Goal: Task Accomplishment & Management: Use online tool/utility

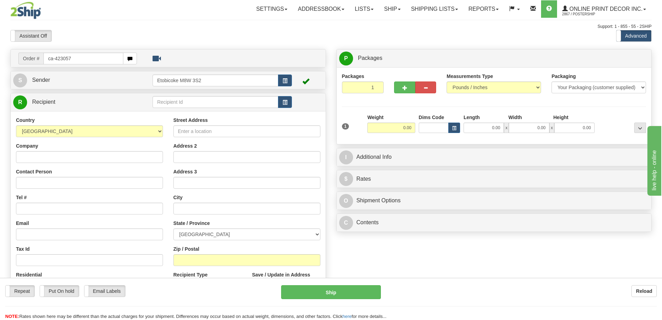
type input "ca-423057"
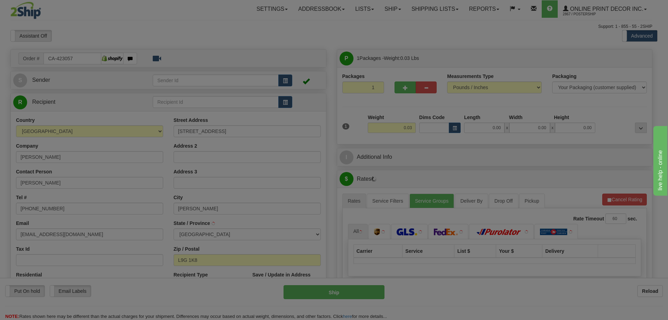
type input "ANCASTER"
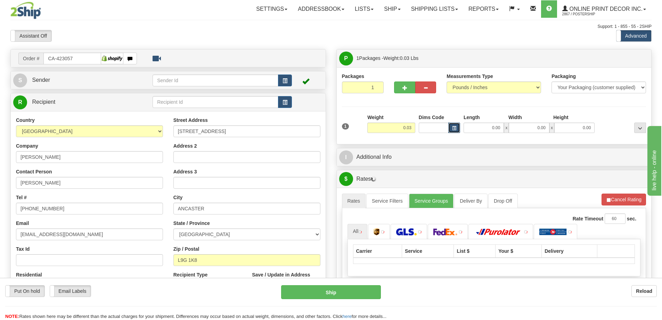
click at [459, 129] on button "button" at bounding box center [455, 127] width 12 height 10
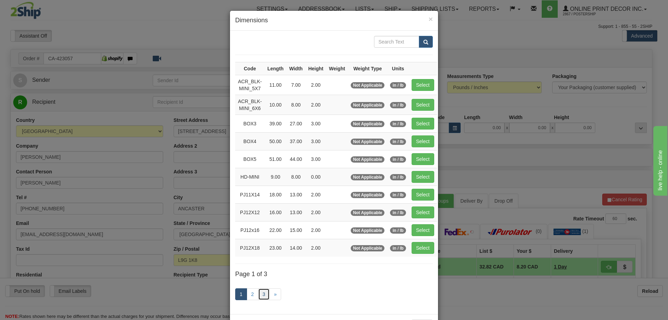
click at [261, 293] on link "3" at bounding box center [264, 294] width 12 height 12
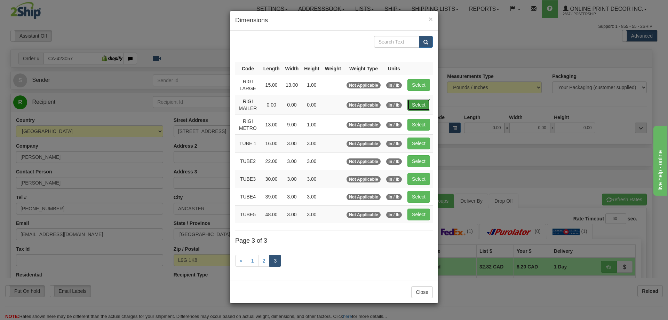
click at [411, 106] on button "Select" at bounding box center [418, 105] width 23 height 12
type input "RIGI MAILER"
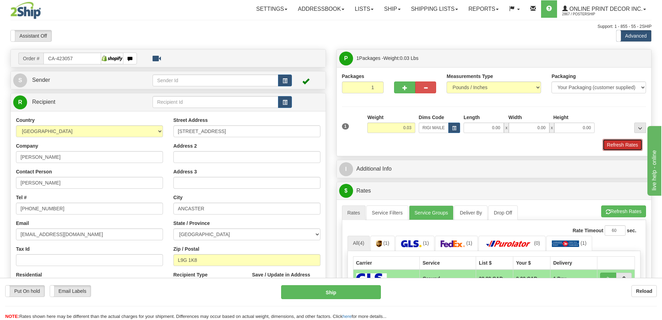
click at [617, 150] on button "Refresh Rates" at bounding box center [623, 145] width 40 height 12
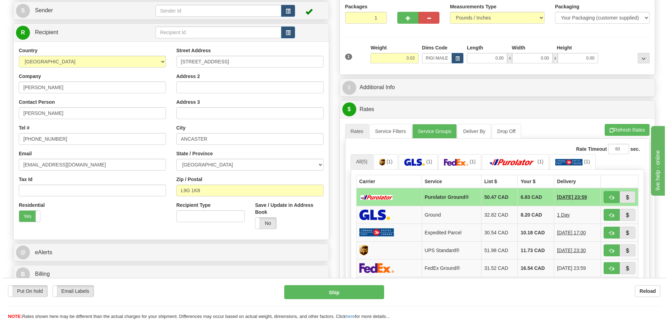
scroll to position [104, 0]
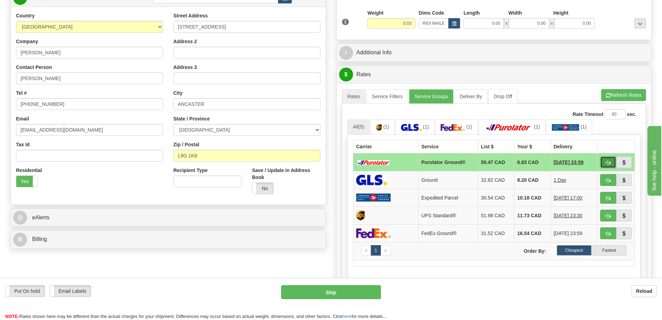
click at [609, 160] on button "button" at bounding box center [609, 162] width 16 height 12
type input "260"
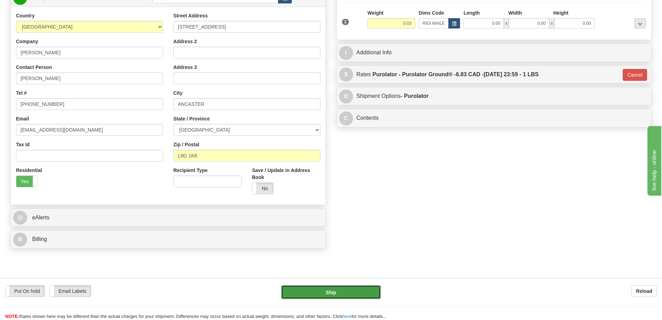
click at [363, 293] on button "Ship" at bounding box center [331, 292] width 100 height 14
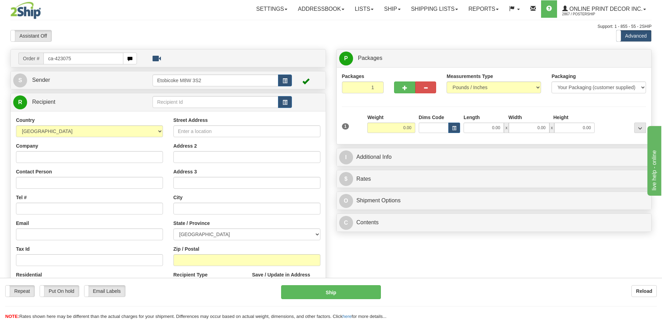
type input "ca-423075"
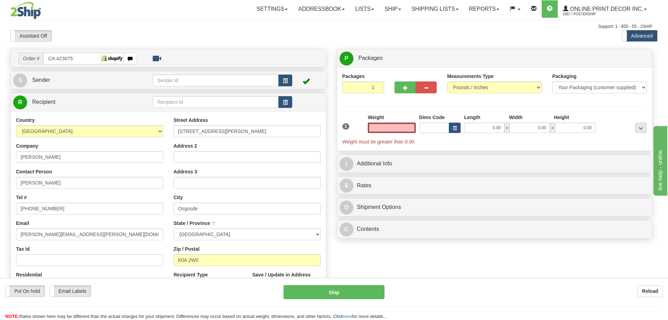
type input "OSGOODE"
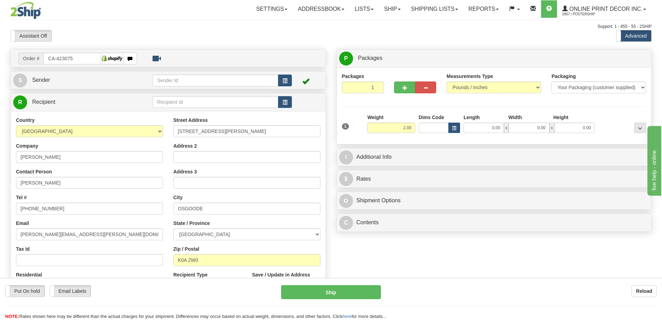
type input "2.00"
click button "Delete" at bounding box center [0, 0] width 0 height 0
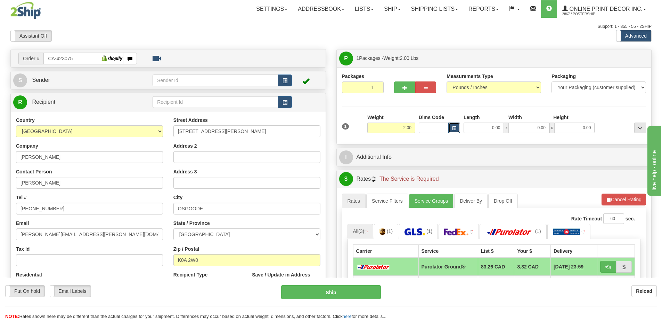
click at [451, 128] on button "button" at bounding box center [455, 127] width 12 height 10
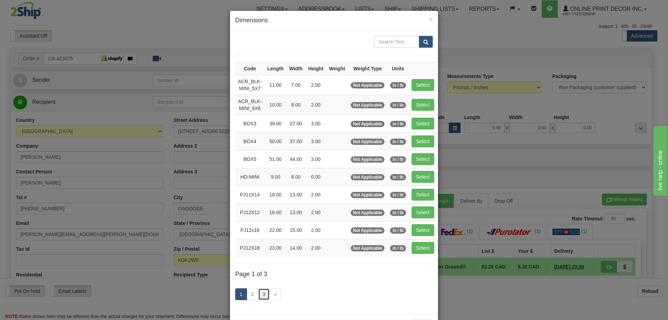
click at [262, 295] on link "3" at bounding box center [264, 294] width 12 height 12
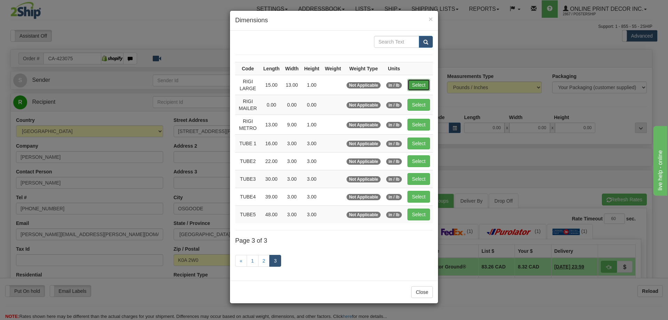
click at [423, 88] on button "Select" at bounding box center [418, 85] width 23 height 12
type input "RIGI LARGE"
type input "15.00"
type input "13.00"
type input "1.00"
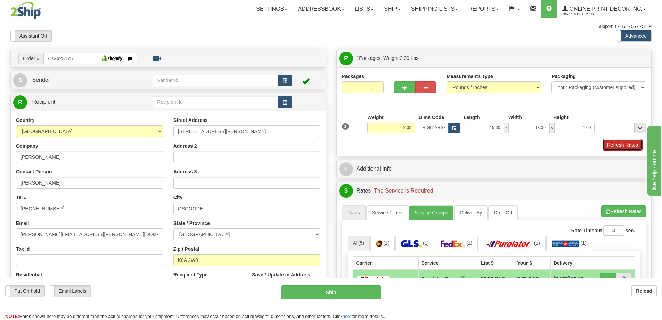
click at [633, 144] on button "Refresh Rates" at bounding box center [623, 145] width 40 height 12
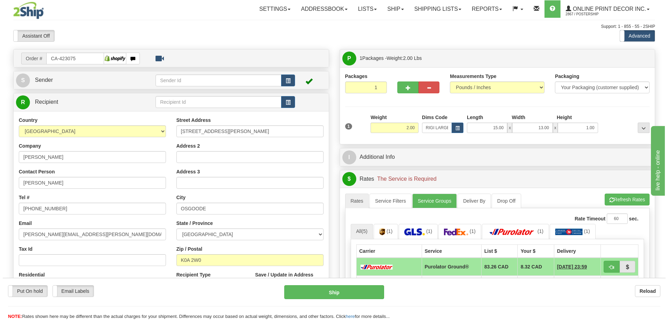
scroll to position [70, 0]
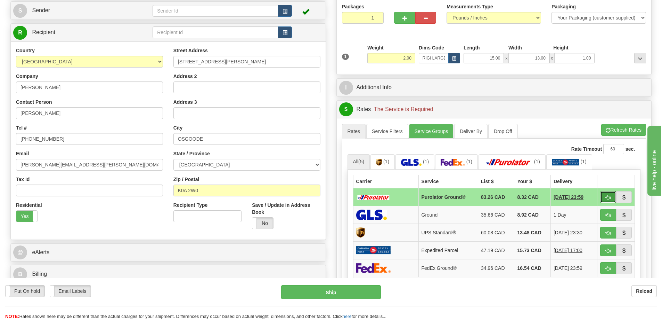
click at [608, 196] on span "button" at bounding box center [608, 197] width 5 height 5
type input "260"
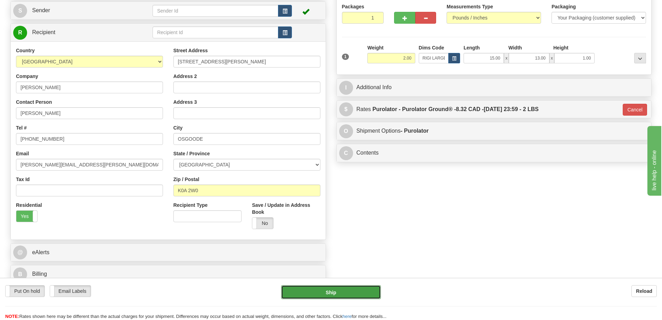
click at [364, 289] on button "Ship" at bounding box center [331, 292] width 100 height 14
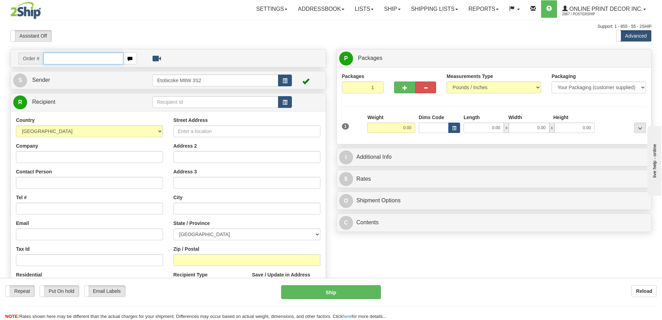
click at [64, 56] on input "text" at bounding box center [83, 59] width 80 height 12
type input "ca-423064"
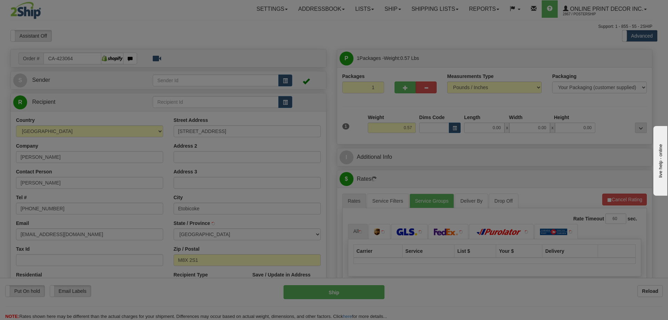
type input "ETOBICOKE"
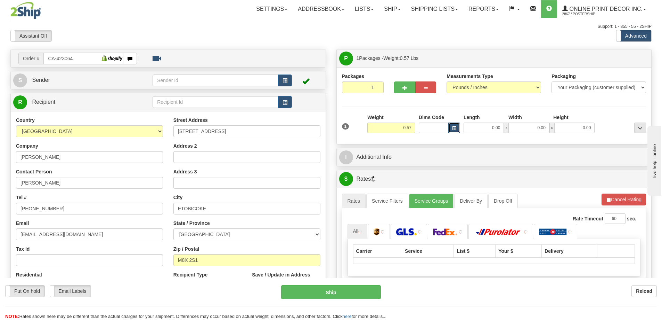
click at [456, 127] on span "button" at bounding box center [454, 128] width 4 height 4
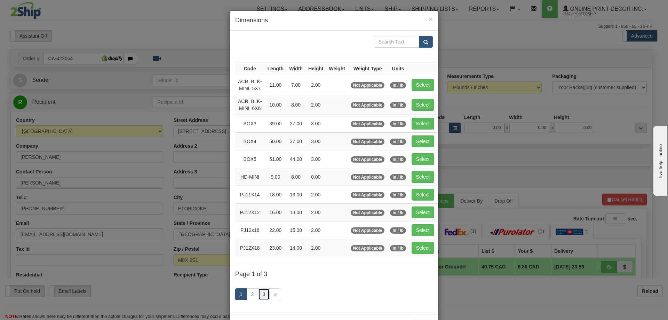
click at [262, 292] on link "3" at bounding box center [264, 294] width 12 height 12
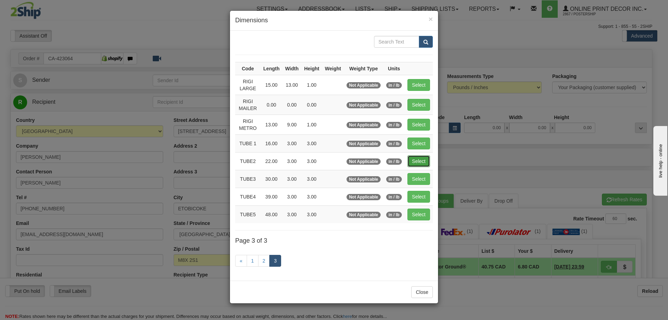
click at [424, 160] on button "Select" at bounding box center [418, 161] width 23 height 12
type input "TUBE2"
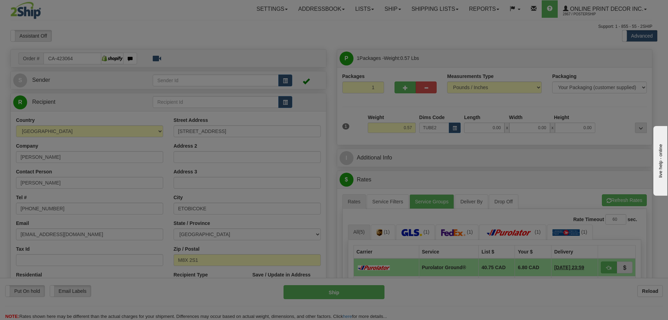
type input "22.00"
type input "3.00"
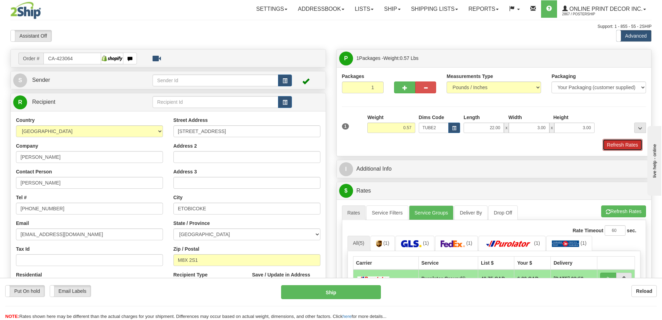
click at [616, 147] on button "Refresh Rates" at bounding box center [623, 145] width 40 height 12
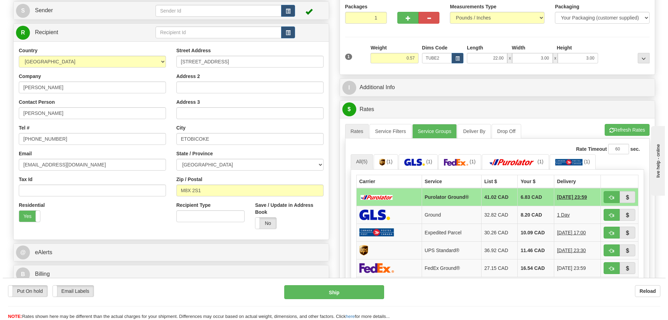
scroll to position [104, 0]
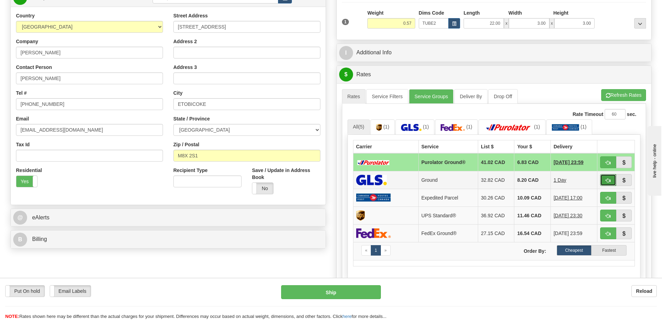
click at [602, 179] on button "button" at bounding box center [609, 180] width 16 height 12
type input "1"
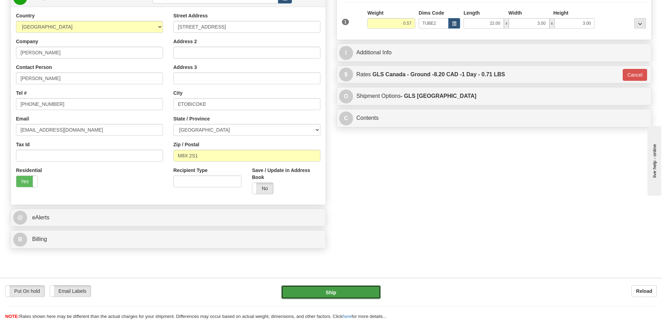
click at [367, 292] on button "Ship" at bounding box center [331, 292] width 100 height 14
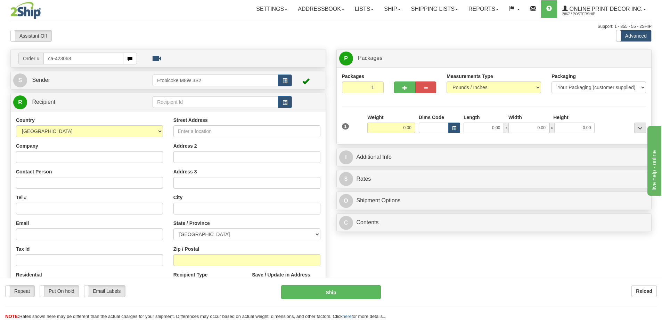
type input "ca-423068"
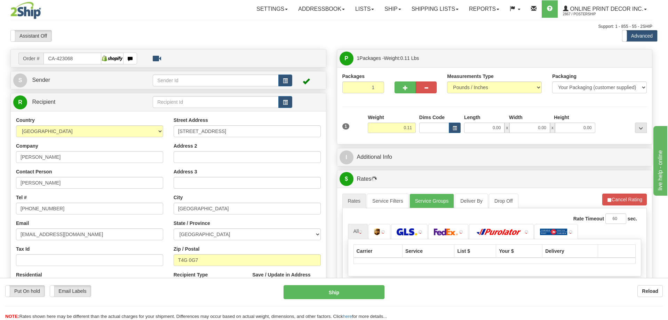
type input "RED DEER COUNTY"
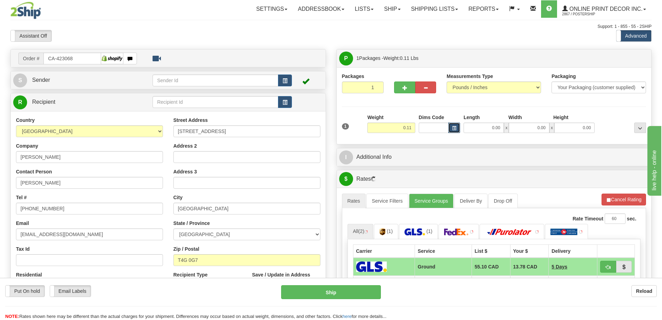
click at [453, 130] on span "button" at bounding box center [454, 128] width 4 height 4
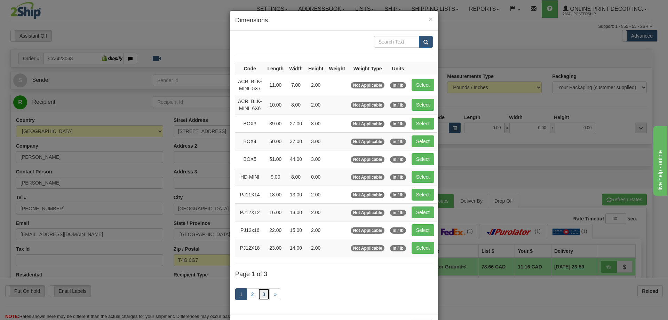
click at [261, 293] on link "3" at bounding box center [264, 294] width 12 height 12
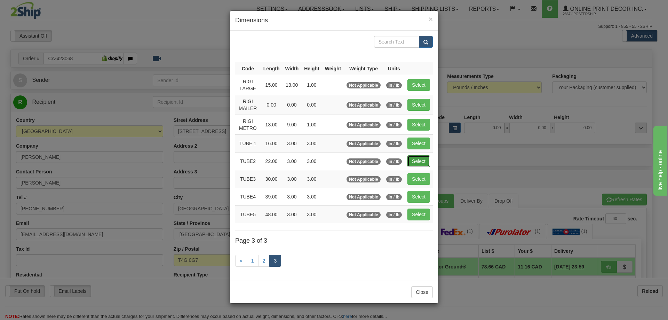
click at [423, 157] on button "Select" at bounding box center [418, 161] width 23 height 12
type input "TUBE2"
type input "22.00"
type input "3.00"
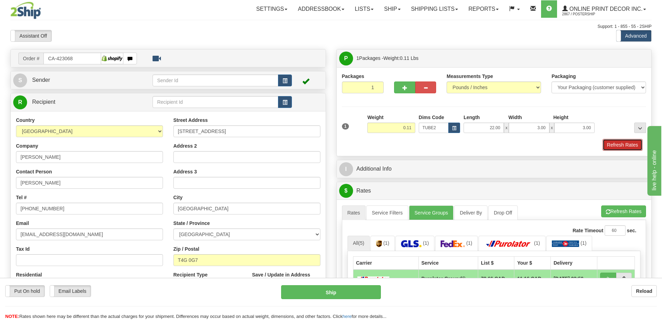
click at [624, 146] on button "Refresh Rates" at bounding box center [623, 145] width 40 height 12
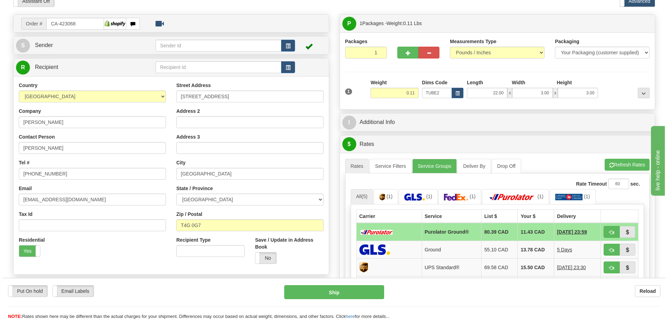
scroll to position [70, 0]
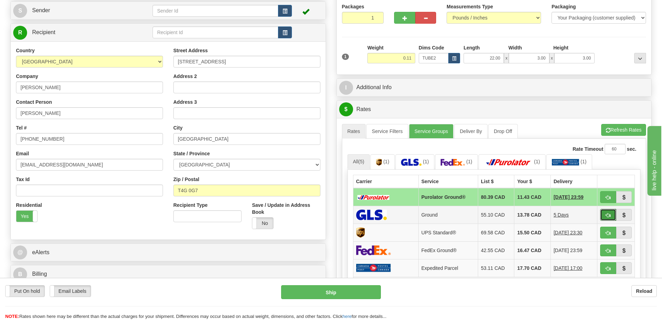
drag, startPoint x: 610, startPoint y: 212, endPoint x: 605, endPoint y: 209, distance: 5.6
click at [610, 211] on button "button" at bounding box center [609, 215] width 16 height 12
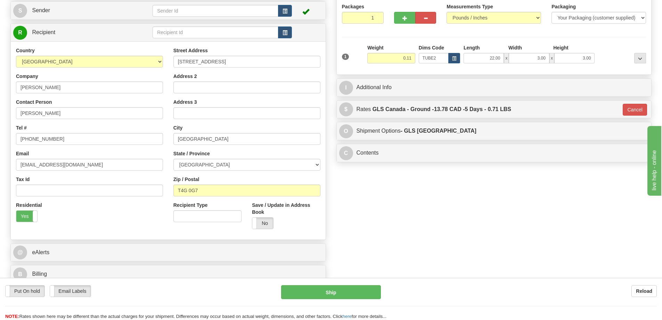
type input "1"
click at [356, 293] on button "Ship" at bounding box center [331, 292] width 100 height 14
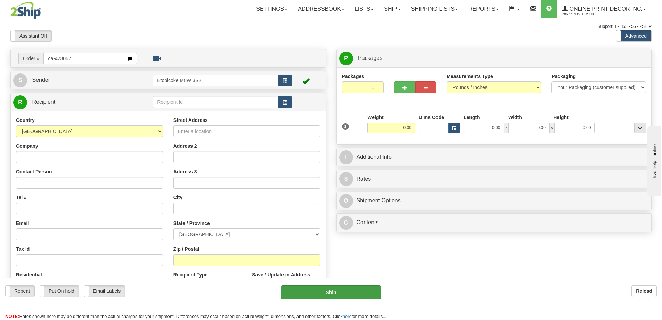
type input "ca-423067"
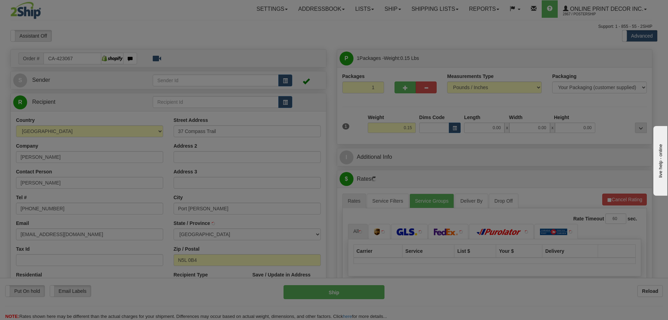
type input "PORT [PERSON_NAME]"
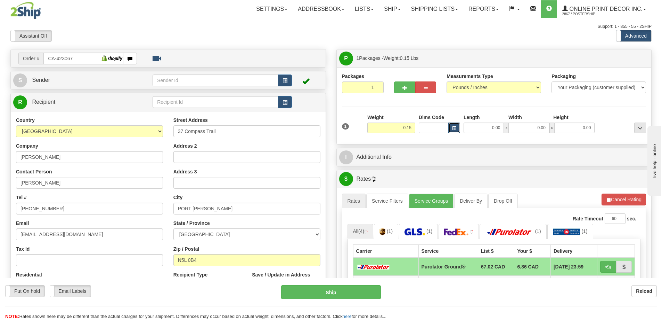
click at [454, 127] on span "button" at bounding box center [454, 128] width 4 height 4
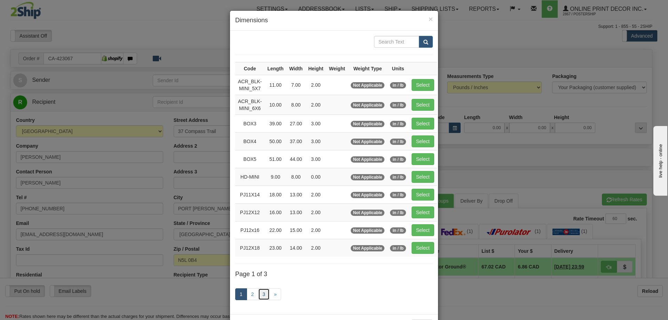
click at [261, 293] on link "3" at bounding box center [264, 294] width 12 height 12
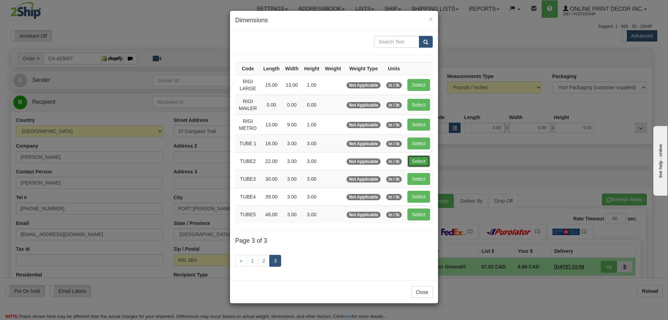
click at [428, 157] on button "Select" at bounding box center [418, 161] width 23 height 12
type input "TUBE2"
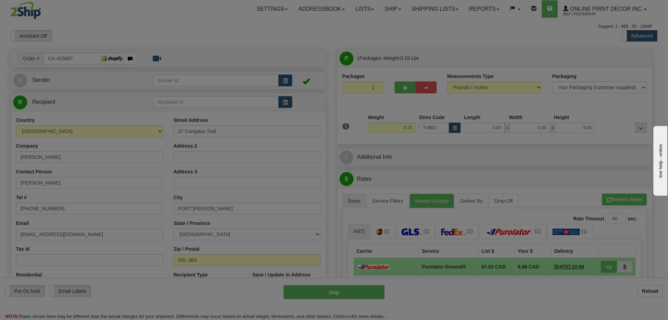
type input "22.00"
type input "3.00"
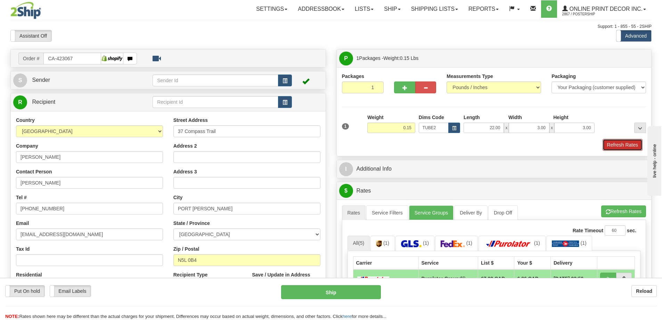
click at [619, 144] on button "Refresh Rates" at bounding box center [623, 145] width 40 height 12
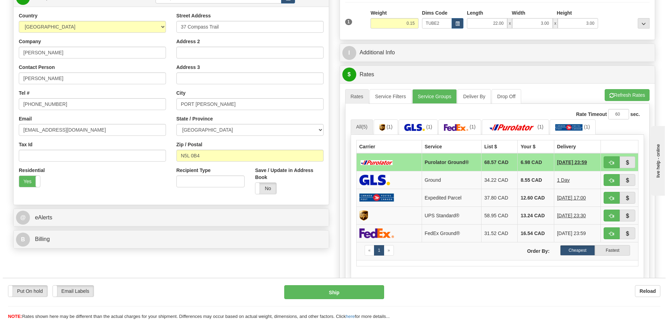
scroll to position [139, 0]
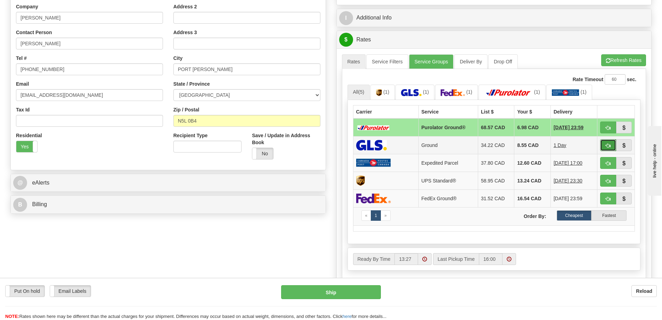
click at [604, 145] on button "button" at bounding box center [609, 145] width 16 height 12
type input "1"
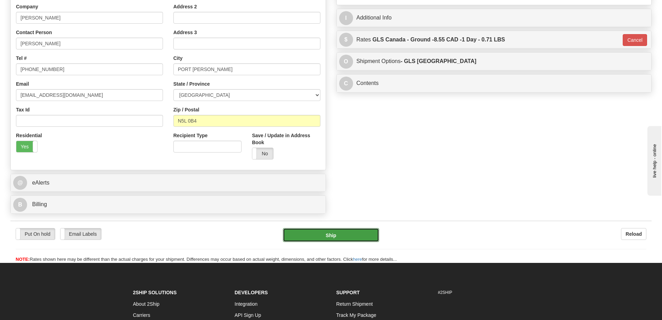
click at [364, 235] on button "Ship" at bounding box center [331, 235] width 96 height 14
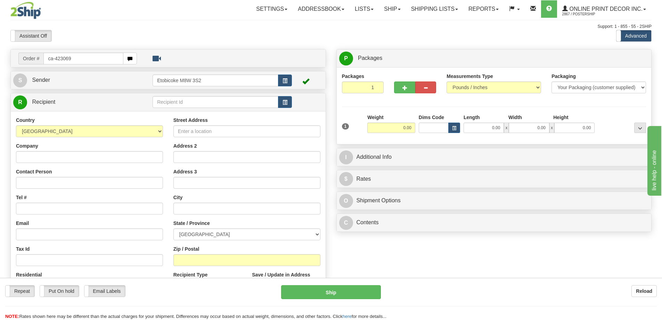
type input "ca-423069"
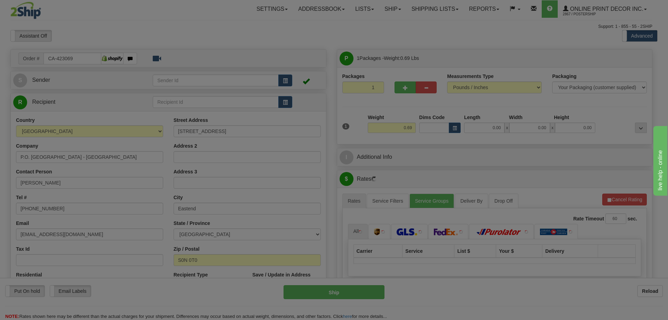
type input "[GEOGRAPHIC_DATA]"
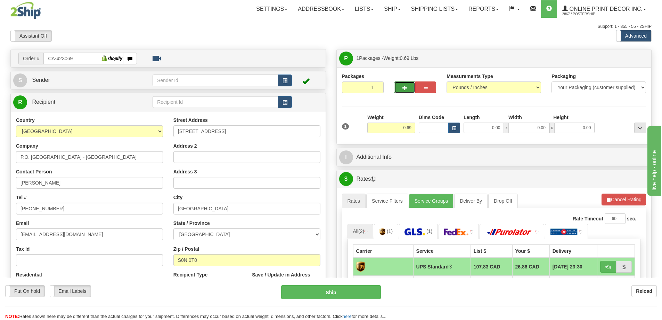
click at [403, 86] on span "button" at bounding box center [405, 88] width 5 height 5
radio input "true"
type input "2"
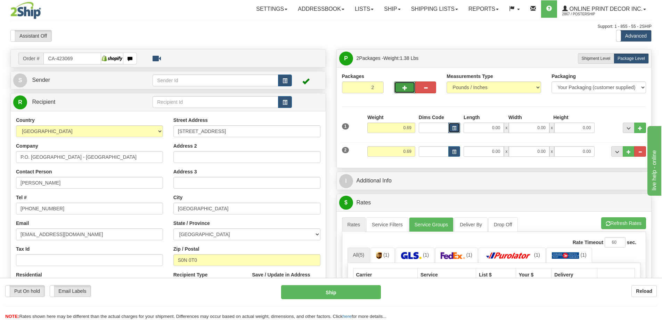
click at [454, 123] on button "button" at bounding box center [455, 127] width 12 height 10
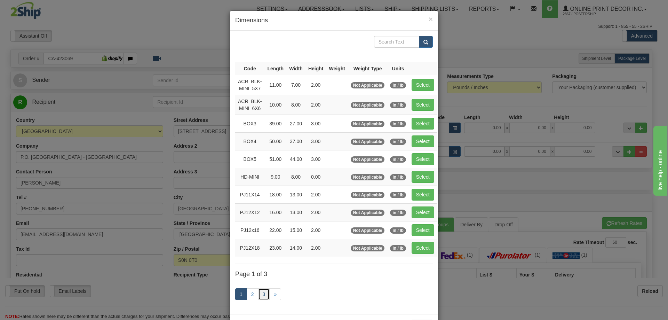
click at [259, 293] on link "3" at bounding box center [264, 294] width 12 height 12
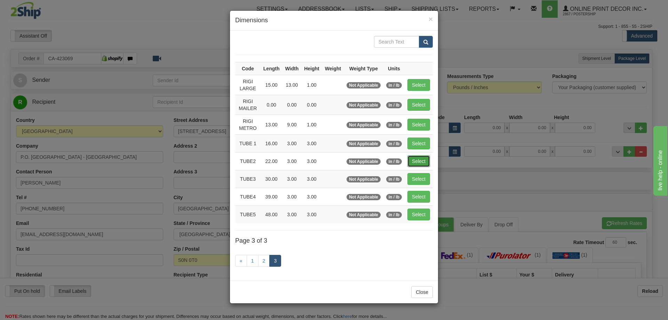
click at [417, 159] on button "Select" at bounding box center [418, 161] width 23 height 12
type input "TUBE2"
type input "22.00"
type input "3.00"
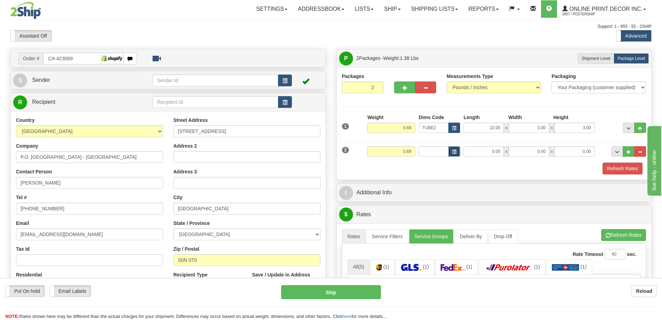
click at [449, 147] on button "button" at bounding box center [455, 151] width 12 height 10
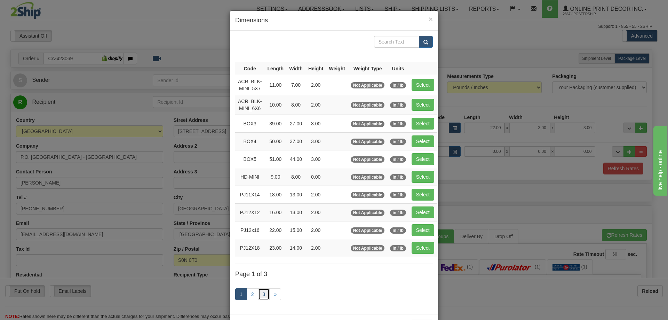
click at [263, 292] on link "3" at bounding box center [264, 294] width 12 height 12
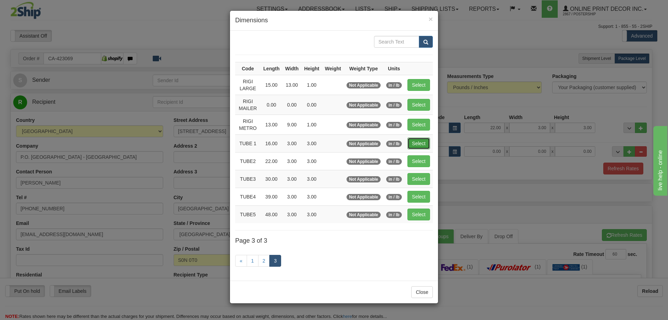
click at [421, 139] on button "Select" at bounding box center [418, 143] width 23 height 12
type input "TUBE 1"
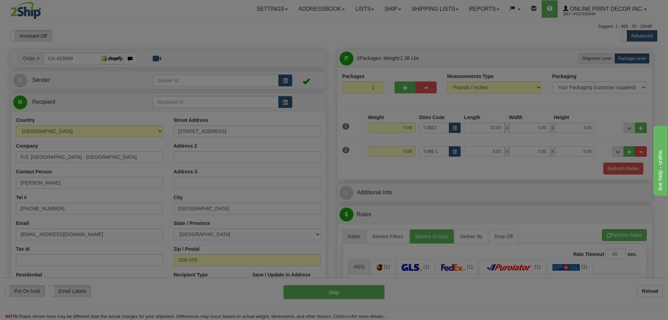
type input "16.00"
type input "3.00"
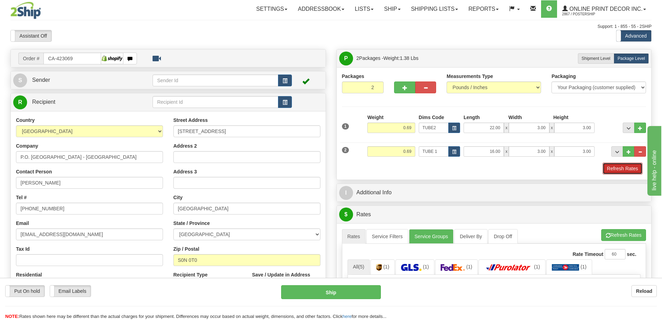
click at [634, 170] on button "Refresh Rates" at bounding box center [623, 168] width 40 height 12
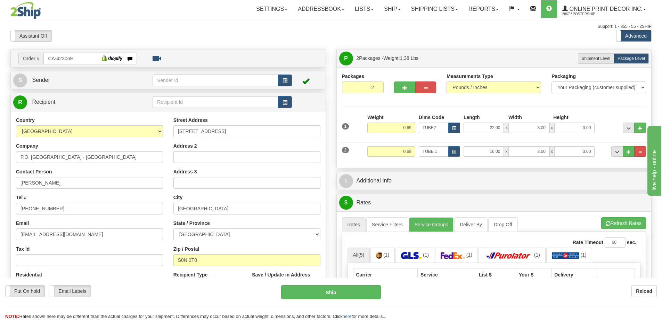
scroll to position [104, 0]
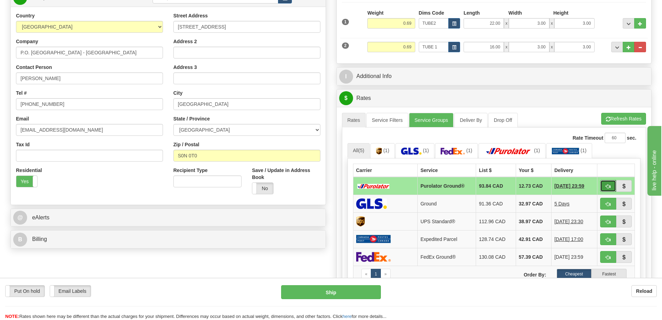
click at [610, 186] on span "button" at bounding box center [608, 186] width 5 height 5
type input "260"
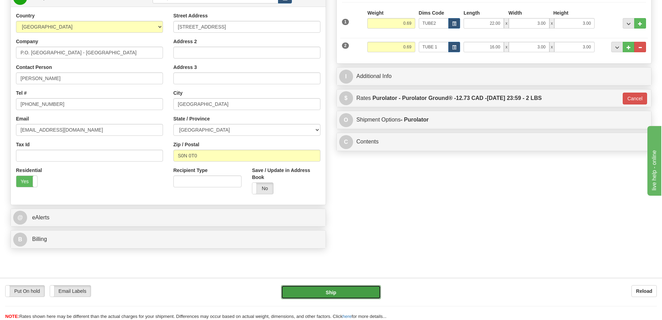
click at [357, 292] on button "Ship" at bounding box center [331, 292] width 100 height 14
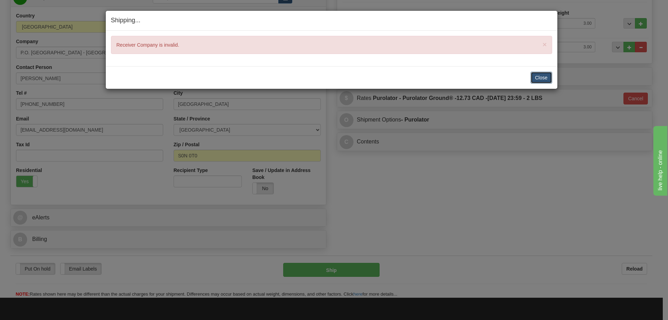
click at [541, 74] on button "Close" at bounding box center [541, 78] width 22 height 12
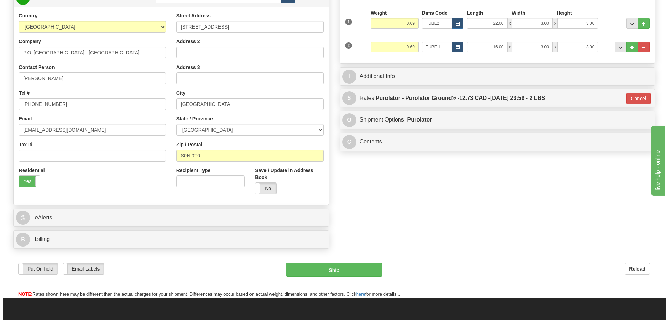
scroll to position [35, 0]
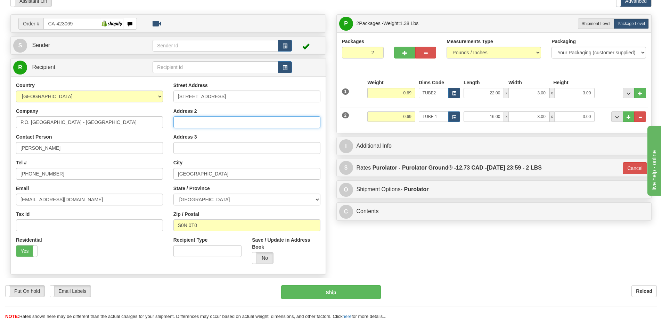
click at [192, 124] on input "Address 2" at bounding box center [247, 122] width 147 height 12
type input "P.O. Box 311"
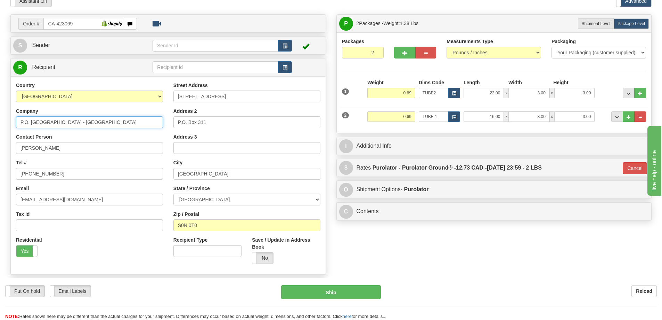
click at [134, 122] on input "P.O. Box 311 Eastend Saskatchewan - CANADA" at bounding box center [89, 122] width 147 height 12
type input "P"
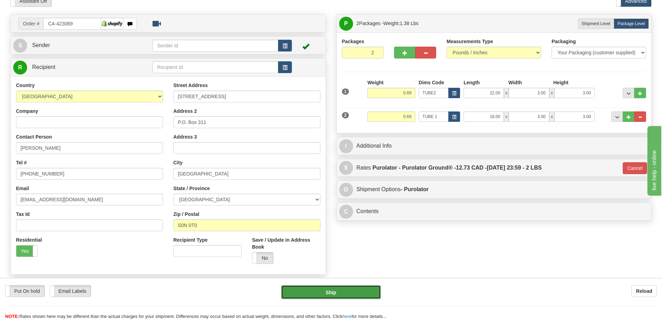
click at [341, 292] on button "Ship" at bounding box center [331, 292] width 100 height 14
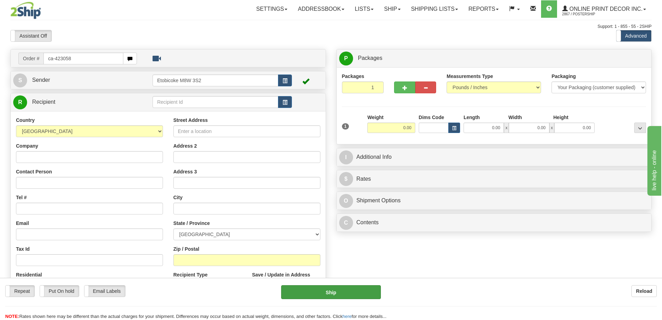
type input "ca-423058"
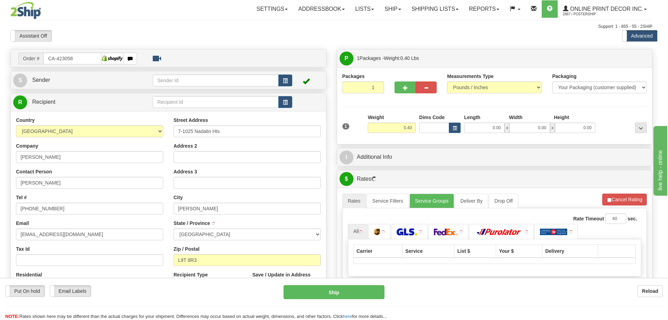
type input "[PERSON_NAME]"
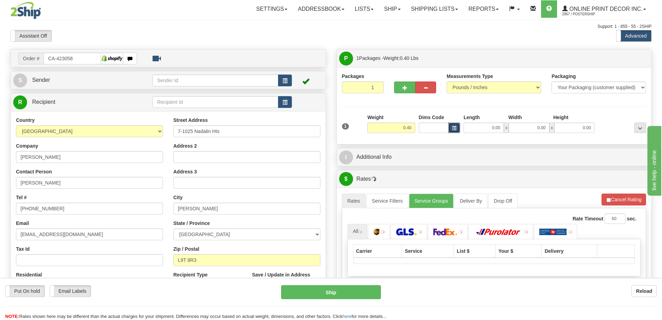
click at [456, 132] on button "button" at bounding box center [455, 127] width 12 height 10
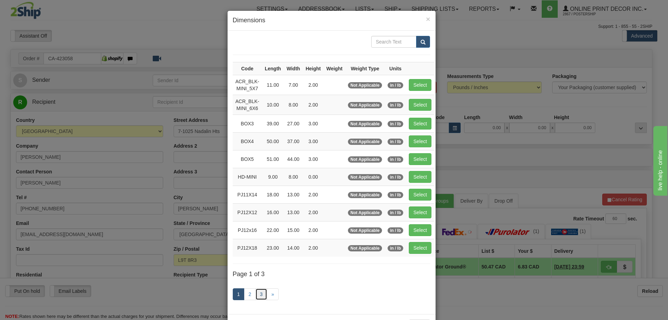
click at [256, 295] on link "3" at bounding box center [261, 294] width 12 height 12
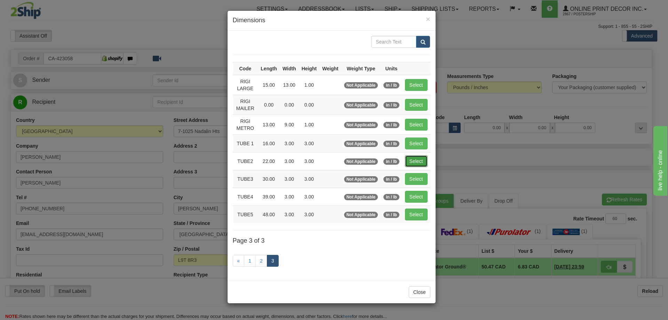
click at [422, 162] on button "Select" at bounding box center [416, 161] width 23 height 12
type input "TUBE2"
type input "22.00"
type input "3.00"
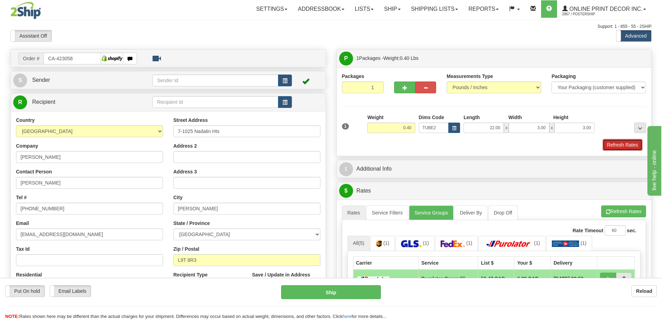
click at [615, 143] on button "Refresh Rates" at bounding box center [623, 145] width 40 height 12
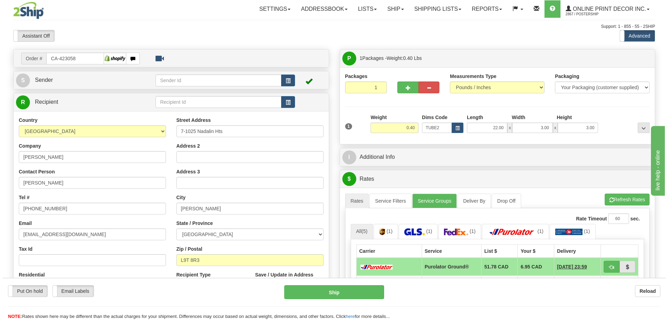
scroll to position [70, 0]
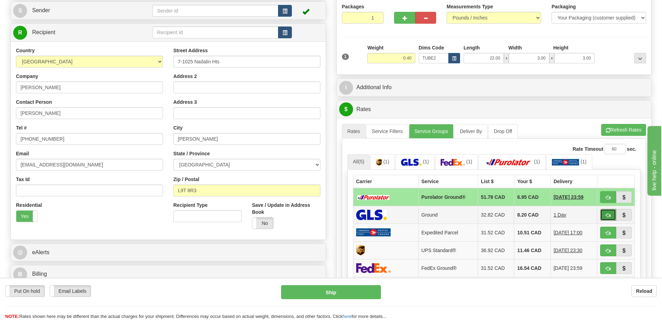
click at [612, 215] on button "button" at bounding box center [609, 215] width 16 height 12
type input "1"
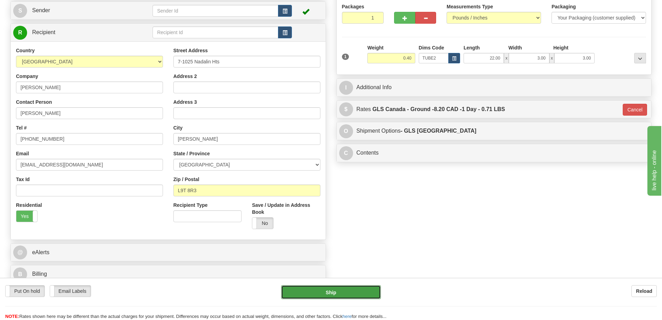
click at [364, 290] on button "Ship" at bounding box center [331, 292] width 100 height 14
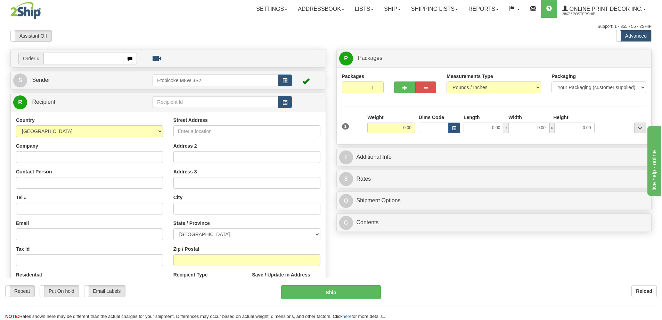
click at [79, 55] on input "text" at bounding box center [83, 59] width 80 height 12
type input "us-56040"
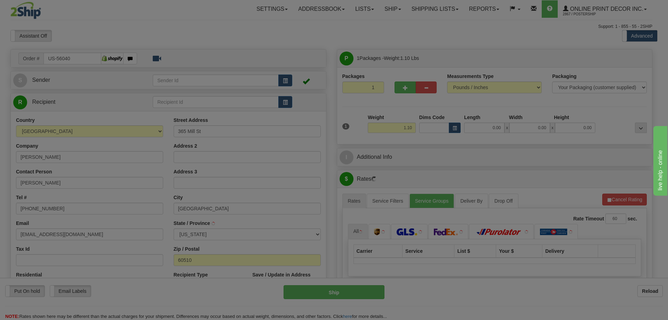
type input "[GEOGRAPHIC_DATA]"
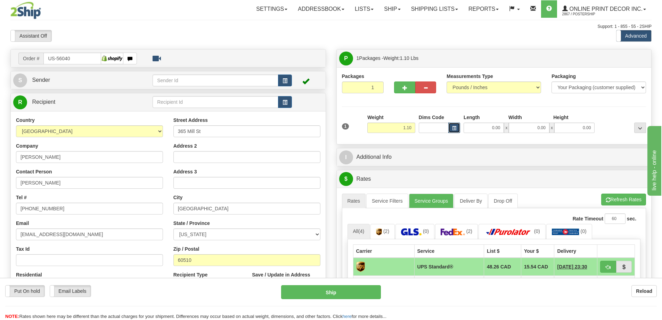
click at [454, 126] on span "button" at bounding box center [454, 128] width 4 height 4
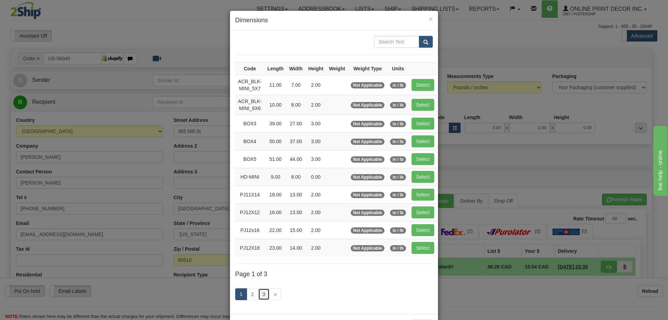
click at [263, 293] on link "3" at bounding box center [264, 294] width 12 height 12
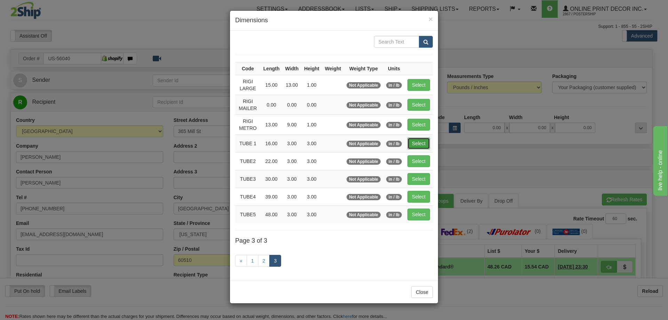
click at [420, 139] on button "Select" at bounding box center [418, 143] width 23 height 12
type input "TUBE 1"
type input "16.00"
type input "3.00"
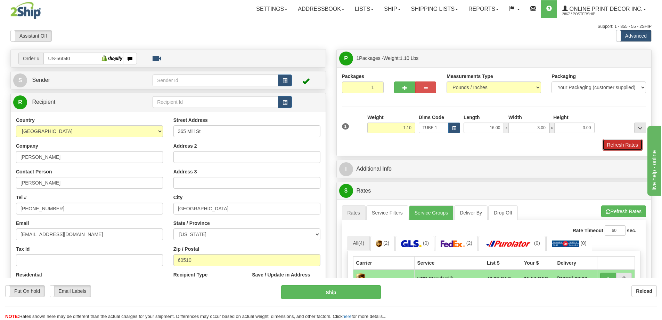
click at [613, 143] on button "Refresh Rates" at bounding box center [623, 145] width 40 height 12
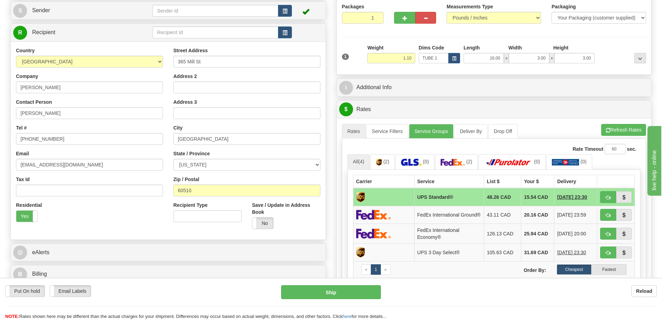
scroll to position [104, 0]
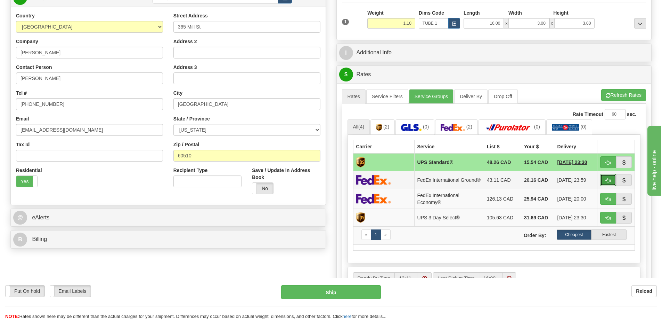
click at [604, 182] on button "button" at bounding box center [609, 180] width 16 height 12
type input "92"
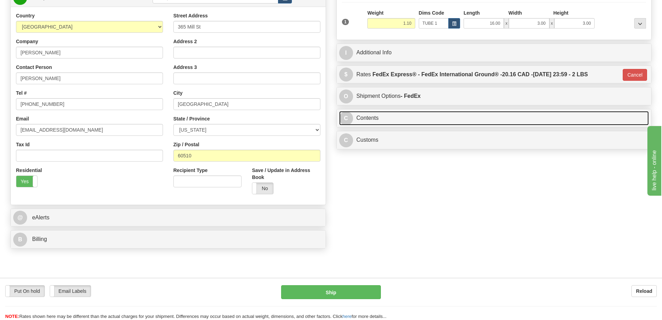
click at [465, 114] on link "C Contents" at bounding box center [494, 118] width 310 height 14
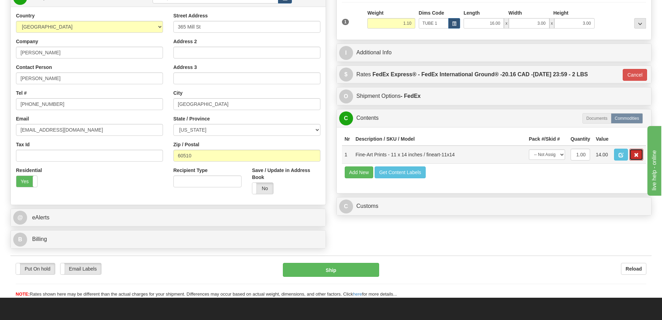
click at [636, 152] on button "button" at bounding box center [637, 154] width 14 height 12
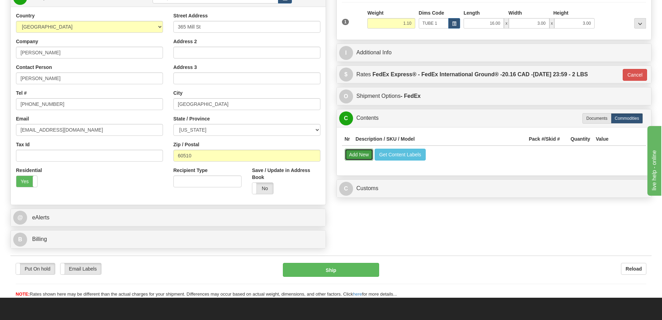
click at [356, 158] on button "Add New" at bounding box center [359, 154] width 29 height 12
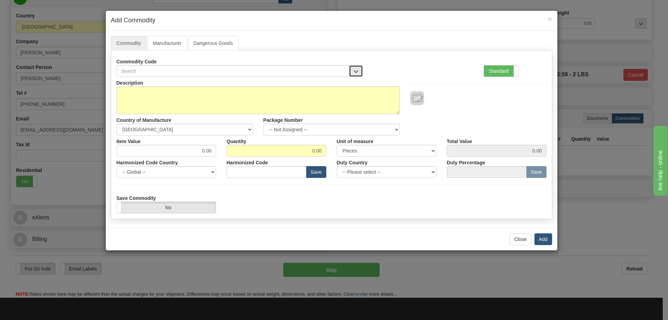
click at [357, 65] on button "button" at bounding box center [356, 71] width 14 height 12
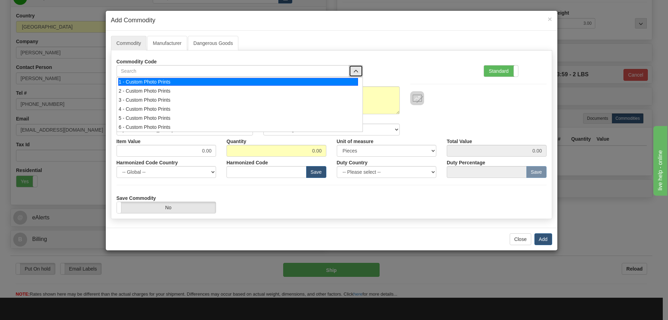
click at [353, 79] on div "1 - Custom Photo Prints" at bounding box center [238, 82] width 240 height 8
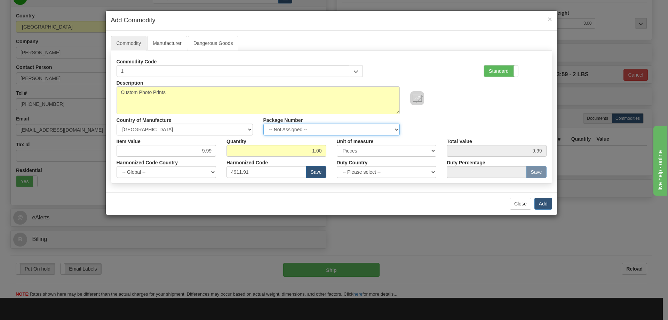
click at [391, 127] on select "-- Not Assigned -- Item 1" at bounding box center [331, 129] width 136 height 12
select select "0"
click at [263, 123] on select "-- Not Assigned -- Item 1" at bounding box center [331, 129] width 136 height 12
click at [540, 201] on button "Add" at bounding box center [543, 204] width 18 height 12
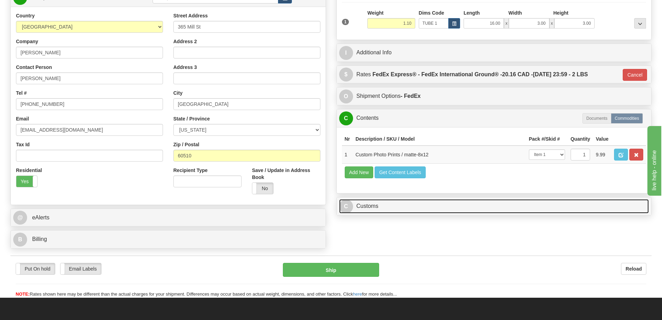
click at [541, 203] on link "C Customs" at bounding box center [494, 206] width 310 height 14
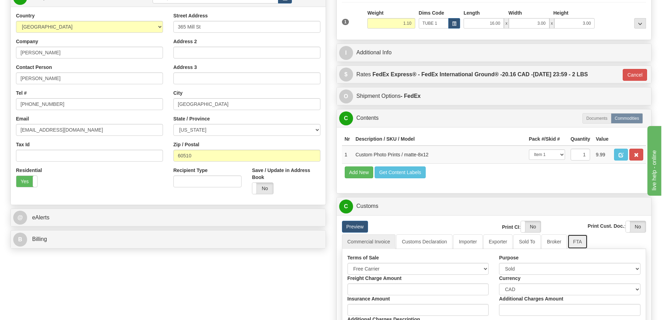
click at [579, 244] on link "FTA" at bounding box center [578, 241] width 20 height 15
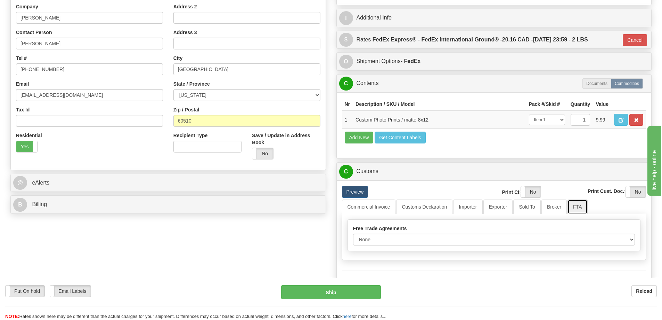
scroll to position [174, 0]
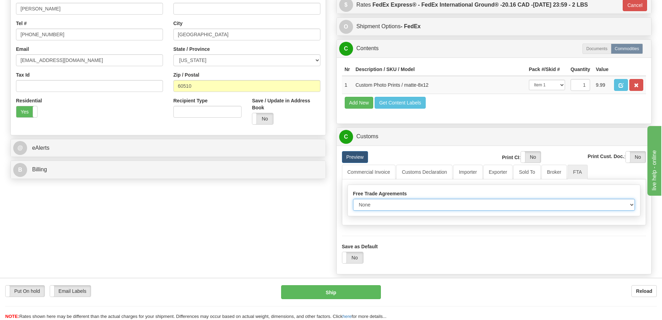
click at [634, 206] on select "None Other USMCA CETA CUKTCA" at bounding box center [494, 205] width 282 height 12
select select "1"
click at [353, 201] on select "None Other USMCA CETA CUKTCA" at bounding box center [494, 205] width 282 height 12
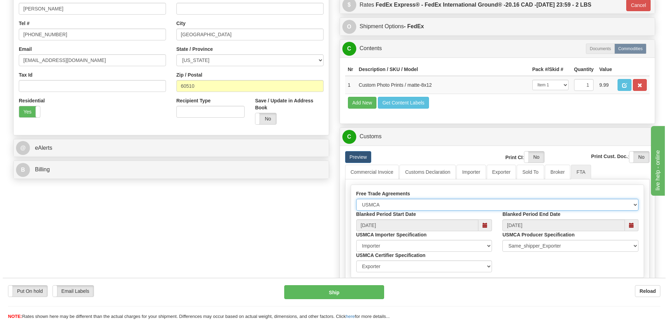
scroll to position [243, 0]
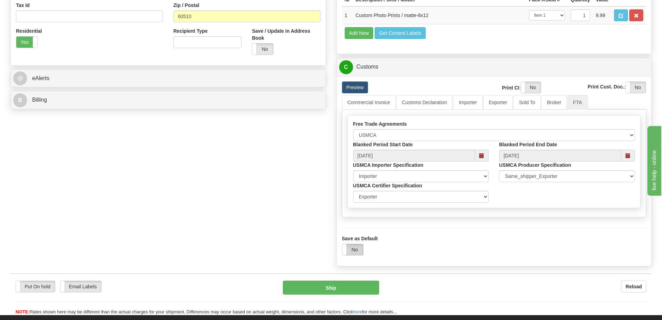
click at [357, 250] on label "No" at bounding box center [353, 249] width 21 height 11
click at [359, 290] on button "Ship" at bounding box center [331, 287] width 96 height 14
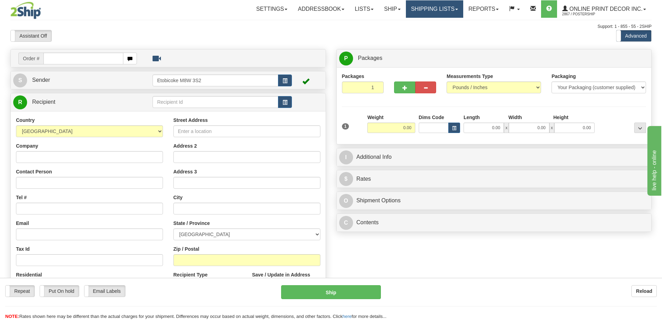
click at [435, 7] on link "Shipping lists" at bounding box center [434, 8] width 57 height 17
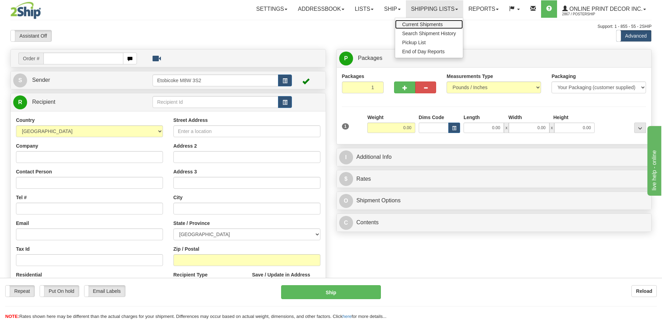
click at [423, 23] on span "Current Shipments" at bounding box center [422, 25] width 41 height 6
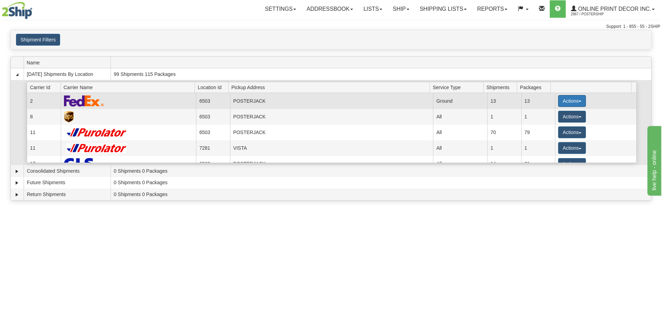
click at [566, 99] on button "Actions" at bounding box center [572, 101] width 28 height 12
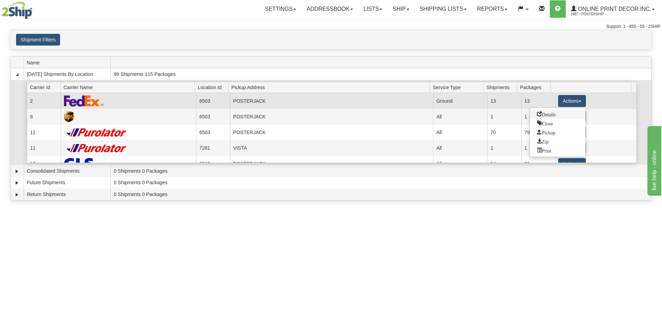
click at [546, 115] on span "Details" at bounding box center [546, 113] width 19 height 5
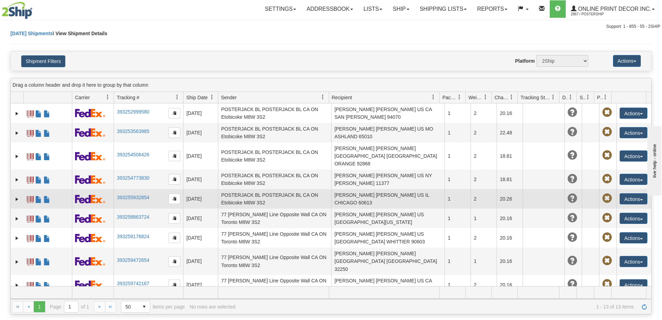
scroll to position [71, 0]
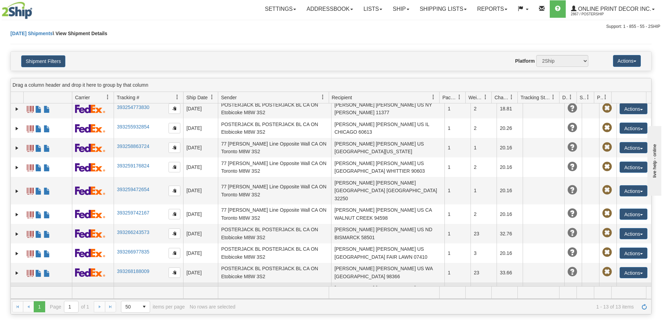
click at [124, 288] on link "393268702890" at bounding box center [133, 291] width 32 height 6
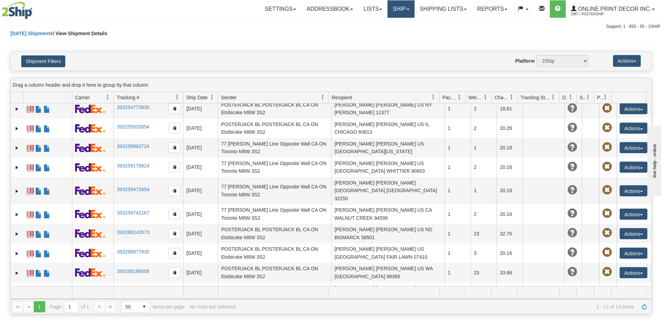
click at [399, 0] on nav "Toggle navigation Settings Shipping Preferences Fields Preferences New" at bounding box center [389, 9] width 544 height 18
click at [400, 10] on link "Ship" at bounding box center [401, 8] width 27 height 17
click at [379, 24] on span "Ship Screen" at bounding box center [372, 25] width 26 height 6
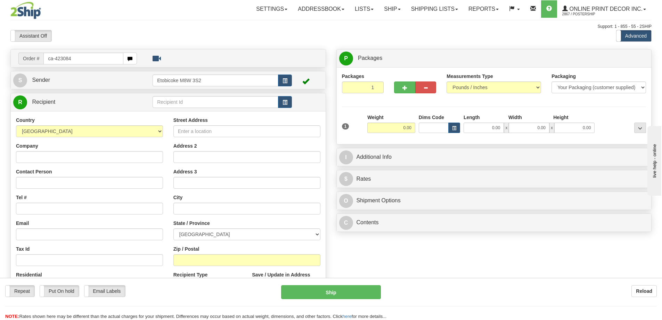
type input "ca-423084"
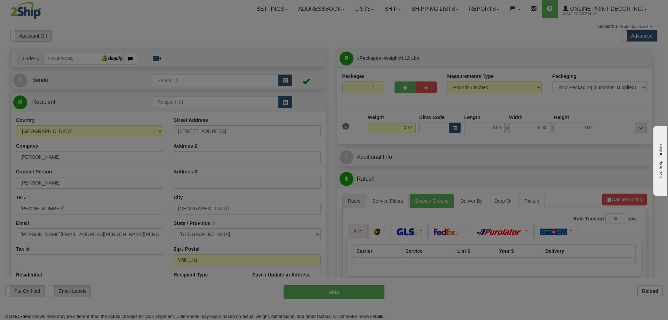
type input "VANCOUVER"
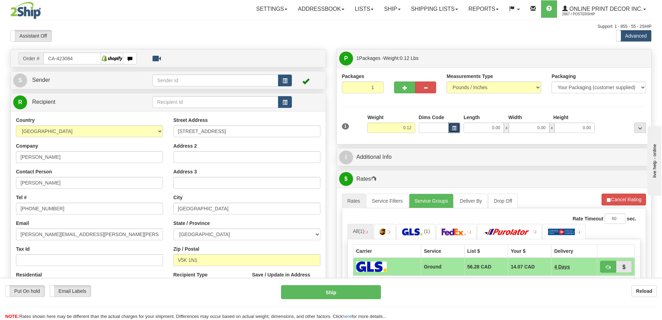
click at [456, 128] on span "button" at bounding box center [454, 128] width 4 height 4
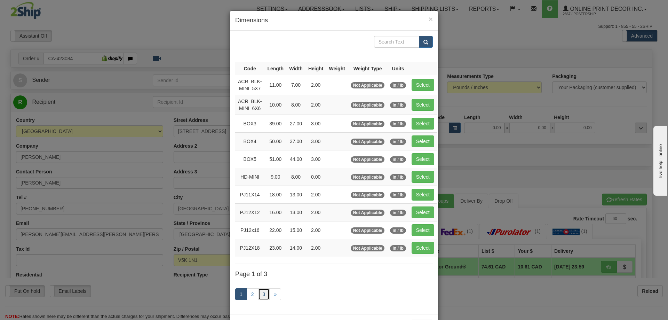
click at [261, 292] on link "3" at bounding box center [264, 294] width 12 height 12
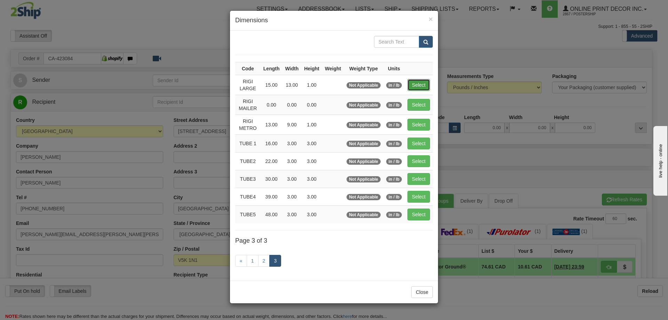
click at [420, 83] on button "Select" at bounding box center [418, 85] width 23 height 12
type input "RIGI LARGE"
type input "15.00"
type input "13.00"
type input "1.00"
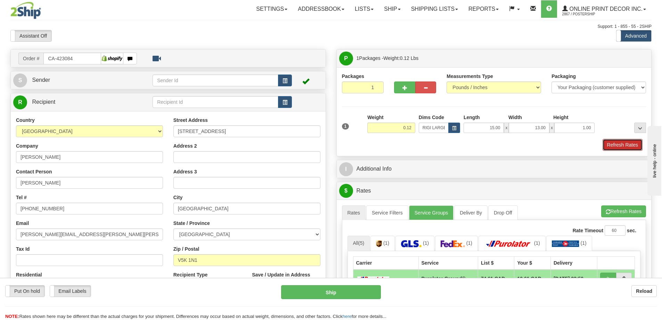
click at [621, 143] on button "Refresh Rates" at bounding box center [623, 145] width 40 height 12
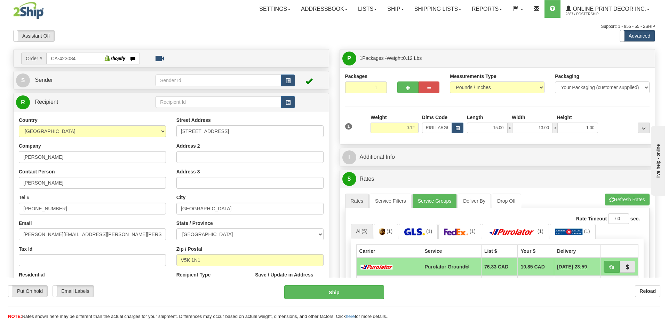
scroll to position [70, 0]
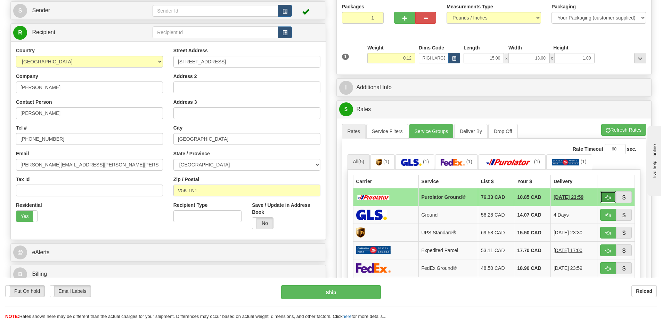
click at [606, 196] on span "button" at bounding box center [608, 197] width 5 height 5
type input "260"
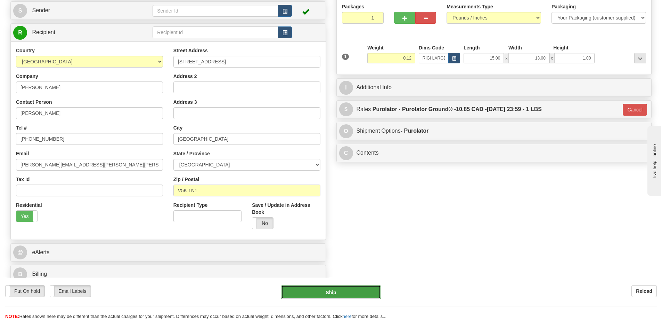
click at [356, 292] on button "Ship" at bounding box center [331, 292] width 100 height 14
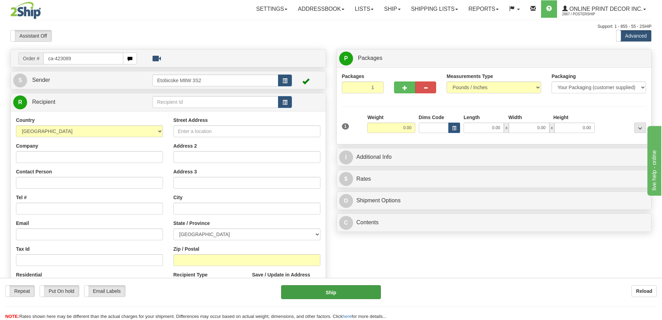
type input "ca-423089"
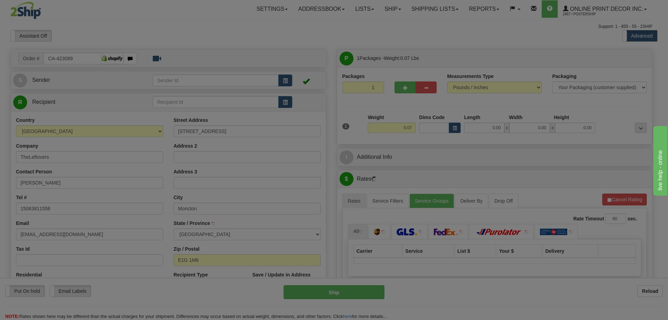
type input "MONCTON"
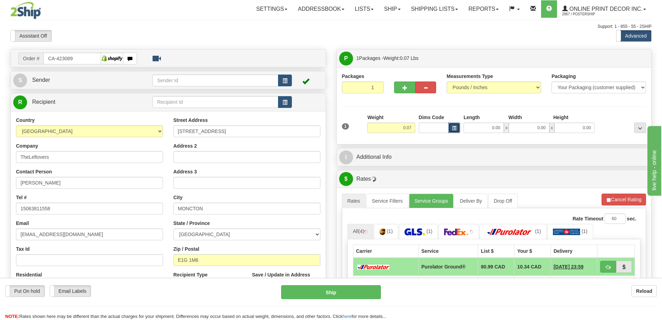
click at [457, 126] on button "button" at bounding box center [455, 127] width 12 height 10
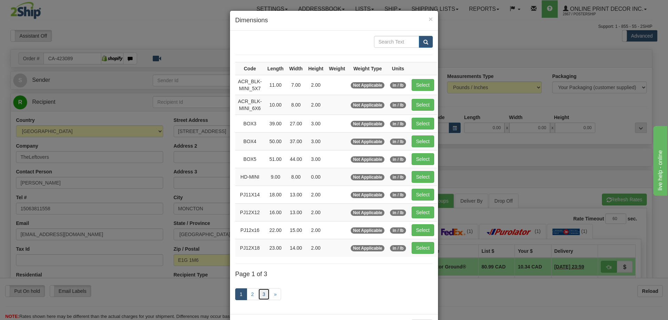
click at [262, 293] on link "3" at bounding box center [264, 294] width 12 height 12
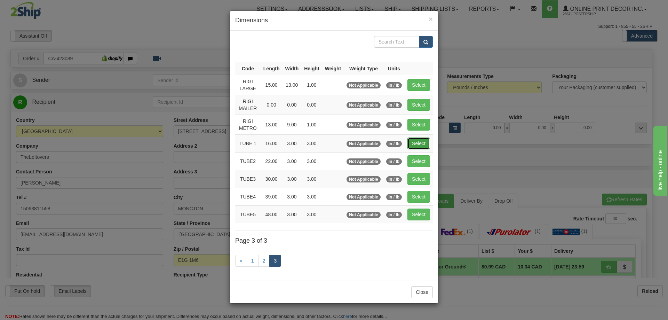
click at [417, 142] on button "Select" at bounding box center [418, 143] width 23 height 12
type input "TUBE 1"
type input "16.00"
type input "3.00"
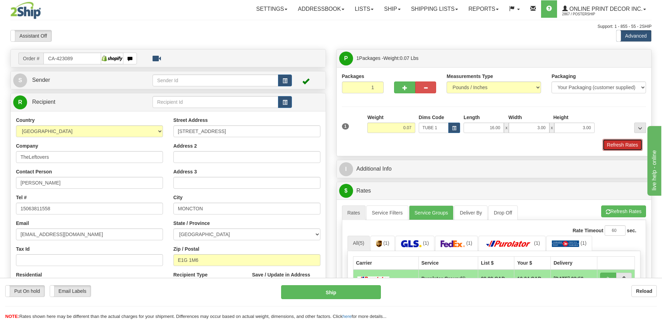
click at [631, 143] on button "Refresh Rates" at bounding box center [623, 145] width 40 height 12
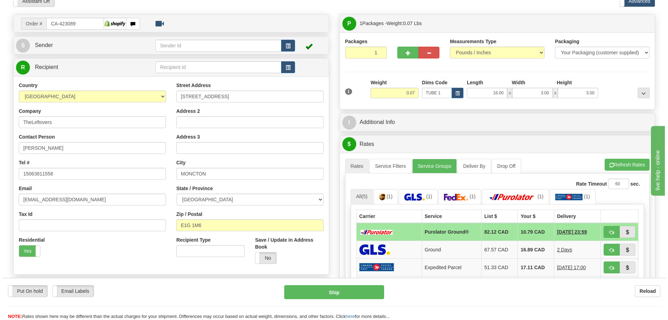
scroll to position [104, 0]
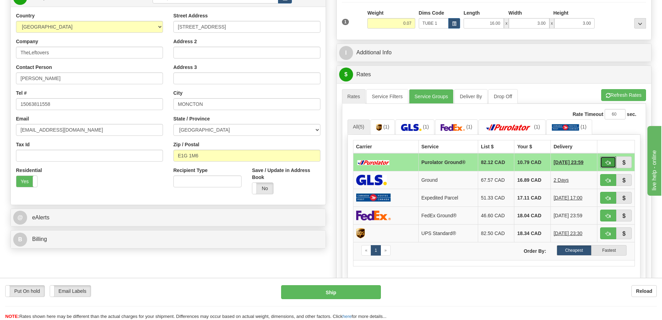
click at [611, 159] on button "button" at bounding box center [609, 162] width 16 height 12
type input "260"
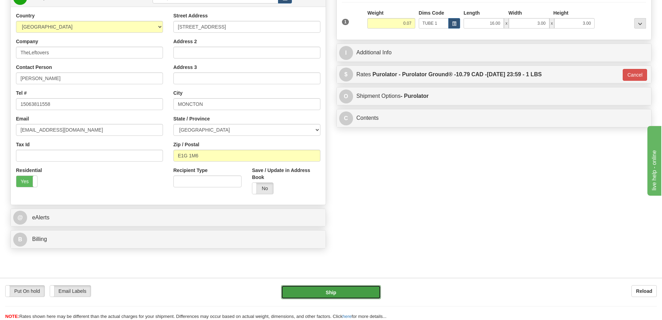
click at [351, 295] on button "Ship" at bounding box center [331, 292] width 100 height 14
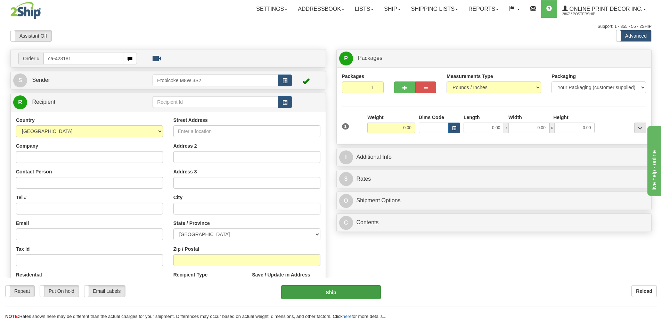
type input "ca-423181"
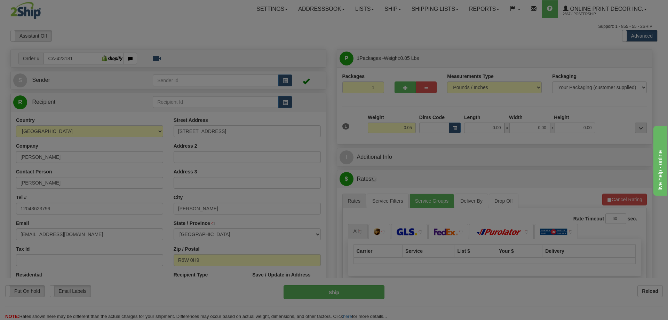
type input "WINKLER"
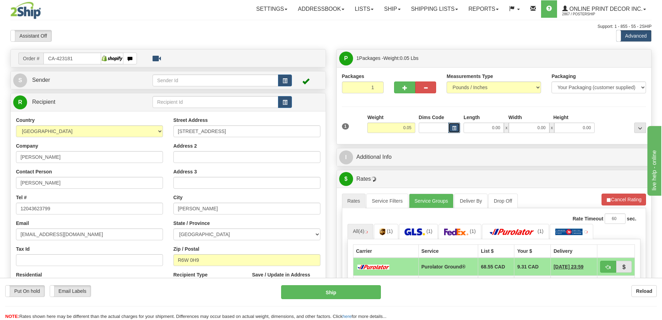
click at [452, 129] on button "button" at bounding box center [455, 127] width 12 height 10
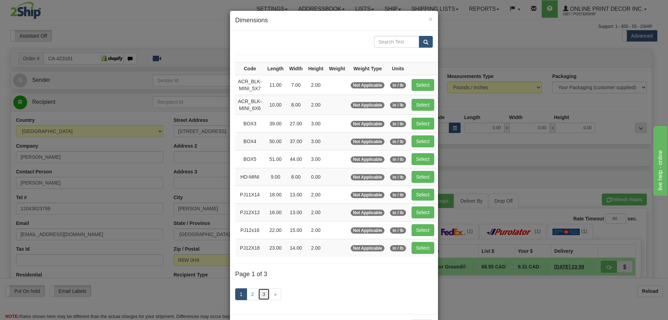
click at [259, 296] on link "3" at bounding box center [264, 294] width 12 height 12
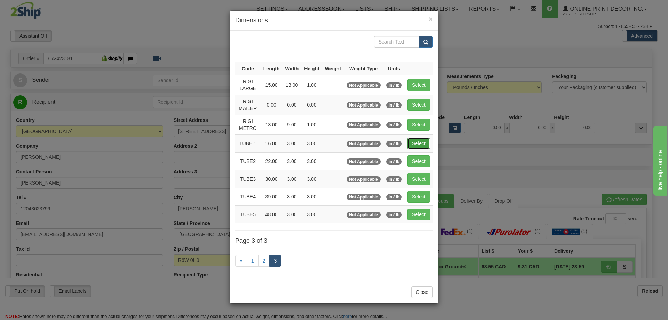
click at [424, 140] on button "Select" at bounding box center [418, 143] width 23 height 12
type input "TUBE 1"
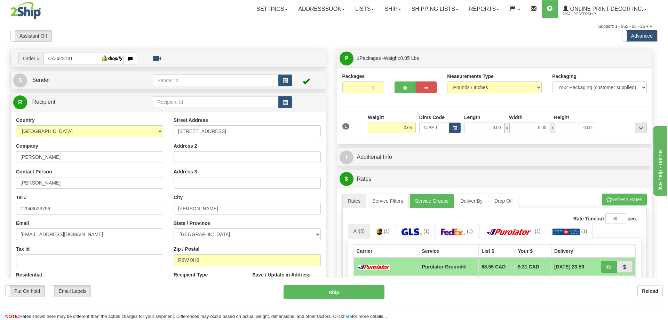
type input "16.00"
type input "3.00"
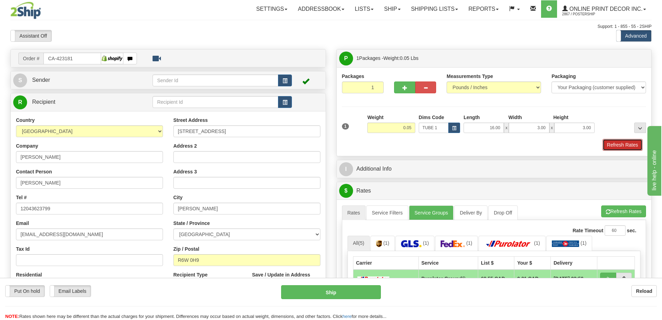
click at [622, 150] on button "Refresh Rates" at bounding box center [623, 145] width 40 height 12
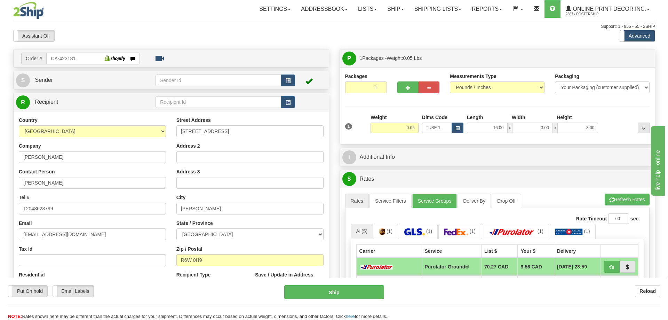
scroll to position [104, 0]
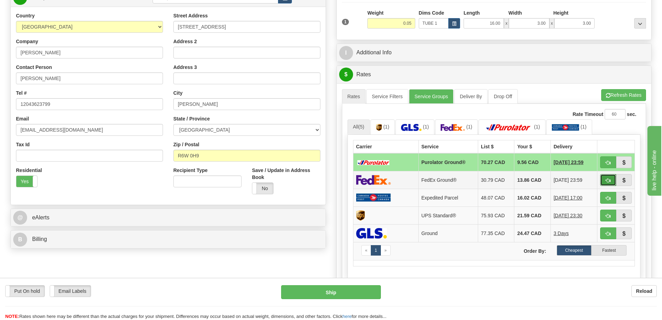
click at [611, 178] on button "button" at bounding box center [609, 180] width 16 height 12
type input "92"
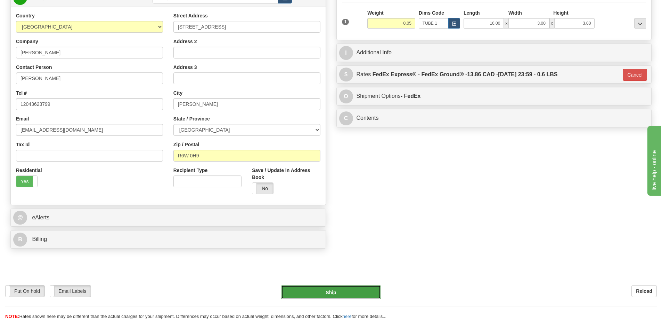
click at [356, 288] on button "Ship" at bounding box center [331, 292] width 100 height 14
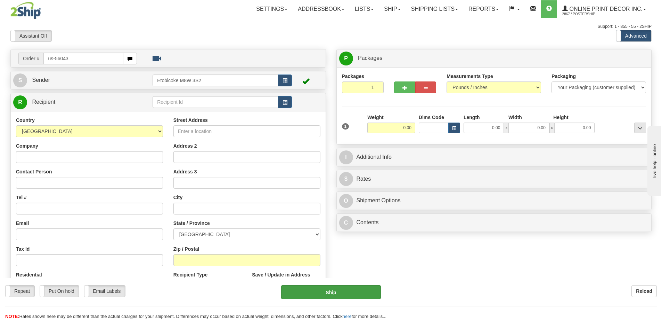
type input "us-56043"
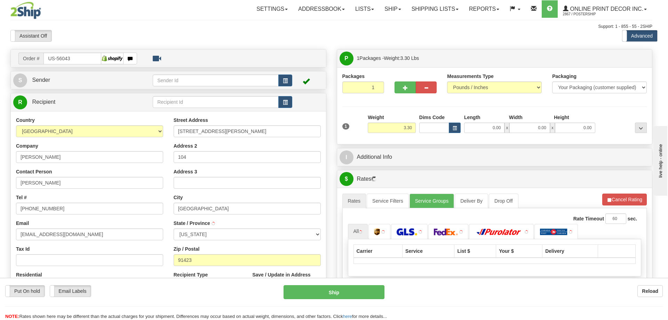
type input "[PERSON_NAME] OAKS"
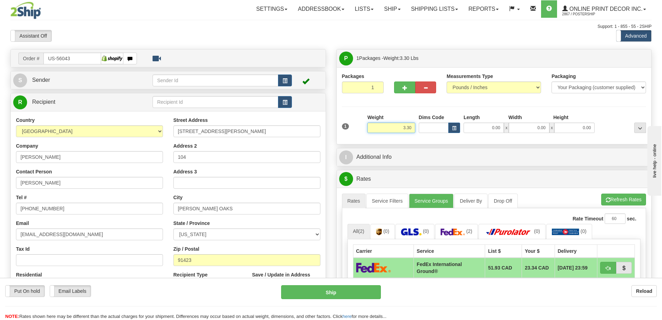
click at [415, 127] on input "3.30" at bounding box center [392, 127] width 48 height 10
type input "3"
type input "2.00"
click at [456, 124] on button "button" at bounding box center [455, 127] width 12 height 10
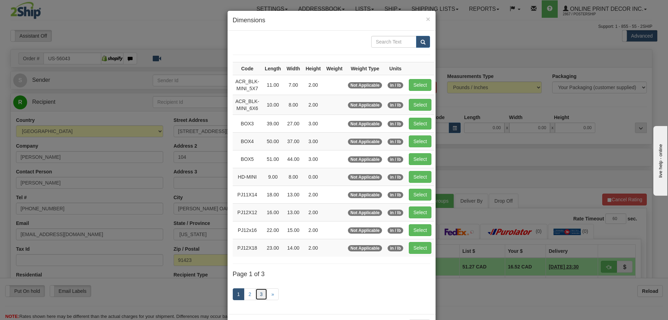
click at [256, 293] on link "3" at bounding box center [261, 294] width 12 height 12
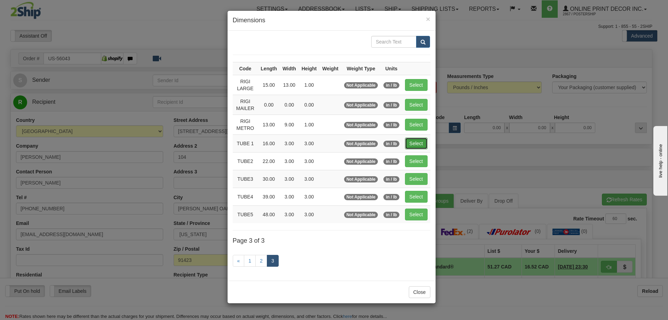
click at [419, 144] on button "Select" at bounding box center [416, 143] width 23 height 12
type input "TUBE 1"
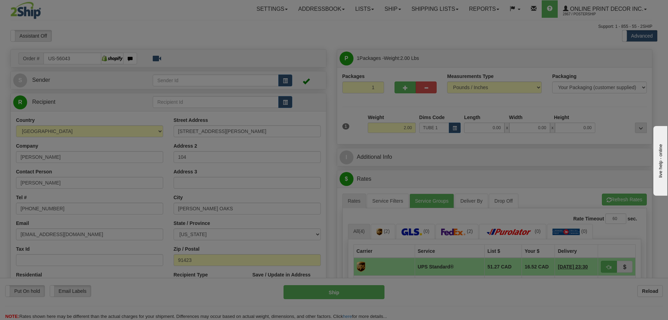
type input "16.00"
type input "3.00"
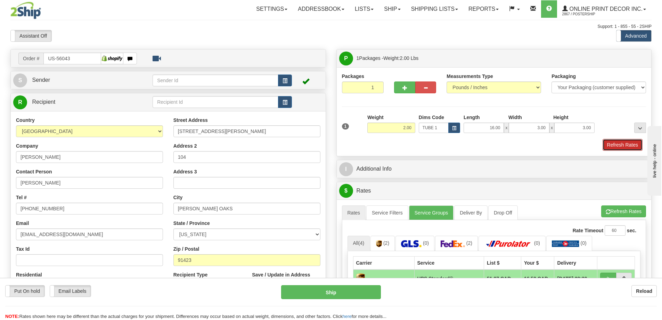
click at [623, 148] on button "Refresh Rates" at bounding box center [623, 145] width 40 height 12
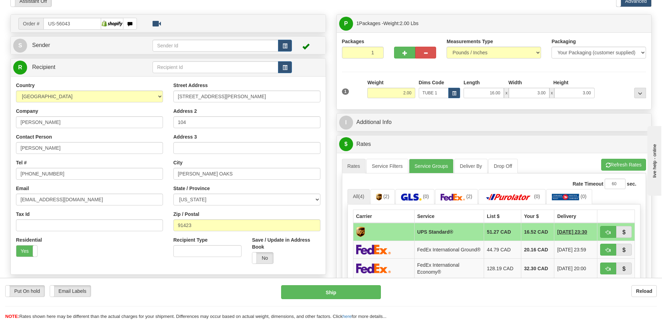
scroll to position [70, 0]
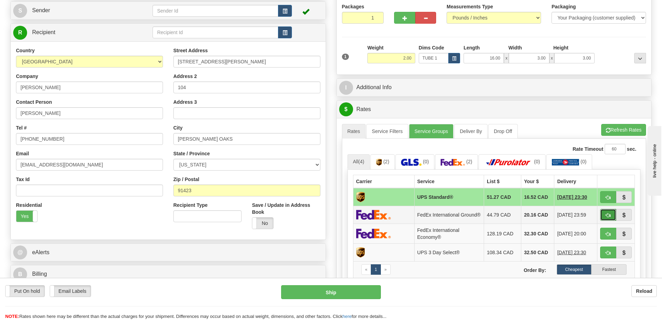
click at [604, 217] on button "button" at bounding box center [609, 215] width 16 height 12
type input "92"
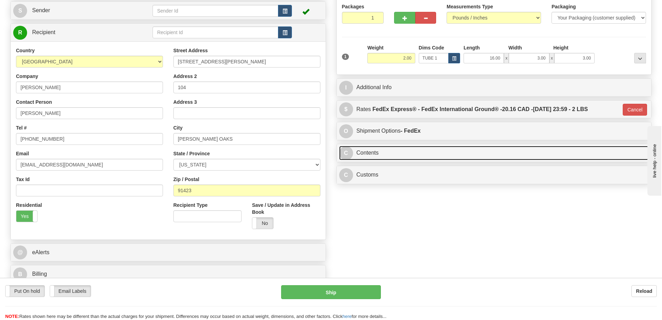
click at [442, 155] on link "C Contents" at bounding box center [494, 153] width 310 height 14
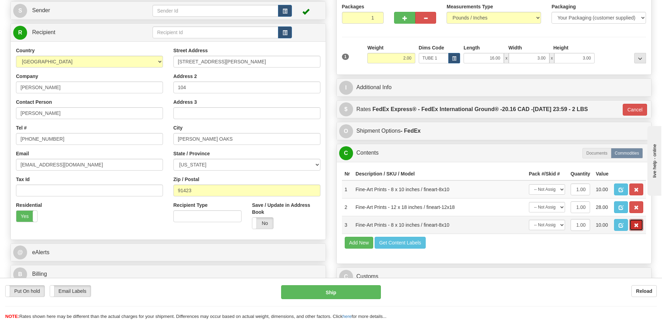
click at [639, 226] on button "button" at bounding box center [637, 225] width 14 height 12
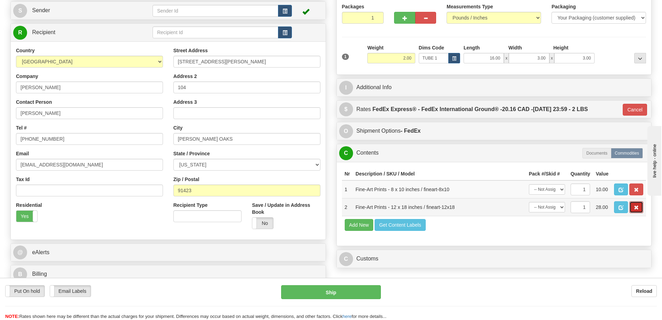
click at [633, 210] on button "button" at bounding box center [637, 207] width 14 height 12
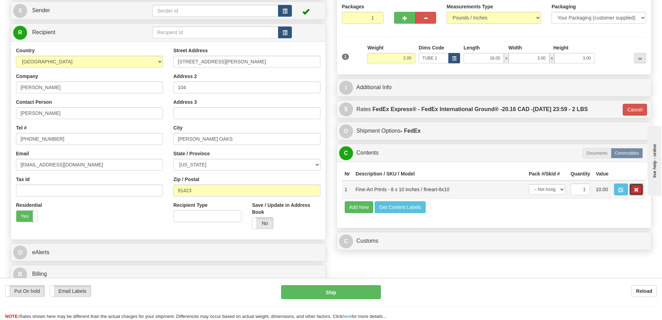
click at [632, 191] on button "button" at bounding box center [637, 189] width 14 height 12
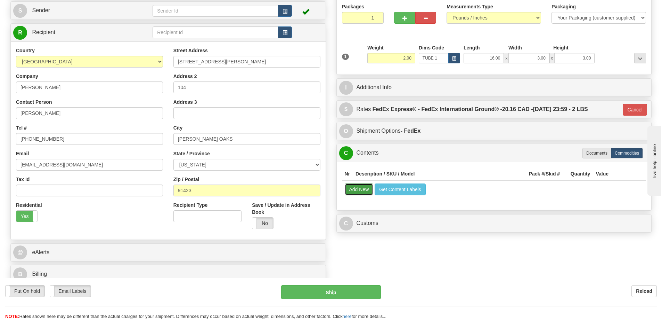
click at [354, 188] on button "Add New" at bounding box center [359, 189] width 29 height 12
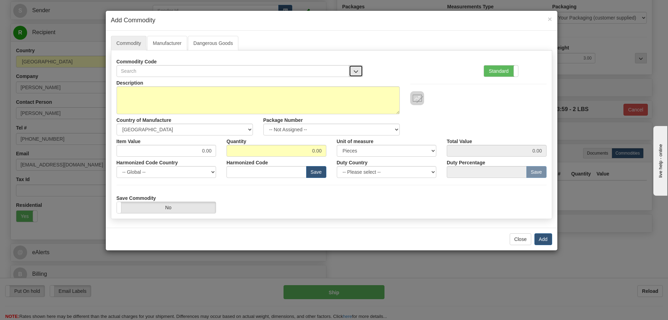
click at [354, 68] on button "button" at bounding box center [356, 71] width 14 height 12
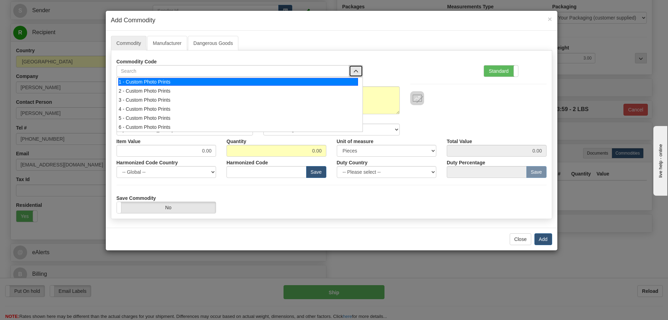
click at [345, 80] on div "1 - Custom Photo Prints" at bounding box center [238, 82] width 240 height 8
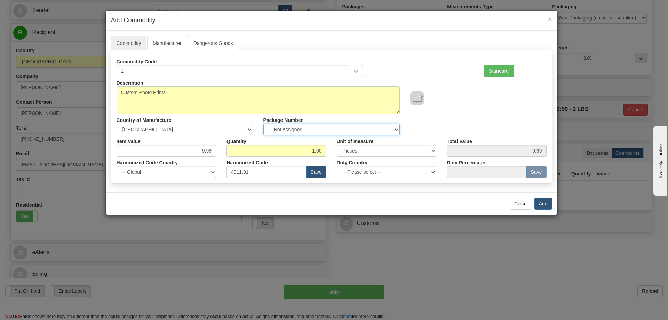
click at [393, 130] on select "-- Not Assigned -- Item 1" at bounding box center [331, 129] width 136 height 12
select select "0"
click at [263, 123] on select "-- Not Assigned -- Item 1" at bounding box center [331, 129] width 136 height 12
click at [545, 203] on button "Add" at bounding box center [543, 204] width 18 height 12
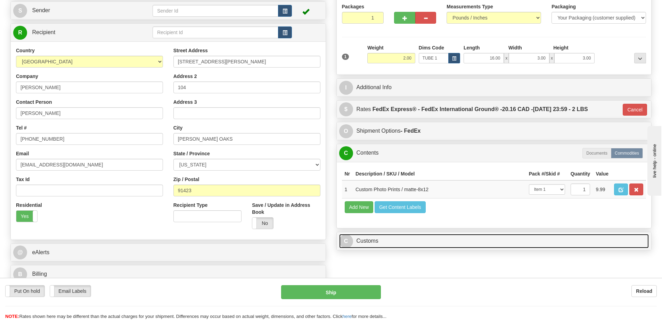
click at [504, 240] on link "C Customs" at bounding box center [494, 241] width 310 height 14
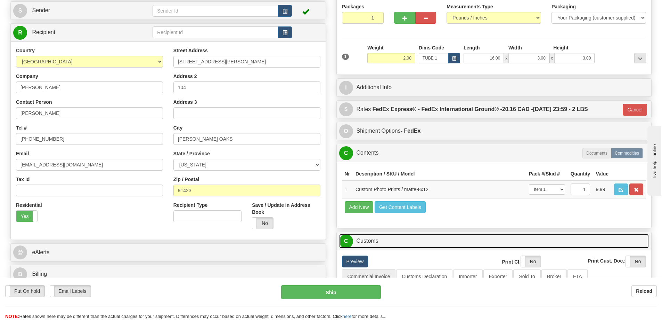
scroll to position [104, 0]
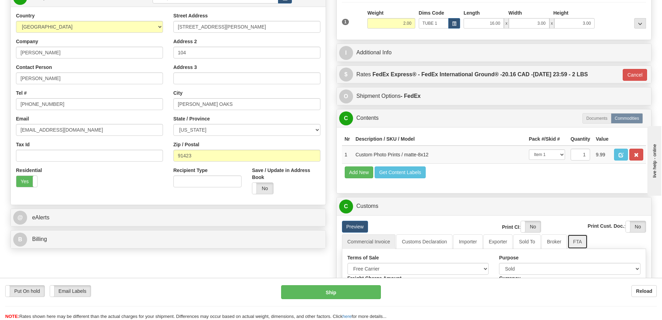
click at [577, 242] on link "FTA" at bounding box center [578, 241] width 20 height 15
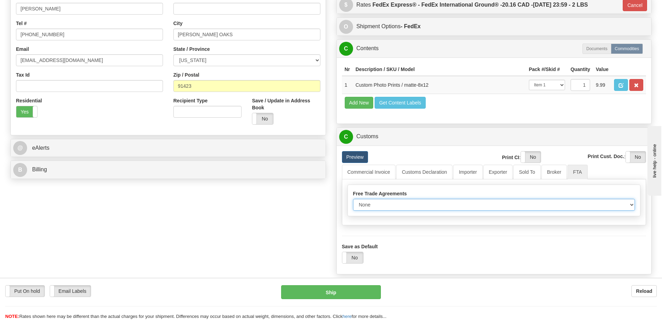
click at [634, 206] on select "None Other USMCA CETA CUKTCA" at bounding box center [494, 205] width 282 height 12
select select "1"
click at [353, 201] on select "None Other USMCA CETA CUKTCA" at bounding box center [494, 205] width 282 height 12
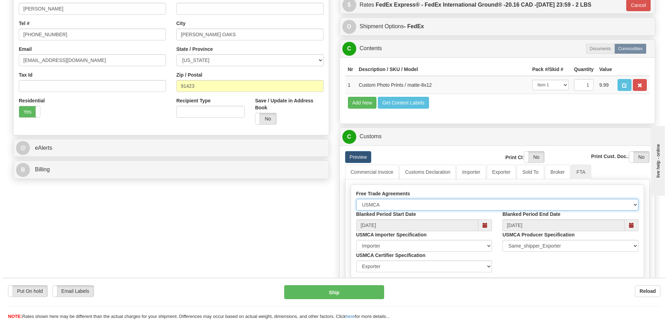
scroll to position [278, 0]
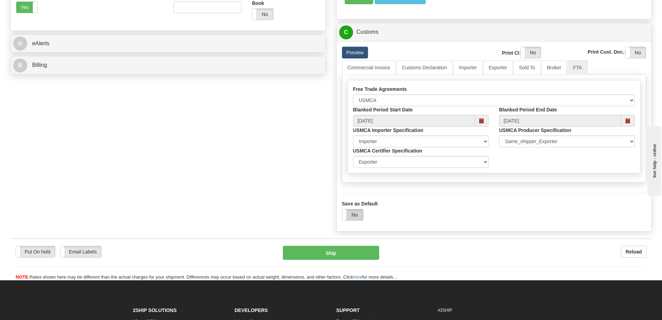
drag, startPoint x: 353, startPoint y: 216, endPoint x: 357, endPoint y: 216, distance: 4.2
click at [356, 216] on label "No" at bounding box center [353, 214] width 21 height 11
click at [358, 252] on button "Ship" at bounding box center [331, 253] width 96 height 14
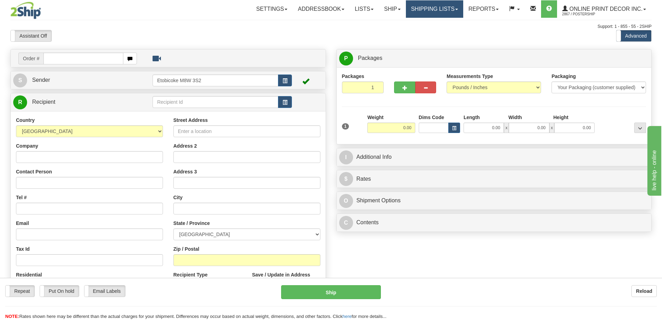
click at [444, 11] on link "Shipping lists" at bounding box center [434, 8] width 57 height 17
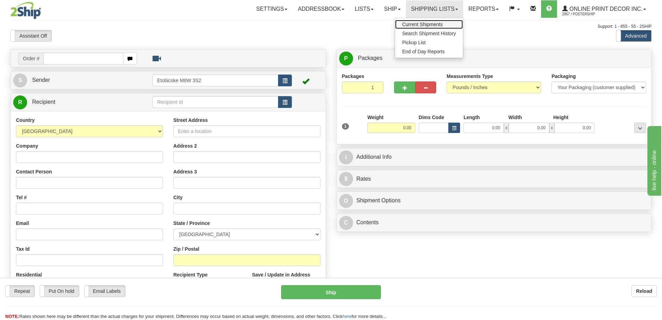
click at [436, 26] on span "Current Shipments" at bounding box center [422, 25] width 41 height 6
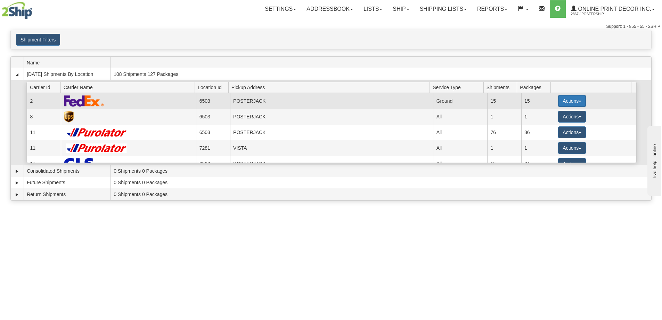
click at [570, 100] on button "Actions" at bounding box center [572, 101] width 28 height 12
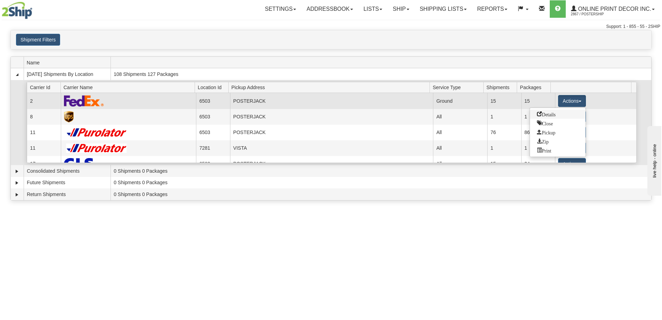
click at [542, 114] on span "Details" at bounding box center [546, 113] width 19 height 5
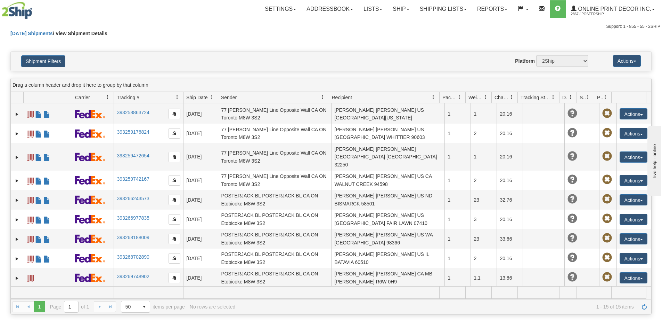
scroll to position [110, 0]
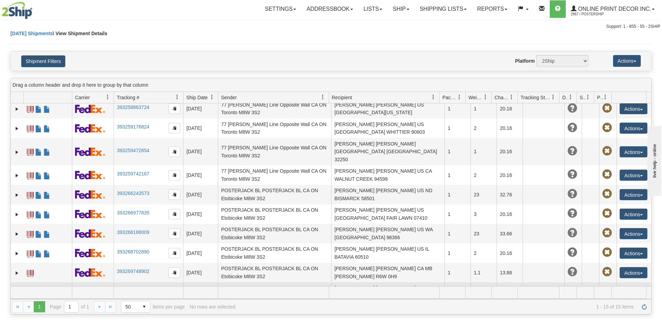
click at [645, 282] on td "Actions Edit Repeat Return Delete Track Comment Shipment Issues Re-Print as ZPL" at bounding box center [634, 295] width 35 height 27
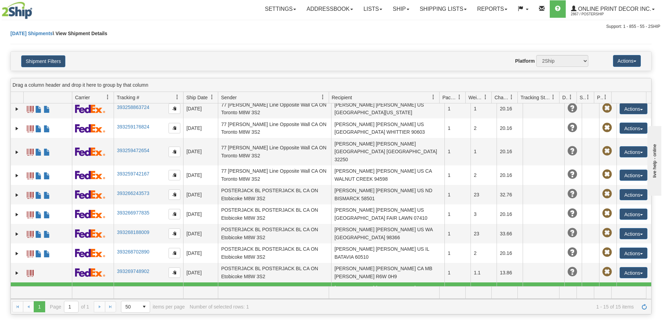
click at [121, 291] on link "393269990669" at bounding box center [133, 294] width 32 height 6
click at [402, 13] on link "Ship" at bounding box center [401, 8] width 27 height 17
click at [391, 25] on link "Ship Screen" at bounding box center [383, 24] width 63 height 9
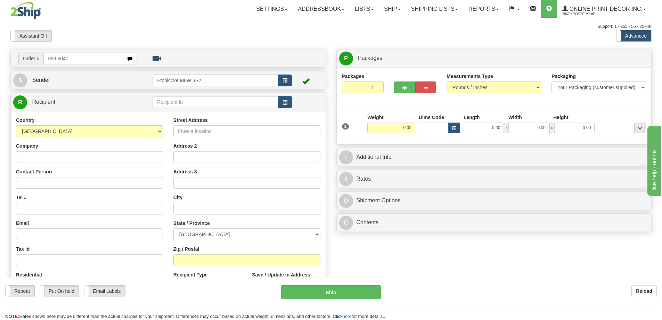
type input "us-56041"
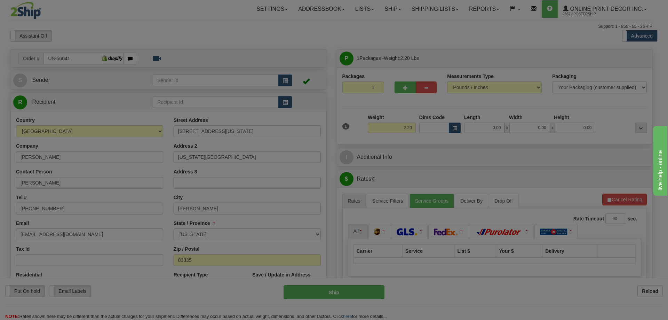
type input "HAYDEN"
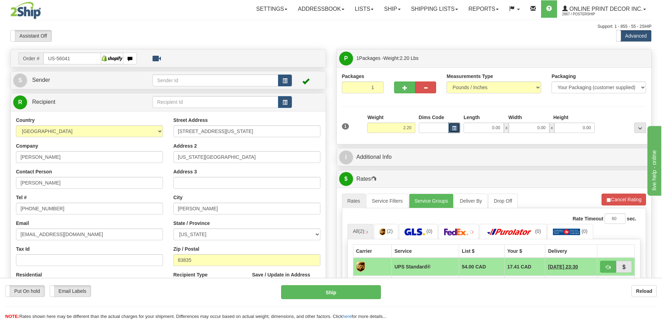
click at [456, 127] on span "button" at bounding box center [454, 128] width 4 height 4
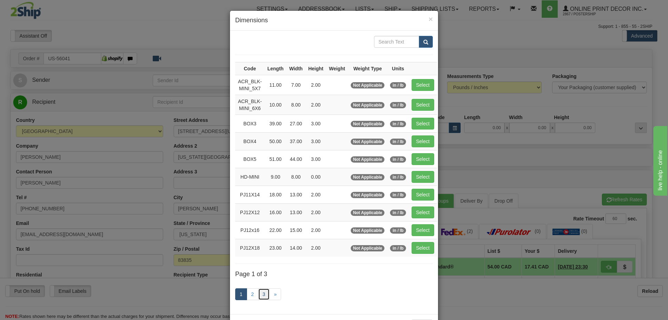
click at [263, 291] on link "3" at bounding box center [264, 294] width 12 height 12
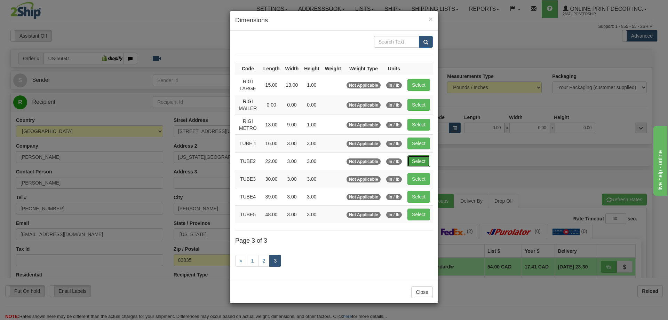
click at [417, 160] on button "Select" at bounding box center [418, 161] width 23 height 12
type input "TUBE2"
type input "22.00"
type input "3.00"
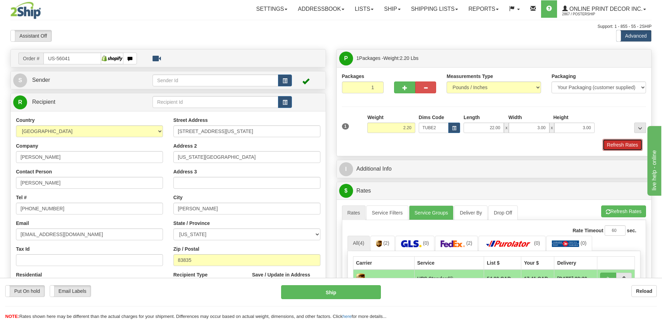
click at [615, 145] on button "Refresh Rates" at bounding box center [623, 145] width 40 height 12
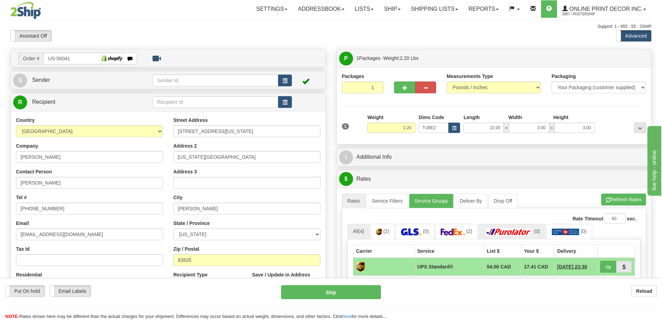
scroll to position [70, 0]
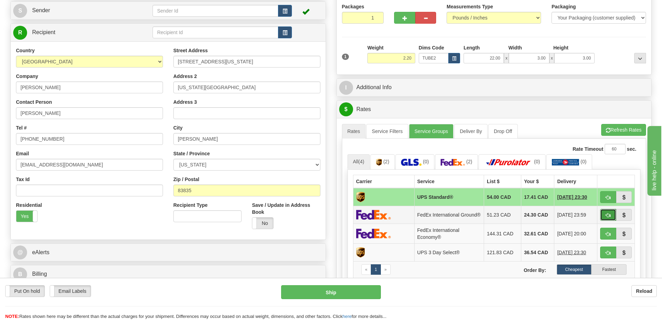
click at [605, 214] on button "button" at bounding box center [609, 215] width 16 height 12
type input "92"
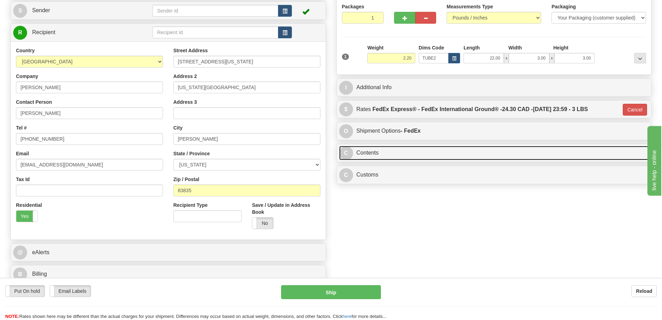
click at [428, 156] on link "C Contents" at bounding box center [494, 153] width 310 height 14
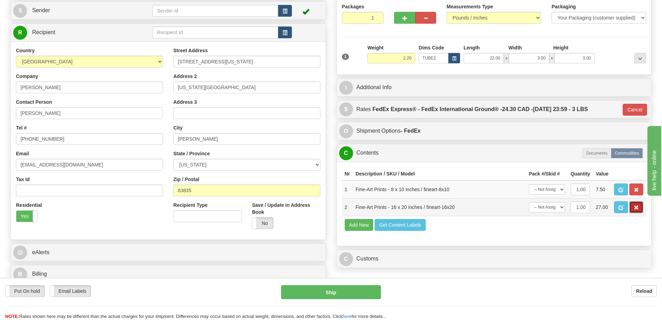
click at [637, 209] on span "button" at bounding box center [636, 207] width 5 height 5
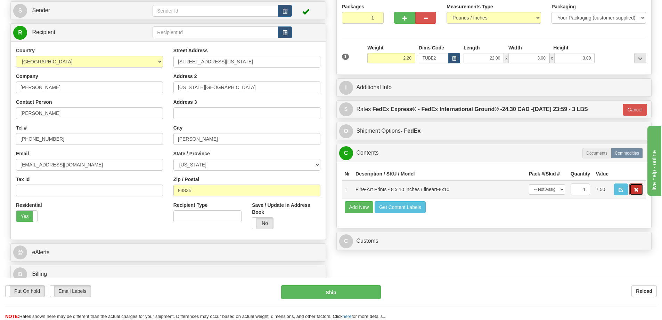
click at [635, 190] on span "button" at bounding box center [636, 189] width 5 height 5
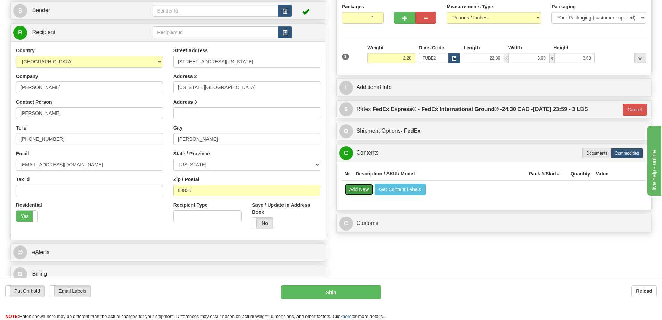
click at [360, 194] on button "Add New" at bounding box center [359, 189] width 29 height 12
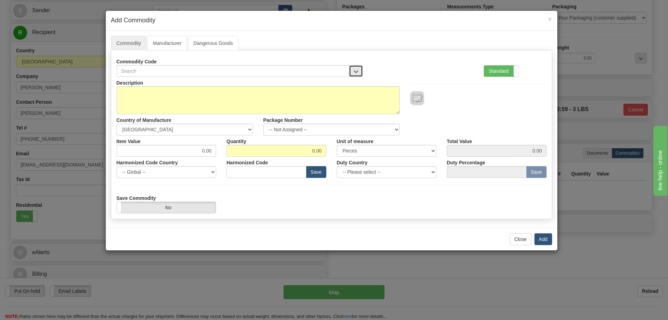
click at [353, 71] on button "button" at bounding box center [356, 71] width 14 height 12
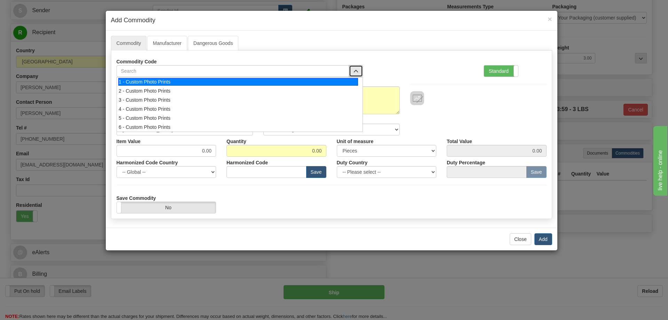
click at [352, 78] on div "1 - Custom Photo Prints" at bounding box center [238, 82] width 240 height 8
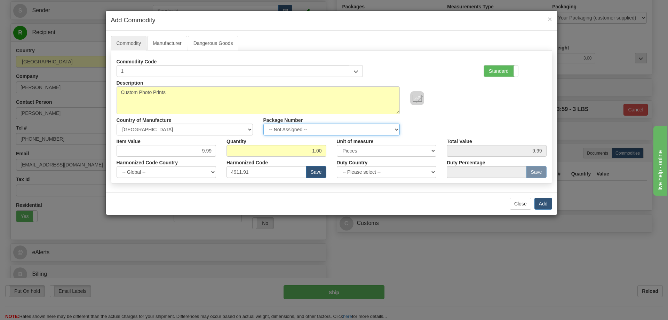
click at [396, 127] on select "-- Not Assigned -- Item 1" at bounding box center [331, 129] width 136 height 12
select select "0"
click at [263, 123] on select "-- Not Assigned -- Item 1" at bounding box center [331, 129] width 136 height 12
click at [545, 203] on button "Add" at bounding box center [543, 204] width 18 height 12
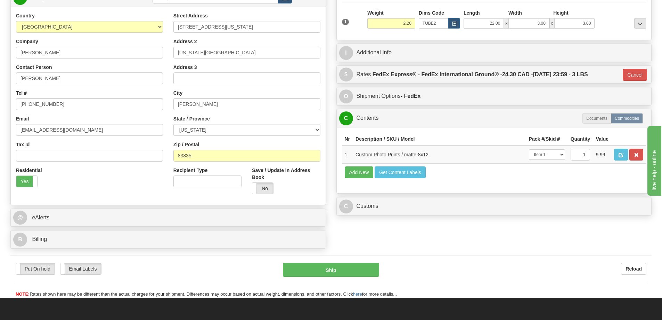
scroll to position [139, 0]
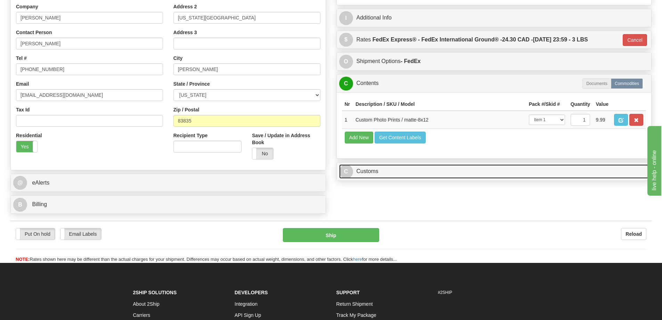
click at [546, 173] on link "C Customs" at bounding box center [494, 171] width 310 height 14
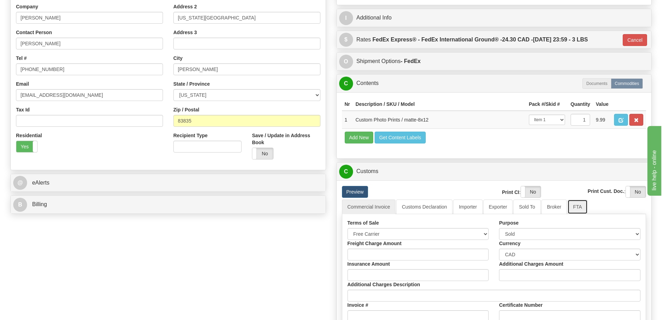
click at [582, 210] on link "FTA" at bounding box center [578, 206] width 20 height 15
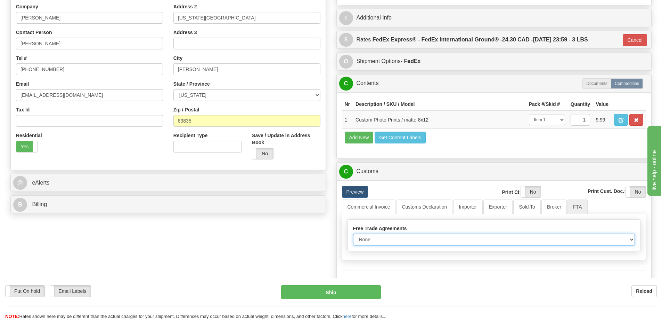
click at [629, 240] on select "None Other USMCA CETA CUKTCA" at bounding box center [494, 239] width 282 height 12
select select "1"
click at [353, 236] on select "None Other USMCA CETA CUKTCA" at bounding box center [494, 239] width 282 height 12
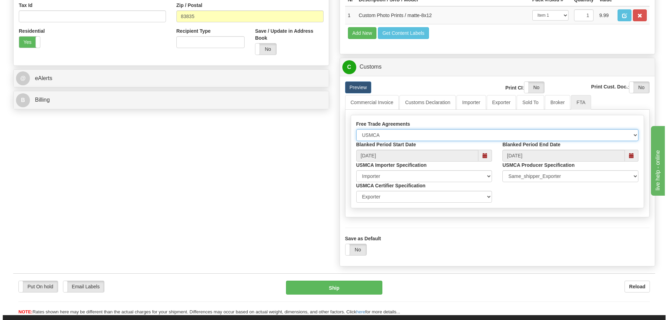
scroll to position [313, 0]
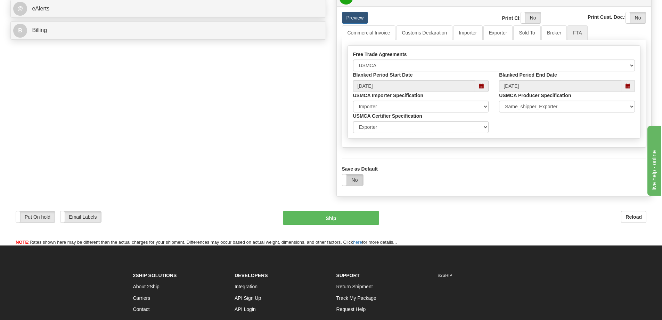
click at [360, 182] on label "No" at bounding box center [353, 179] width 21 height 11
click at [348, 221] on button "Ship" at bounding box center [331, 218] width 96 height 14
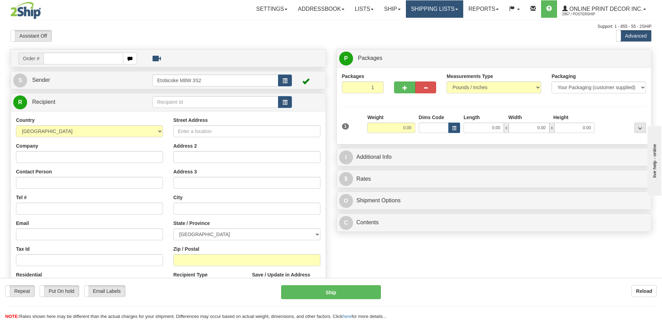
click at [450, 11] on link "Shipping lists" at bounding box center [434, 8] width 57 height 17
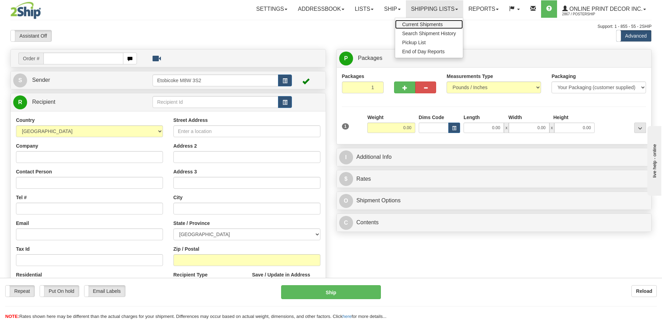
click at [430, 23] on span "Current Shipments" at bounding box center [422, 25] width 41 height 6
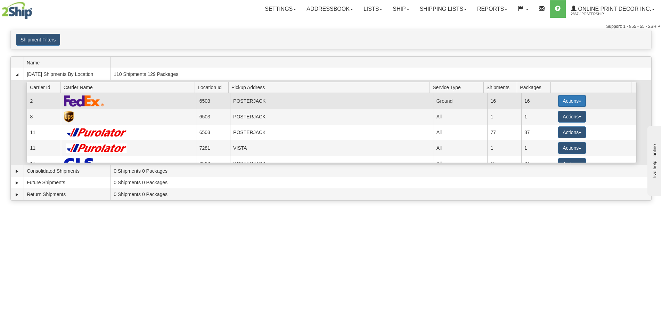
click at [573, 101] on button "Actions" at bounding box center [572, 101] width 28 height 12
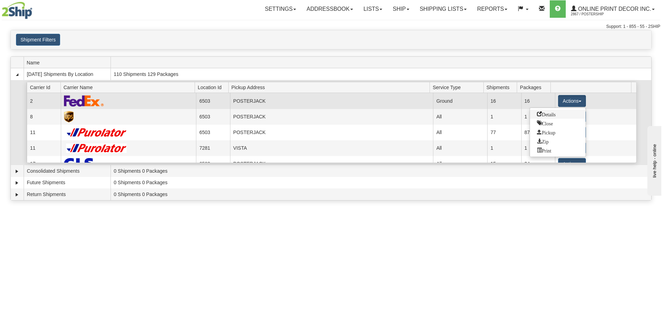
click at [552, 111] on span "Details" at bounding box center [546, 113] width 19 height 5
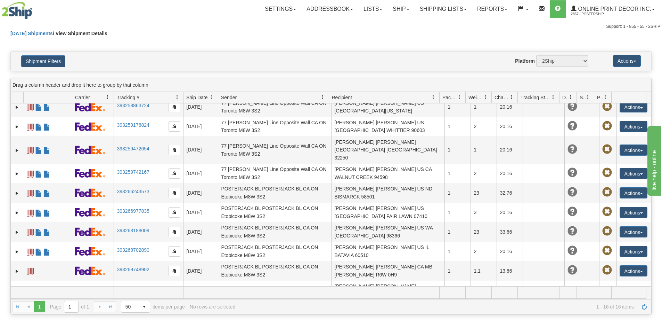
scroll to position [129, 0]
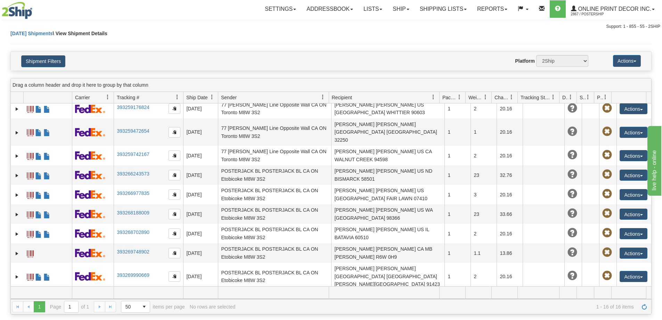
click at [130, 295] on link "393270378702" at bounding box center [133, 298] width 32 height 6
click at [406, 9] on link "Ship" at bounding box center [401, 8] width 27 height 17
click at [385, 22] on span "Ship Screen" at bounding box center [372, 25] width 26 height 6
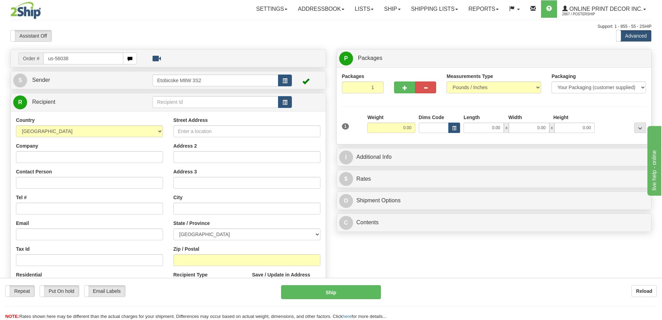
type input "us-56038"
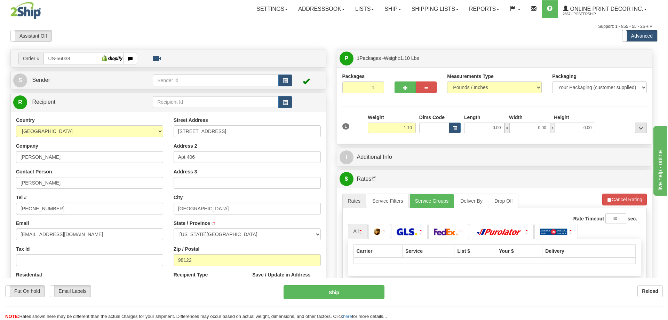
type input "[GEOGRAPHIC_DATA]"
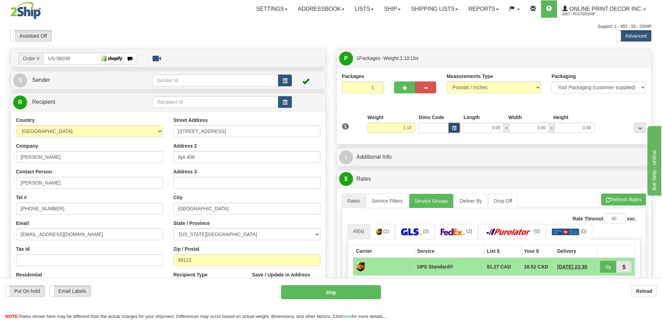
click at [456, 125] on button "button" at bounding box center [455, 127] width 12 height 10
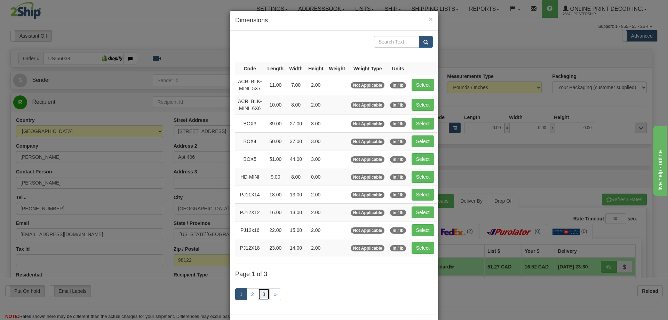
click at [263, 292] on link "3" at bounding box center [264, 294] width 12 height 12
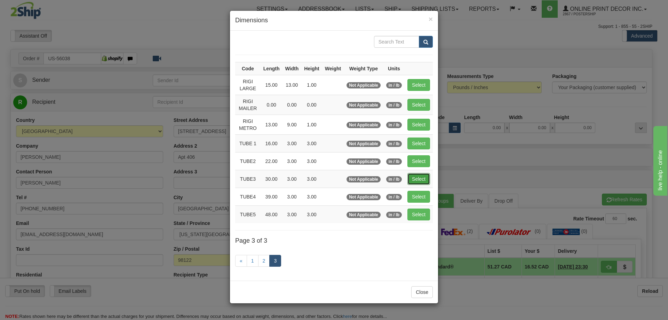
click at [421, 176] on button "Select" at bounding box center [418, 179] width 23 height 12
type input "TUBE3"
type input "30.00"
type input "3.00"
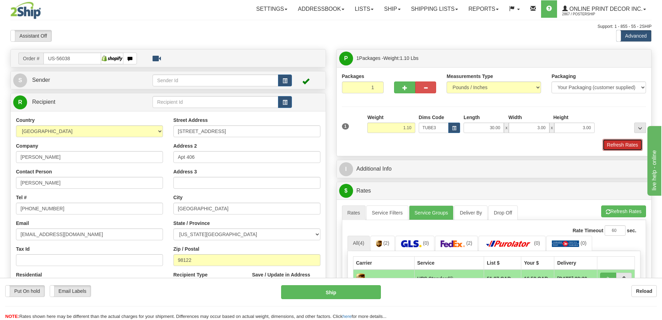
click at [609, 144] on button "Refresh Rates" at bounding box center [623, 145] width 40 height 12
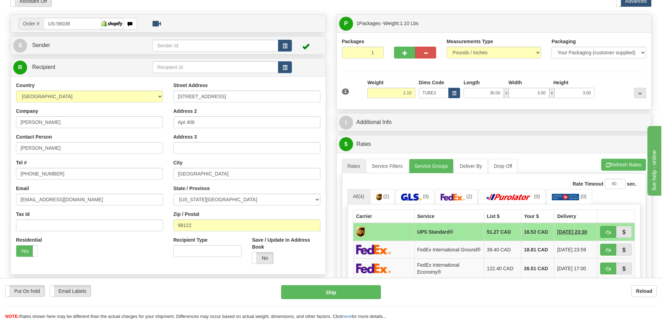
scroll to position [104, 0]
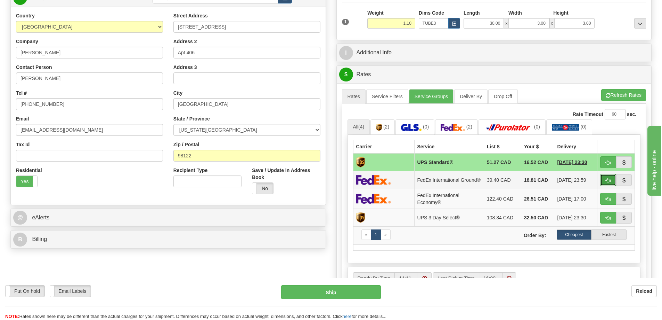
click at [607, 180] on span "button" at bounding box center [608, 180] width 5 height 5
type input "92"
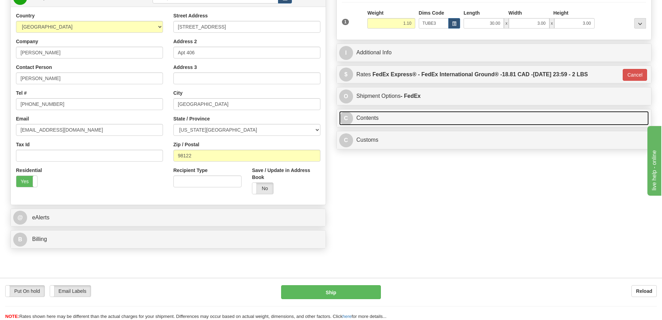
click at [464, 122] on link "C Contents" at bounding box center [494, 118] width 310 height 14
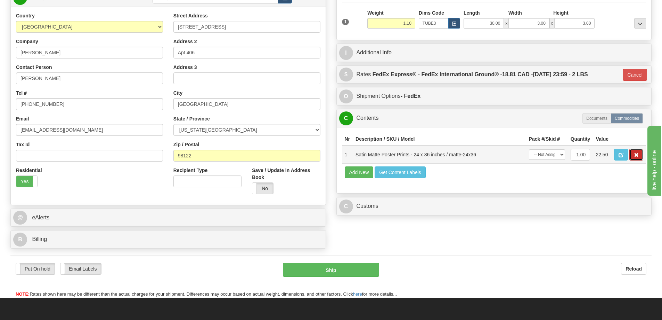
click at [635, 155] on span "button" at bounding box center [636, 155] width 5 height 5
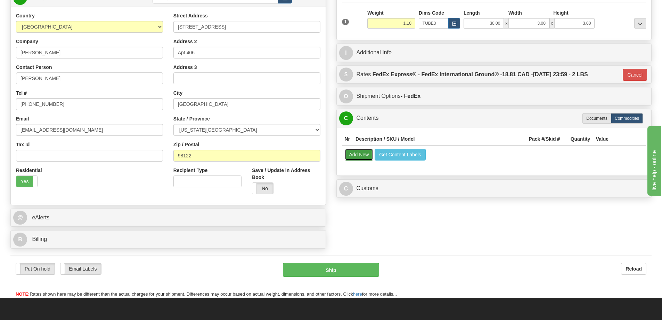
click at [363, 154] on button "Add New" at bounding box center [359, 154] width 29 height 12
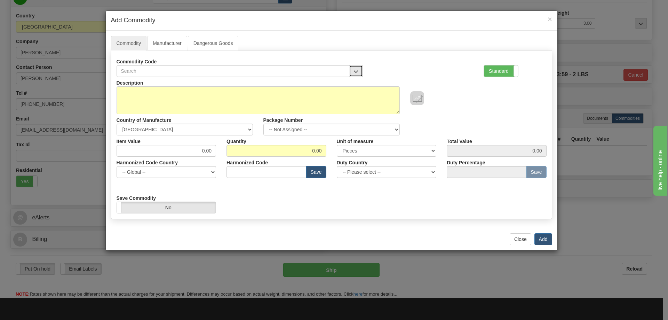
click at [356, 70] on span "button" at bounding box center [355, 71] width 5 height 5
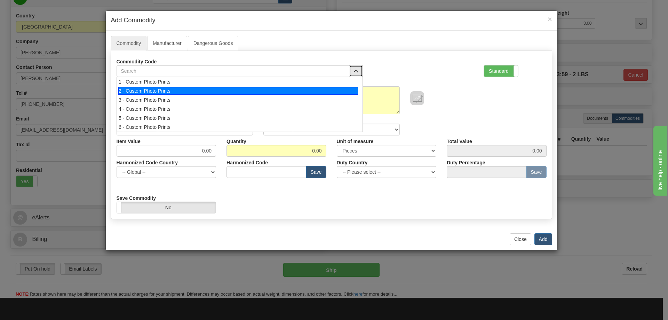
click at [358, 89] on li "2 - Custom Photo Prints" at bounding box center [240, 90] width 246 height 9
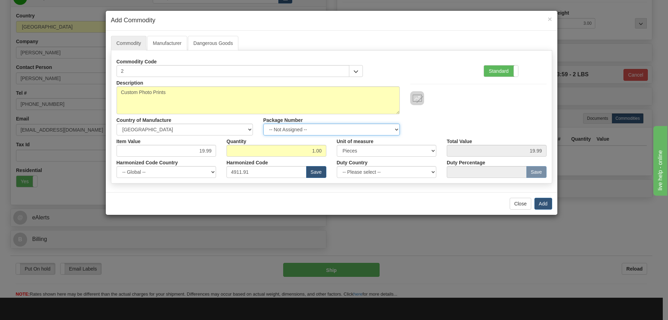
click at [390, 128] on select "-- Not Assigned -- Item 1" at bounding box center [331, 129] width 136 height 12
select select "0"
click at [263, 123] on select "-- Not Assigned -- Item 1" at bounding box center [331, 129] width 136 height 12
click at [546, 203] on button "Add" at bounding box center [543, 204] width 18 height 12
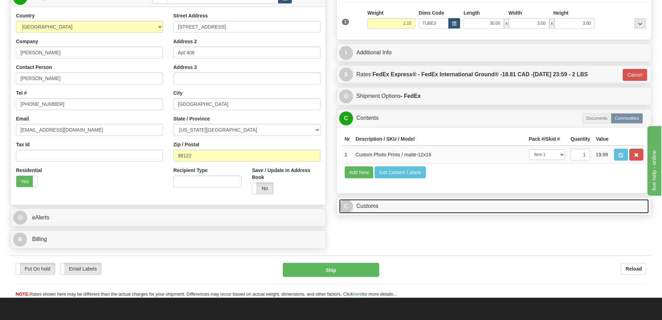
click at [546, 203] on link "C Customs" at bounding box center [494, 206] width 310 height 14
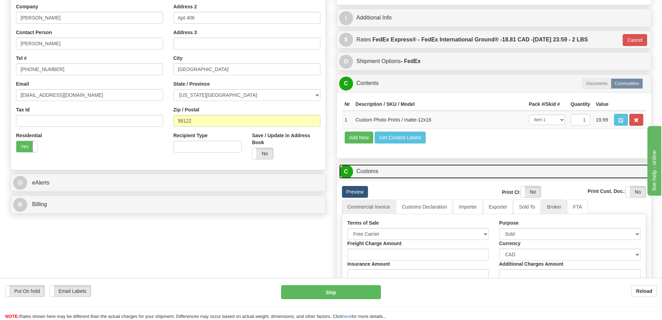
scroll to position [174, 0]
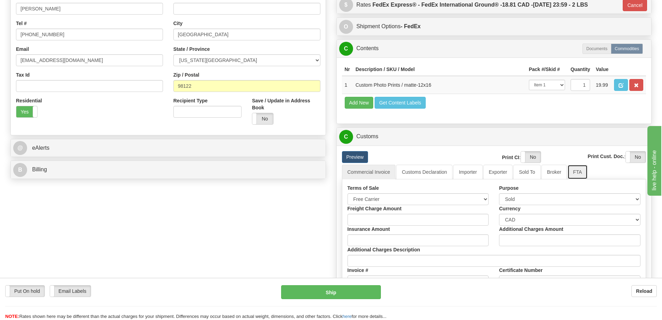
click at [576, 174] on link "FTA" at bounding box center [578, 171] width 20 height 15
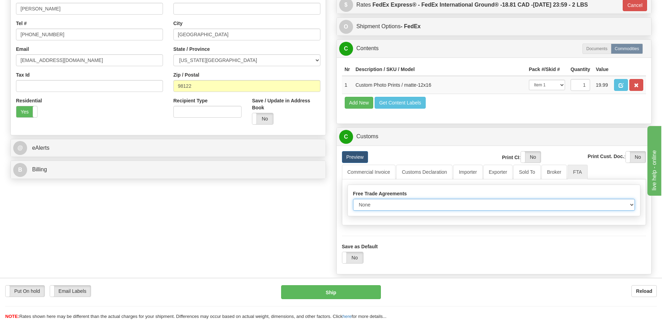
click at [629, 206] on select "None Other USMCA CETA CUKTCA" at bounding box center [494, 205] width 282 height 12
select select "1"
click at [353, 201] on select "None Other USMCA CETA CUKTCA" at bounding box center [494, 205] width 282 height 12
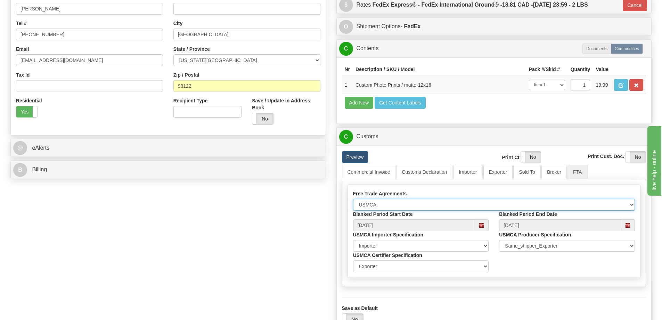
scroll to position [243, 0]
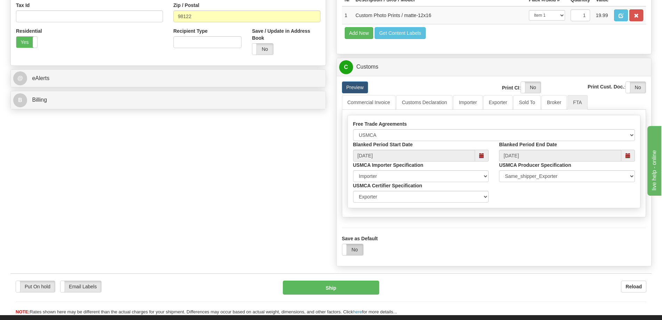
click at [355, 250] on label "No" at bounding box center [353, 249] width 21 height 11
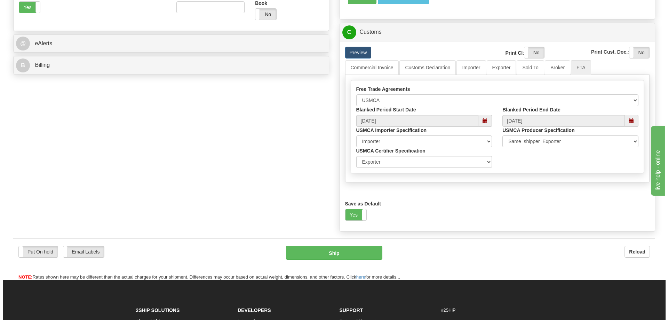
scroll to position [348, 0]
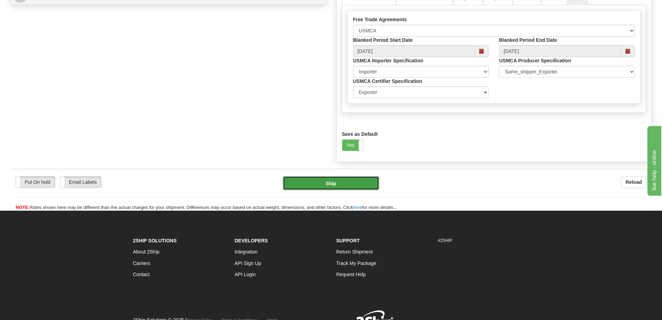
click at [341, 183] on button "Ship" at bounding box center [331, 183] width 96 height 14
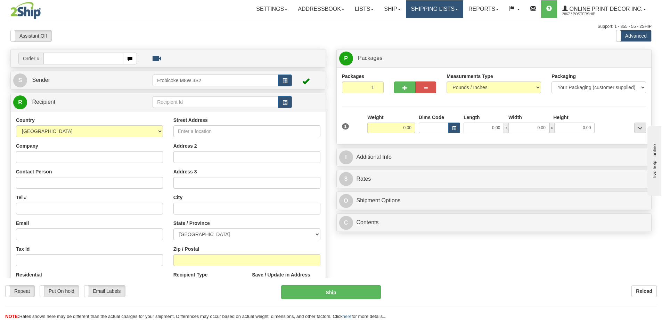
click at [447, 9] on link "Shipping lists" at bounding box center [434, 8] width 57 height 17
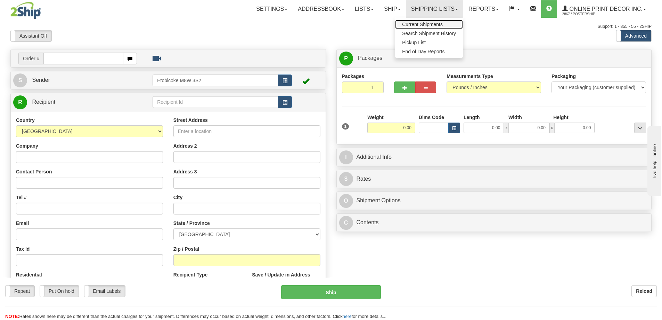
click at [432, 22] on span "Current Shipments" at bounding box center [422, 25] width 41 height 6
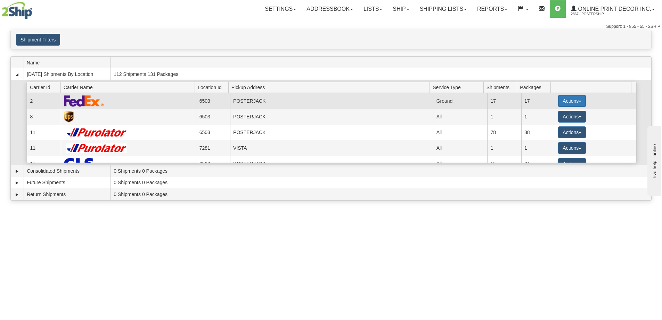
click at [561, 100] on button "Actions" at bounding box center [572, 101] width 28 height 12
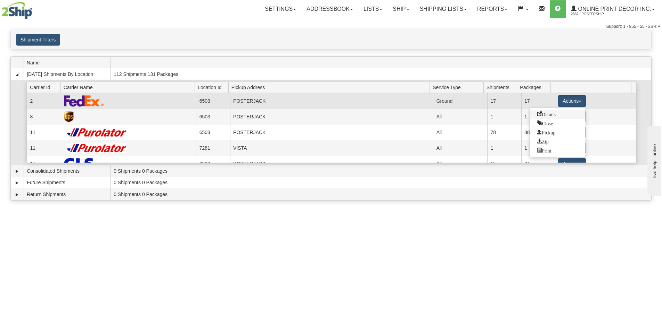
click at [538, 115] on span "Details" at bounding box center [546, 113] width 19 height 5
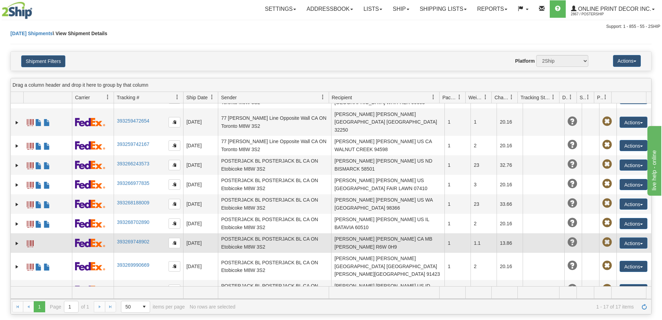
scroll to position [148, 0]
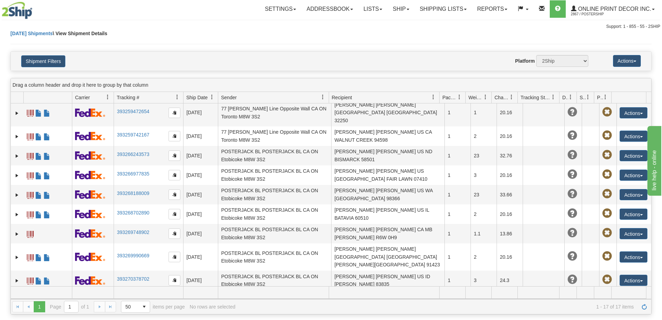
click at [133, 295] on link "393270700279" at bounding box center [133, 298] width 32 height 6
click at [405, 8] on link "Ship" at bounding box center [401, 8] width 27 height 17
click at [375, 27] on link "Ship Screen" at bounding box center [383, 24] width 63 height 9
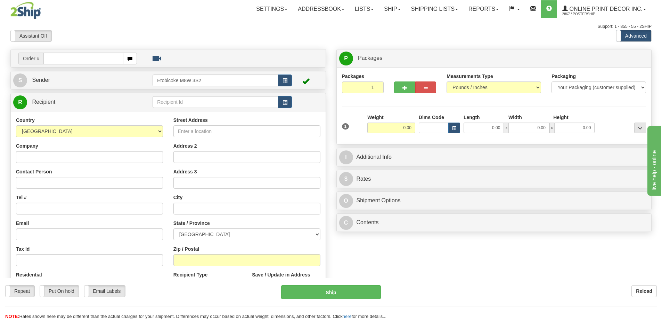
click at [74, 58] on input "text" at bounding box center [83, 59] width 80 height 12
type input "us-56039"
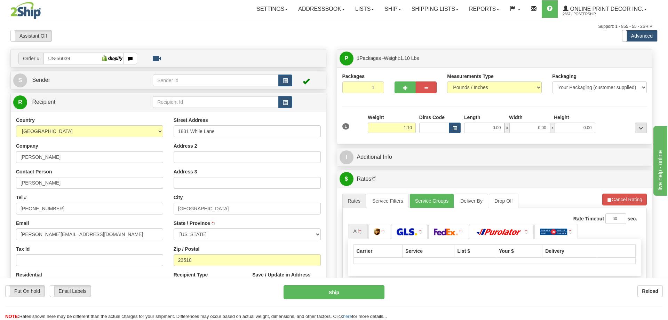
type input "[GEOGRAPHIC_DATA]"
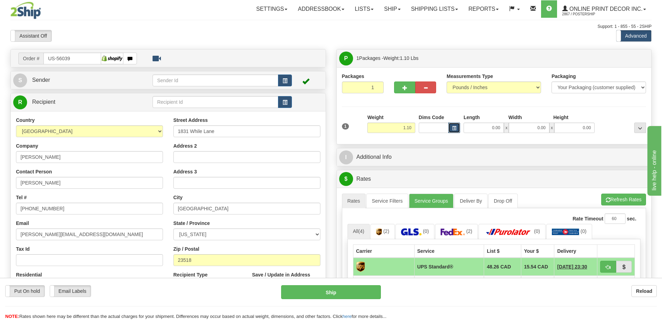
click at [453, 125] on button "button" at bounding box center [455, 127] width 12 height 10
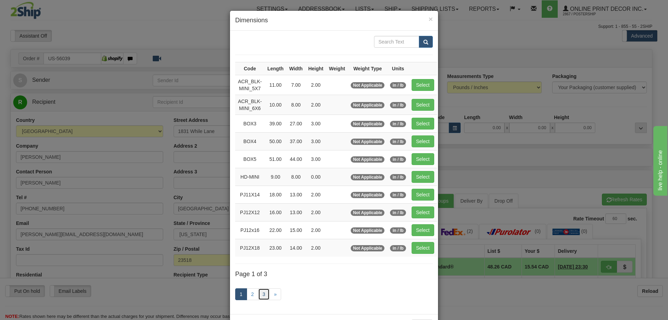
click at [264, 293] on link "3" at bounding box center [264, 294] width 12 height 12
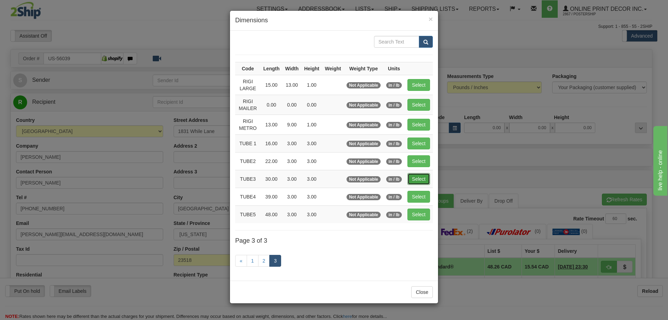
click at [421, 178] on button "Select" at bounding box center [418, 179] width 23 height 12
type input "TUBE3"
type input "30.00"
type input "3.00"
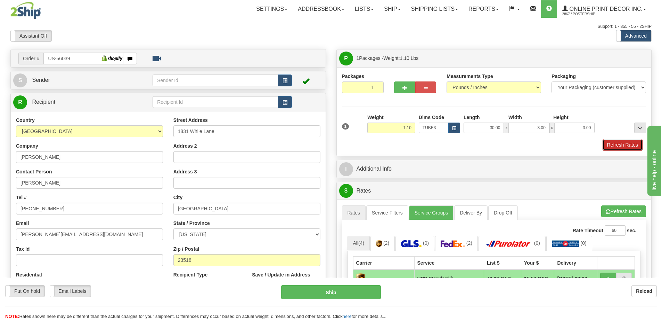
click at [610, 143] on button "Refresh Rates" at bounding box center [623, 145] width 40 height 12
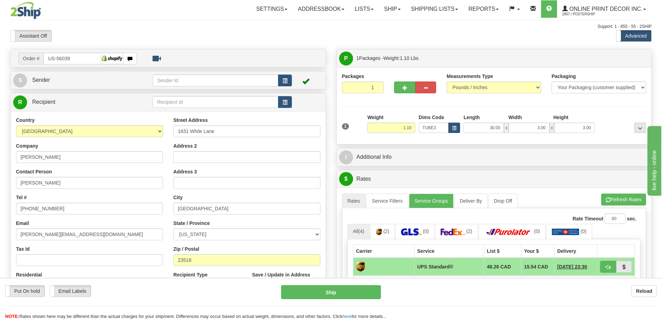
scroll to position [70, 0]
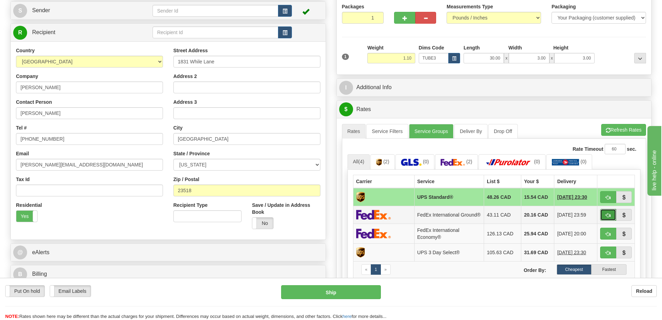
click at [612, 213] on button "button" at bounding box center [609, 215] width 16 height 12
type input "92"
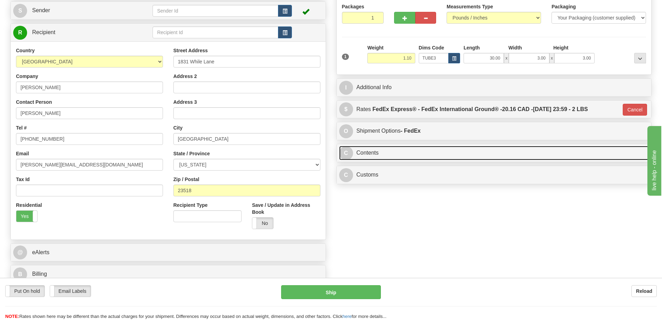
click at [402, 155] on link "C Contents" at bounding box center [494, 153] width 310 height 14
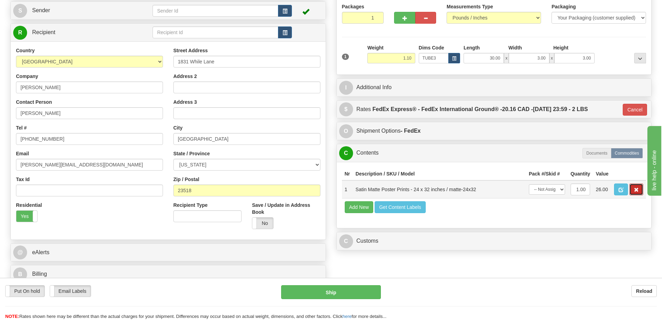
click at [636, 188] on button "button" at bounding box center [637, 189] width 14 height 12
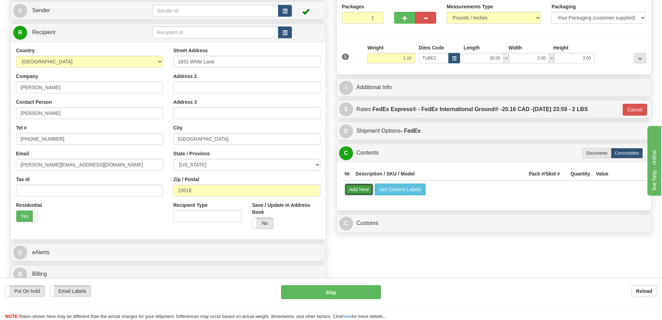
click at [359, 192] on button "Add New" at bounding box center [359, 189] width 29 height 12
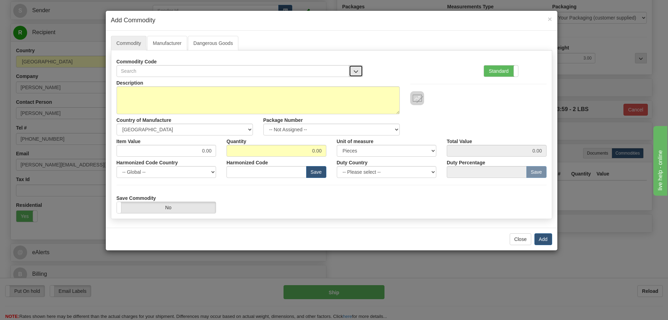
click at [356, 70] on span "button" at bounding box center [355, 71] width 5 height 5
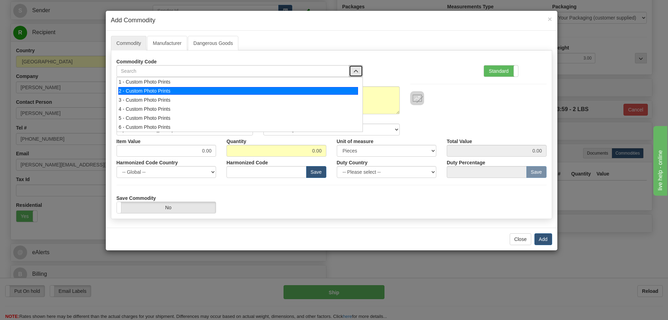
click at [352, 90] on div "2 - Custom Photo Prints" at bounding box center [238, 91] width 240 height 8
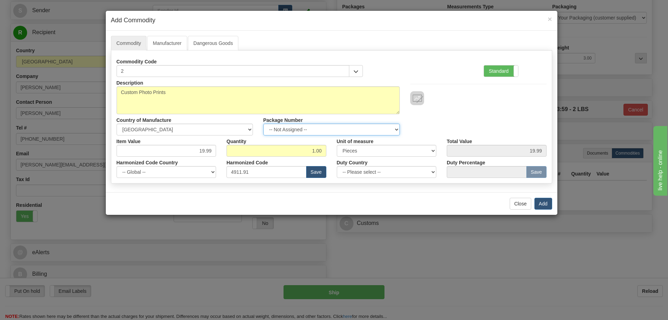
click at [391, 129] on select "-- Not Assigned -- Item 1" at bounding box center [331, 129] width 136 height 12
select select "0"
click at [263, 123] on select "-- Not Assigned -- Item 1" at bounding box center [331, 129] width 136 height 12
click at [542, 199] on button "Add" at bounding box center [543, 204] width 18 height 12
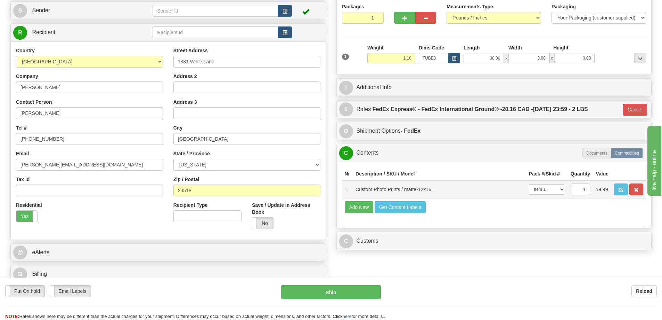
scroll to position [139, 0]
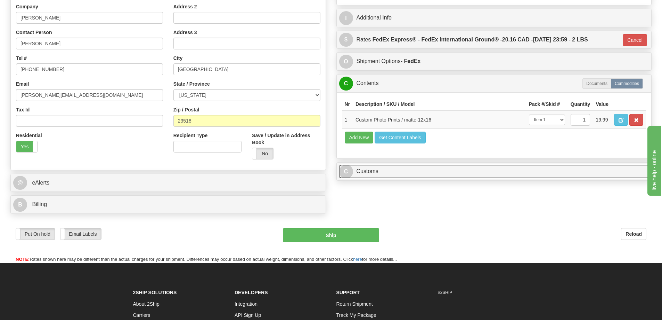
click at [498, 171] on link "C Customs" at bounding box center [494, 171] width 310 height 14
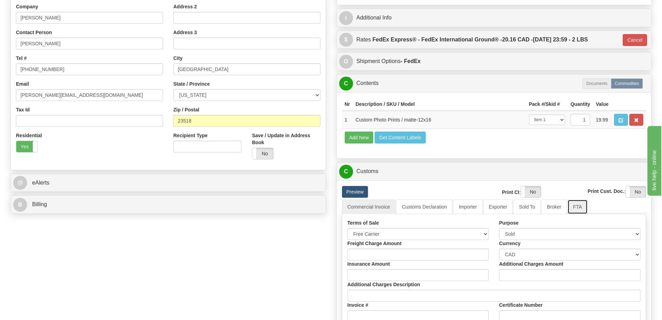
click at [582, 208] on link "FTA" at bounding box center [578, 206] width 20 height 15
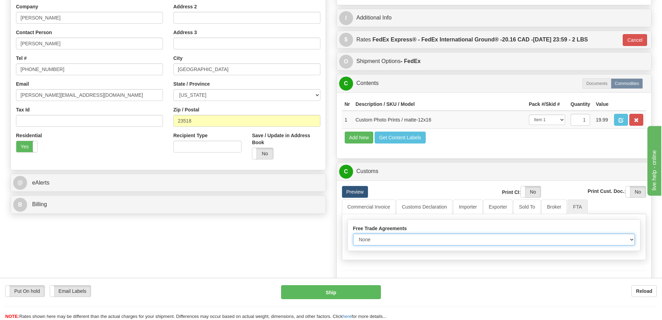
click at [629, 238] on select "None Other USMCA CETA CUKTCA" at bounding box center [494, 239] width 282 height 12
select select "1"
click at [353, 236] on select "None Other USMCA CETA CUKTCA" at bounding box center [494, 239] width 282 height 12
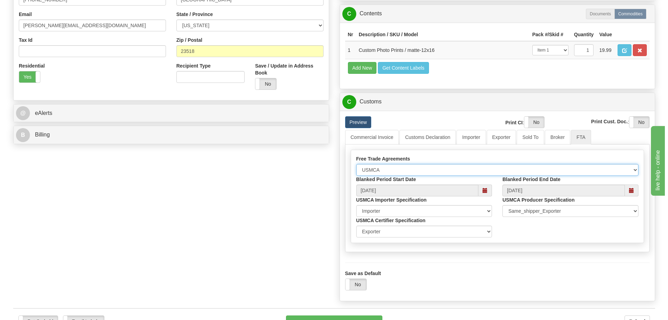
scroll to position [243, 0]
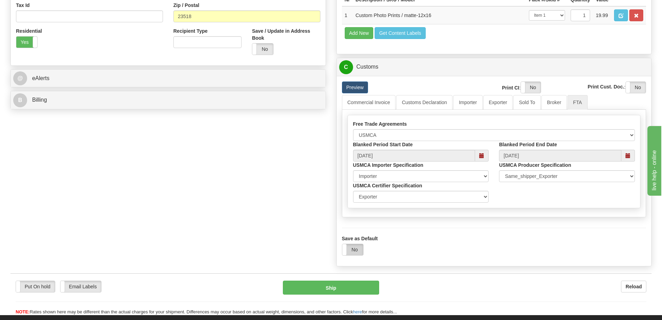
click at [353, 249] on label "No" at bounding box center [353, 249] width 21 height 11
click at [320, 289] on button "Ship" at bounding box center [331, 287] width 96 height 14
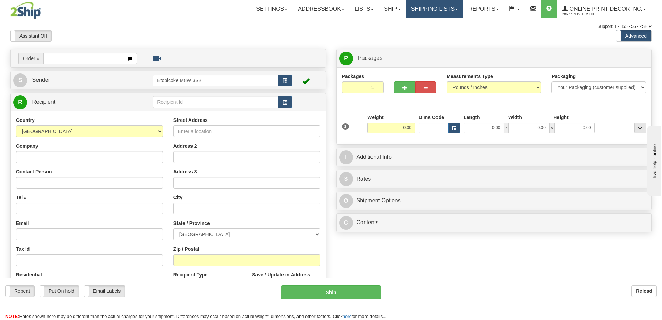
click at [444, 11] on link "Shipping lists" at bounding box center [434, 8] width 57 height 17
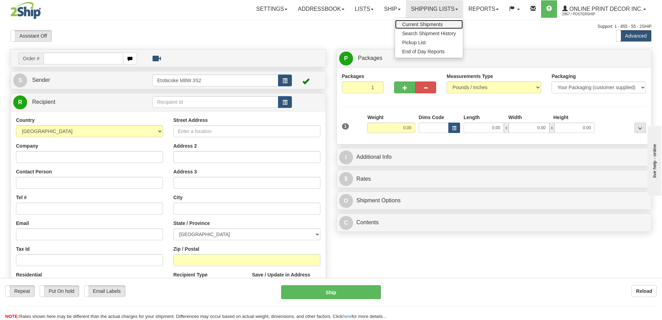
click at [430, 26] on span "Current Shipments" at bounding box center [422, 25] width 41 height 6
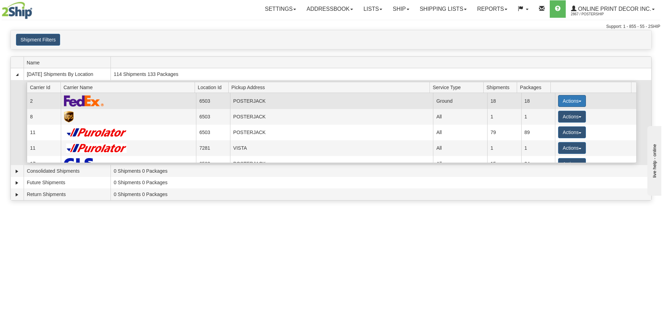
click at [569, 99] on button "Actions" at bounding box center [572, 101] width 28 height 12
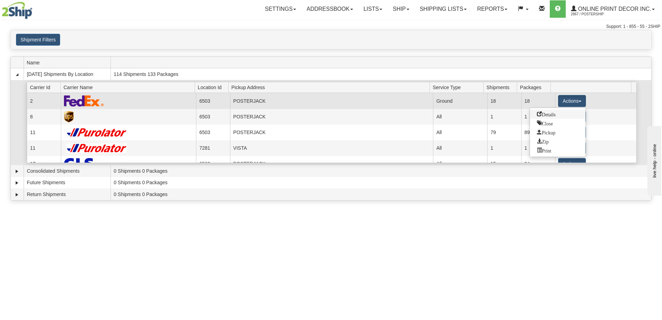
click at [556, 114] on span "Details" at bounding box center [546, 113] width 19 height 5
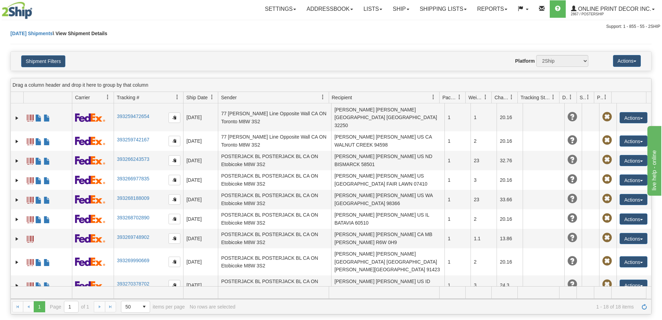
scroll to position [168, 0]
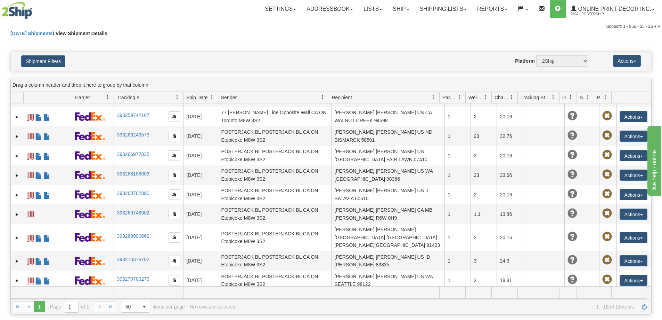
click at [125, 299] on link "393271056717" at bounding box center [133, 302] width 32 height 6
click at [404, 10] on link "Ship" at bounding box center [401, 8] width 27 height 17
click at [385, 24] on span "Ship Screen" at bounding box center [372, 25] width 26 height 6
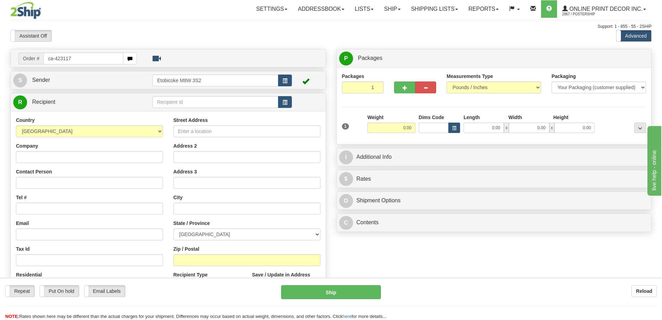
type input "ca-423117"
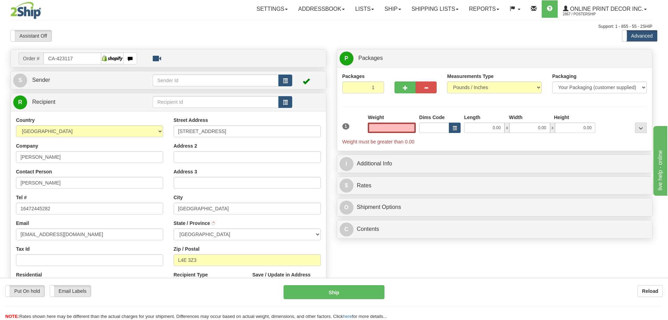
type input "[GEOGRAPHIC_DATA]"
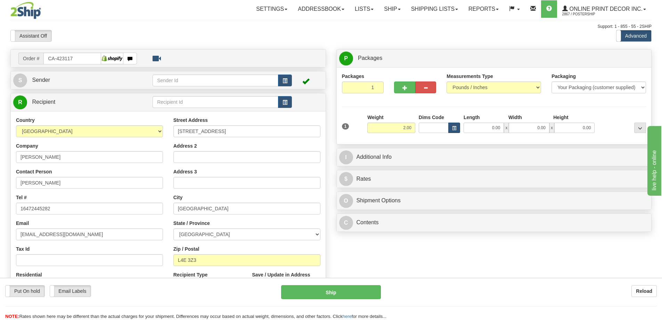
type input "2.00"
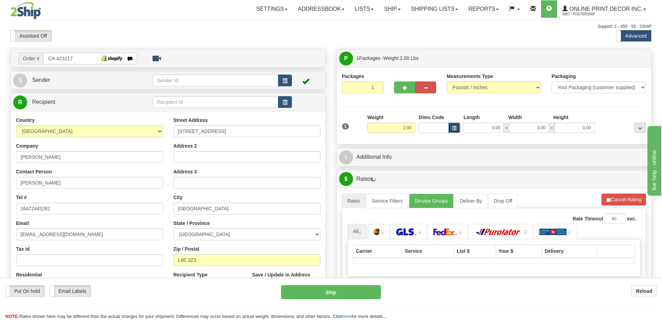
click at [455, 126] on span "button" at bounding box center [454, 128] width 4 height 4
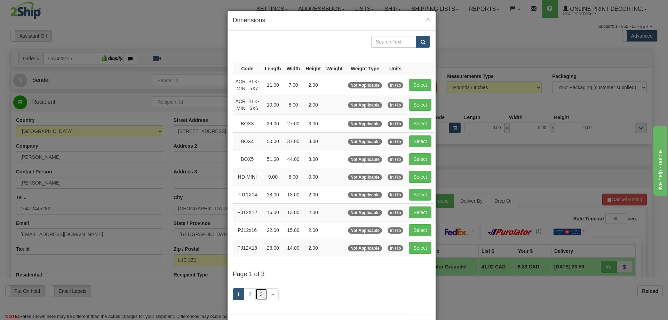
click at [258, 292] on link "3" at bounding box center [261, 294] width 12 height 12
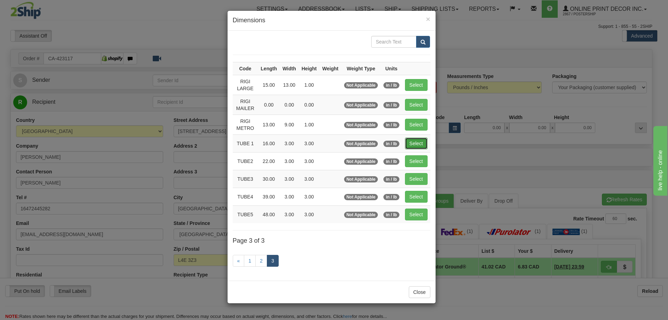
click at [408, 144] on button "Select" at bounding box center [416, 143] width 23 height 12
type input "TUBE 1"
type input "16.00"
type input "3.00"
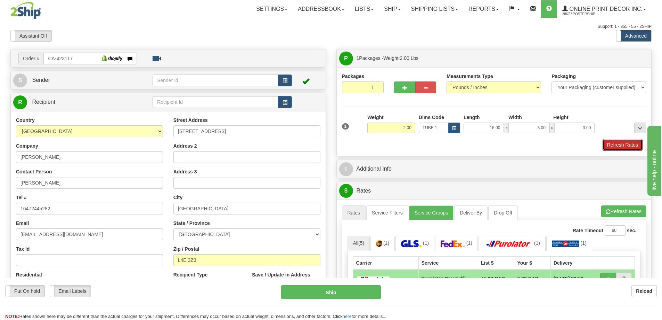
drag, startPoint x: 618, startPoint y: 146, endPoint x: 616, endPoint y: 138, distance: 7.9
click at [618, 143] on button "Refresh Rates" at bounding box center [623, 145] width 40 height 12
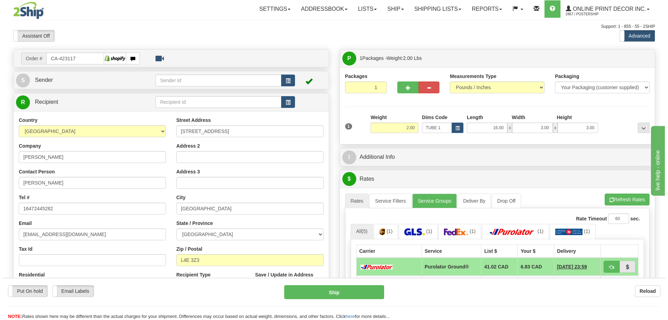
scroll to position [104, 0]
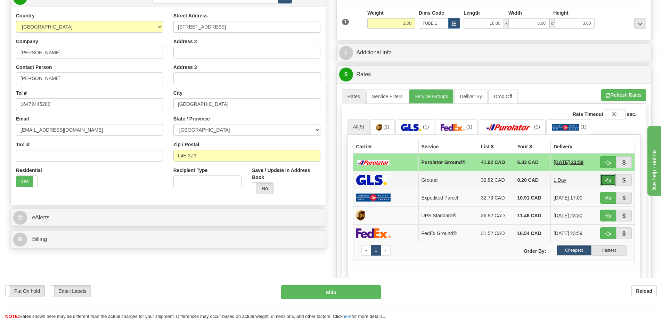
click at [612, 182] on button "button" at bounding box center [609, 180] width 16 height 12
type input "1"
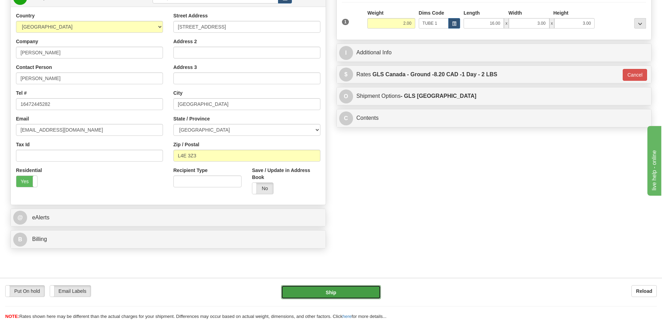
click at [344, 287] on button "Ship" at bounding box center [331, 292] width 100 height 14
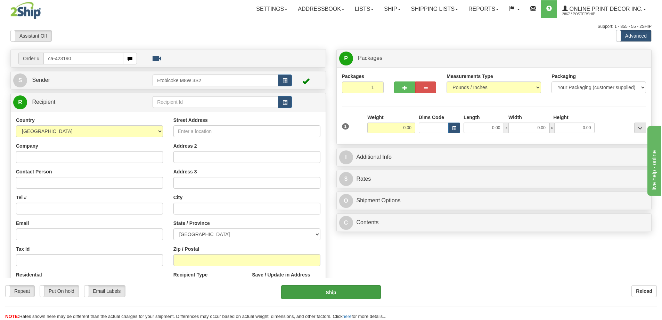
type input "ca-423190"
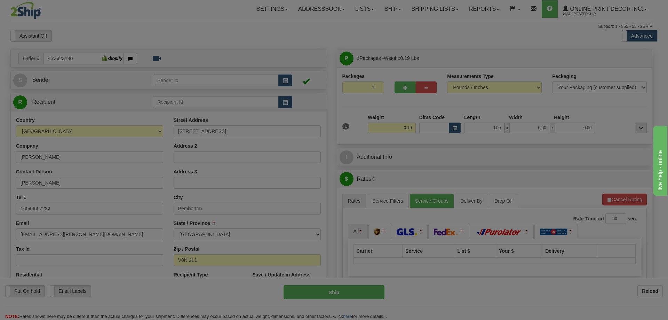
type input "PEMBERTON"
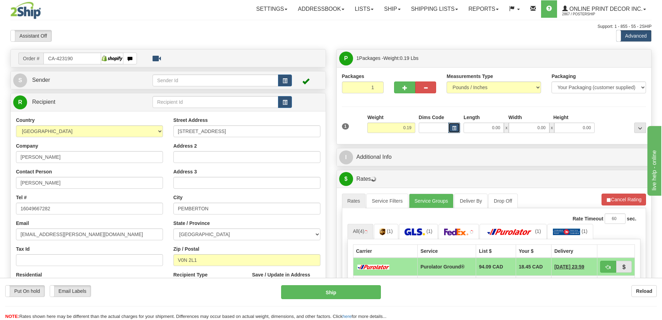
click at [453, 125] on button "button" at bounding box center [455, 127] width 12 height 10
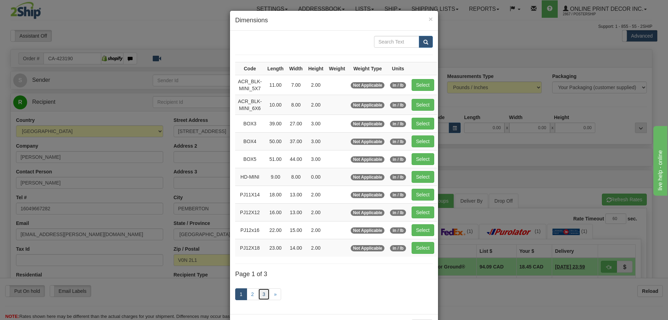
click at [262, 293] on link "3" at bounding box center [264, 294] width 12 height 12
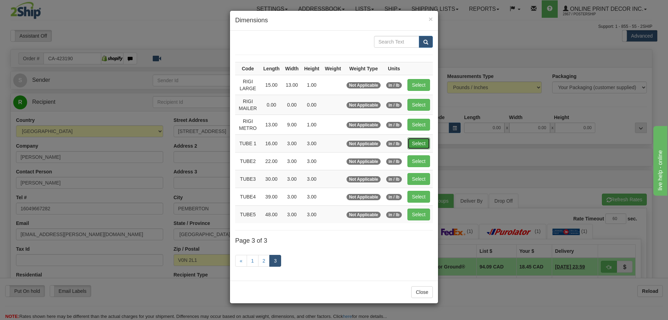
click at [409, 144] on button "Select" at bounding box center [418, 143] width 23 height 12
type input "TUBE 1"
type input "16.00"
type input "3.00"
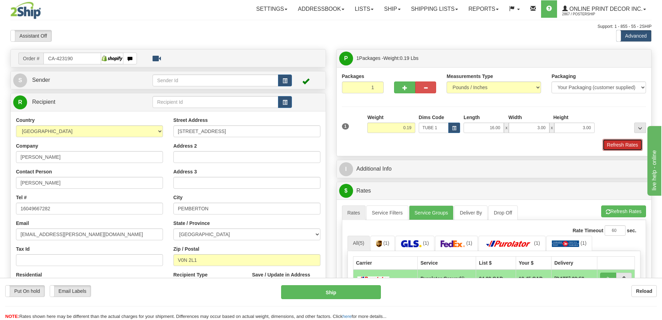
click at [613, 145] on button "Refresh Rates" at bounding box center [623, 145] width 40 height 12
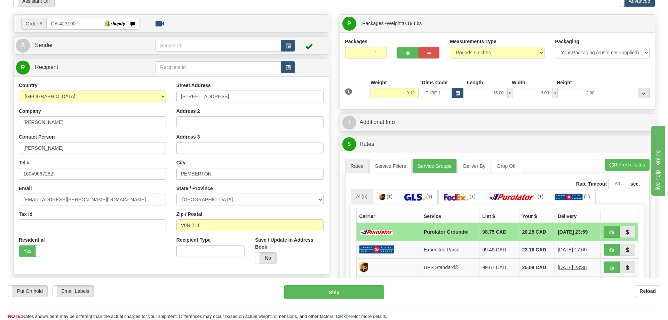
scroll to position [70, 0]
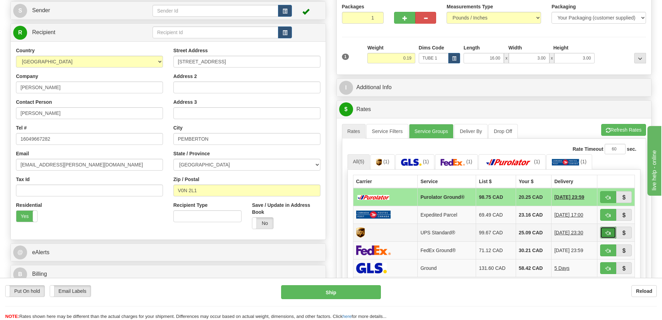
click at [606, 231] on button "button" at bounding box center [609, 232] width 16 height 12
type input "11"
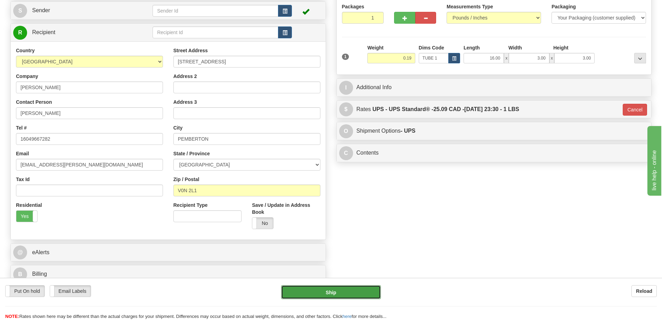
click at [360, 289] on button "Ship" at bounding box center [331, 292] width 100 height 14
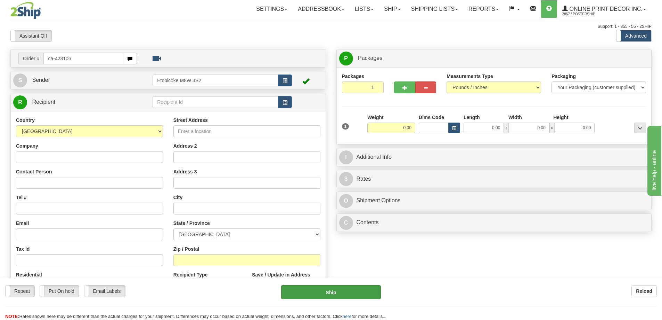
type input "ca-423106"
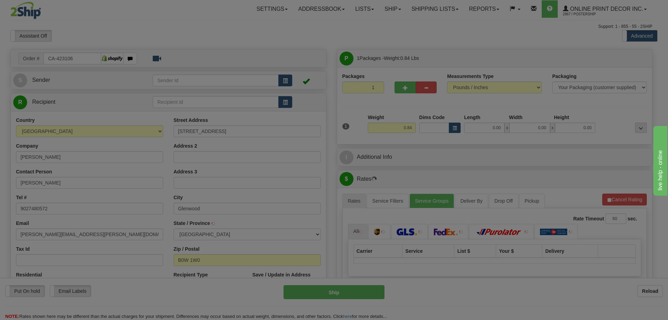
type input "GLENWOOD"
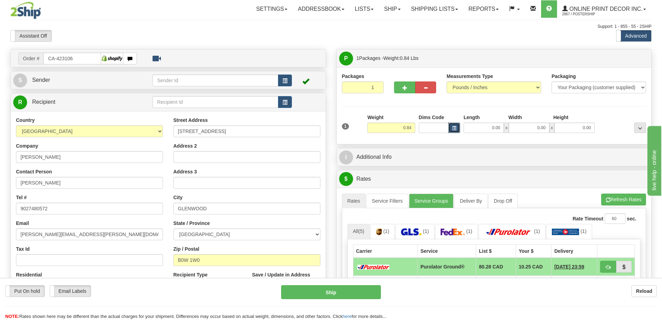
click at [459, 126] on button "button" at bounding box center [455, 127] width 12 height 10
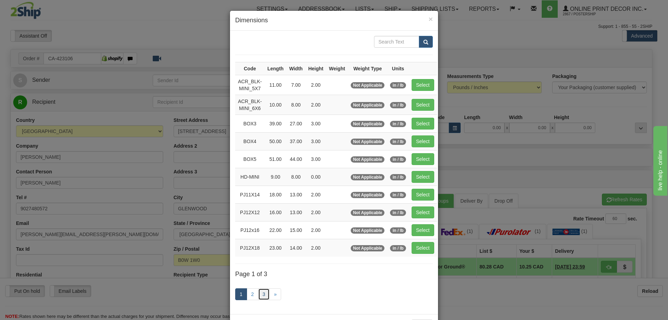
click at [262, 292] on link "3" at bounding box center [264, 294] width 12 height 12
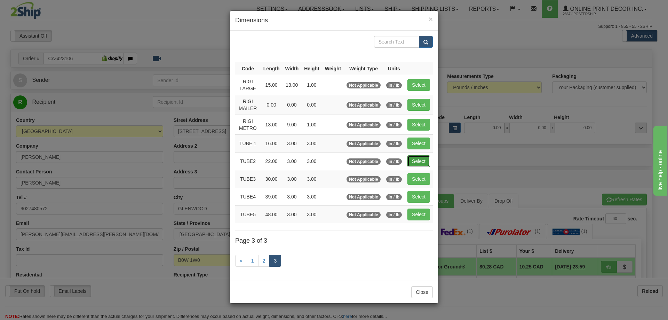
click at [416, 161] on button "Select" at bounding box center [418, 161] width 23 height 12
type input "TUBE2"
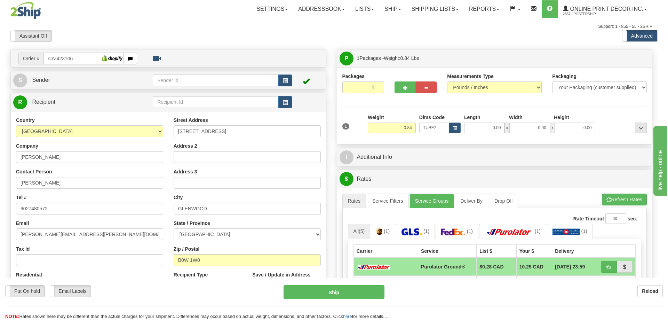
type input "22.00"
type input "3.00"
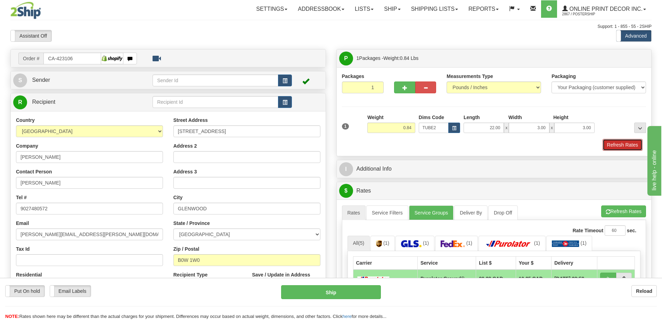
click at [627, 146] on button "Refresh Rates" at bounding box center [623, 145] width 40 height 12
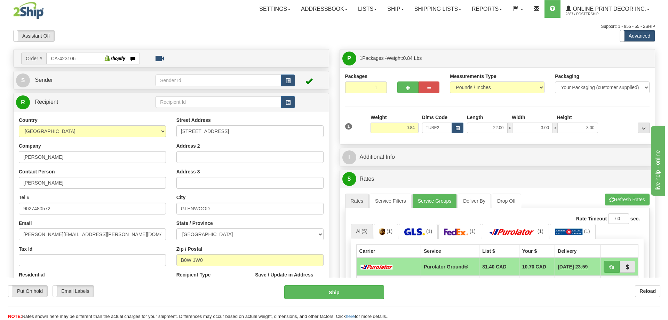
scroll to position [70, 0]
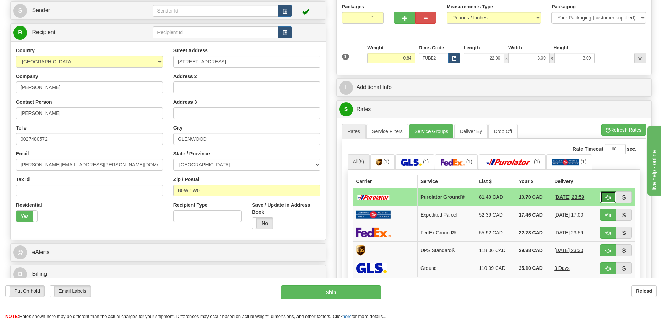
click at [612, 195] on button "button" at bounding box center [609, 197] width 16 height 12
type input "260"
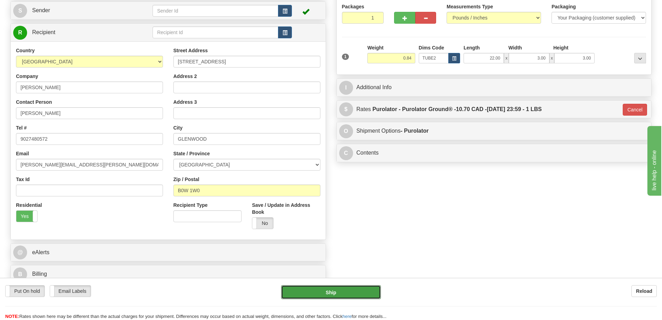
click at [359, 283] on div "Put On hold Put On hold Email Labels Email Labels Edit Reload Ship Reload" at bounding box center [331, 298] width 662 height 42
click at [367, 290] on button "Ship" at bounding box center [331, 292] width 100 height 14
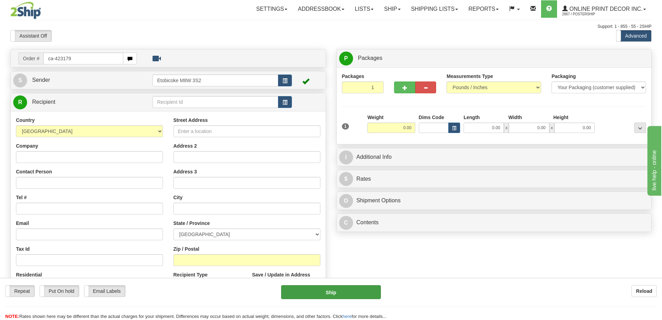
type input "ca-423179"
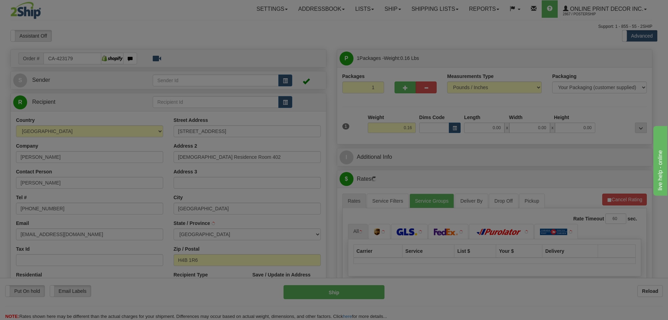
type input "[GEOGRAPHIC_DATA]"
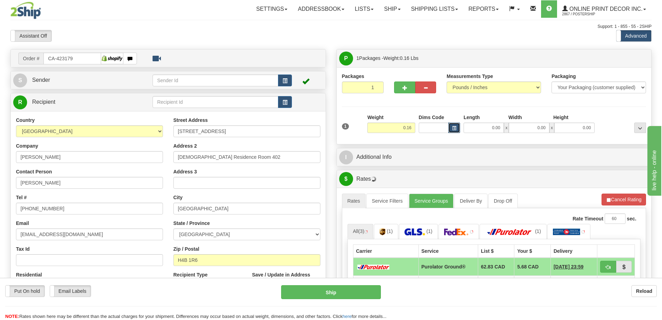
click at [453, 130] on span "button" at bounding box center [454, 128] width 4 height 4
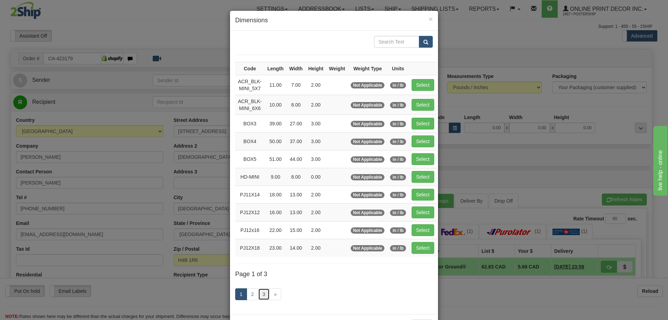
click at [263, 294] on link "3" at bounding box center [264, 294] width 12 height 12
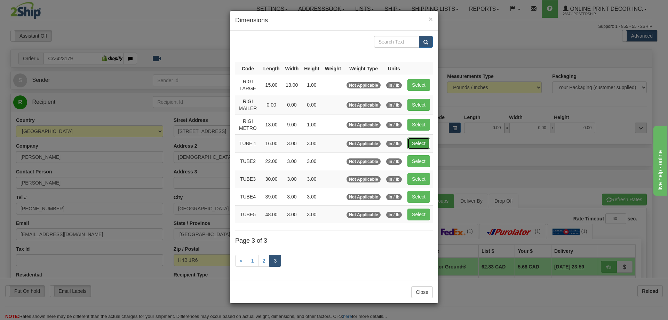
click at [421, 141] on button "Select" at bounding box center [418, 143] width 23 height 12
type input "TUBE 1"
type input "16.00"
type input "3.00"
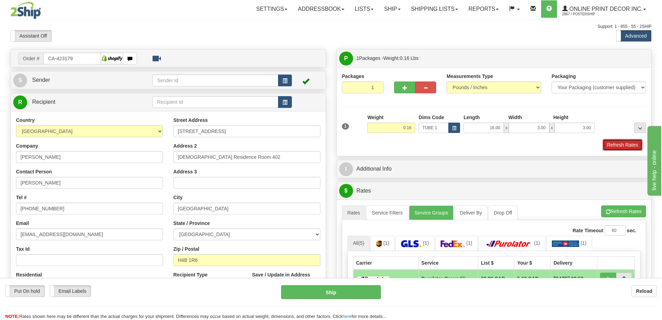
click at [635, 144] on button "Refresh Rates" at bounding box center [623, 145] width 40 height 12
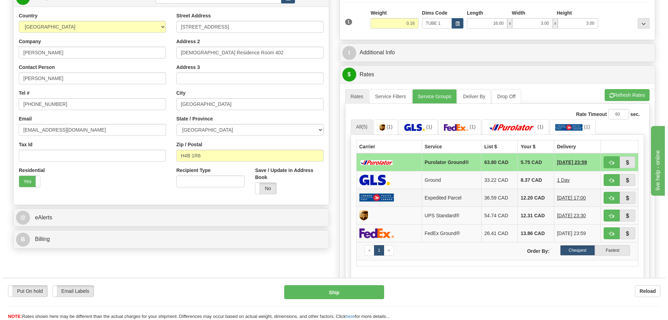
scroll to position [174, 0]
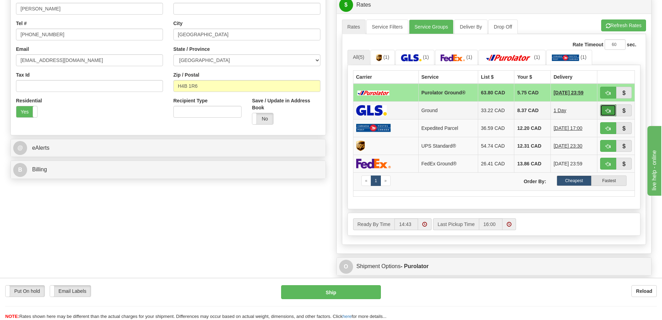
click at [603, 108] on button "button" at bounding box center [609, 110] width 16 height 12
type input "1"
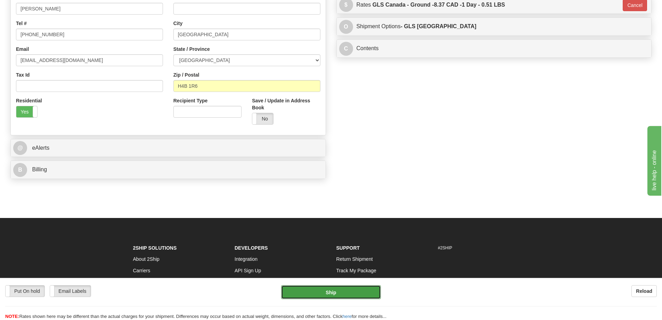
click at [360, 288] on button "Ship" at bounding box center [331, 292] width 100 height 14
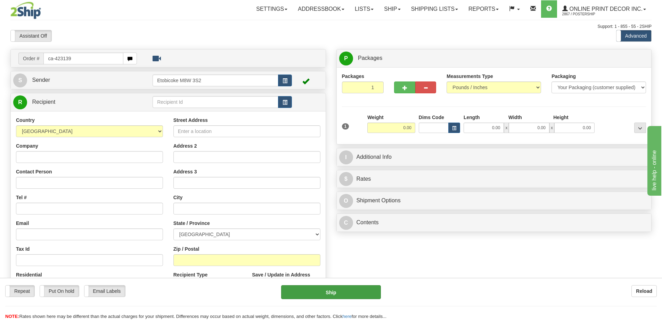
type input "ca-423139"
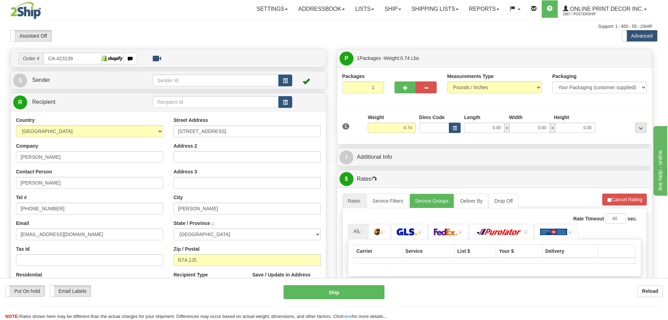
type input "BRANDON"
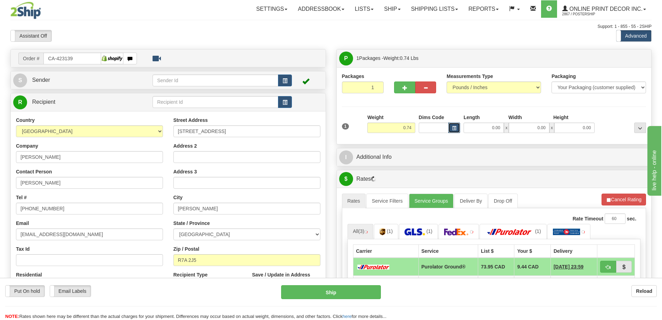
click at [456, 128] on span "button" at bounding box center [454, 128] width 4 height 4
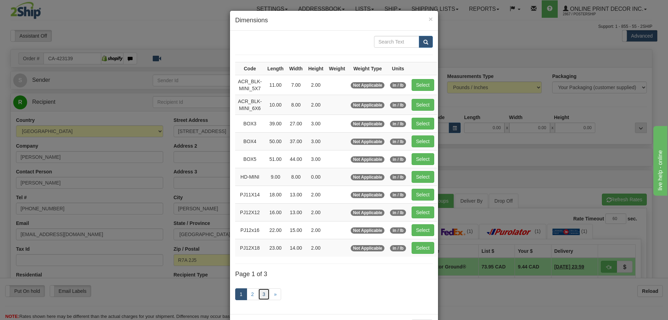
drag, startPoint x: 258, startPoint y: 292, endPoint x: 263, endPoint y: 285, distance: 8.1
click at [258, 291] on link "3" at bounding box center [264, 294] width 12 height 12
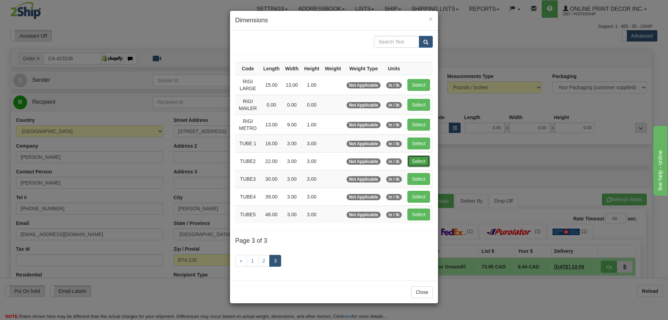
click at [421, 159] on button "Select" at bounding box center [418, 161] width 23 height 12
type input "TUBE2"
type input "22.00"
type input "3.00"
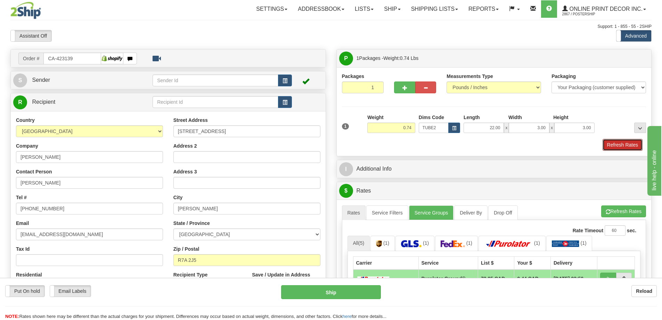
click at [618, 139] on div "1 Weight 0.74 Dims Code TUBE2" at bounding box center [494, 132] width 305 height 37
click at [613, 149] on button "Refresh Rates" at bounding box center [623, 145] width 40 height 12
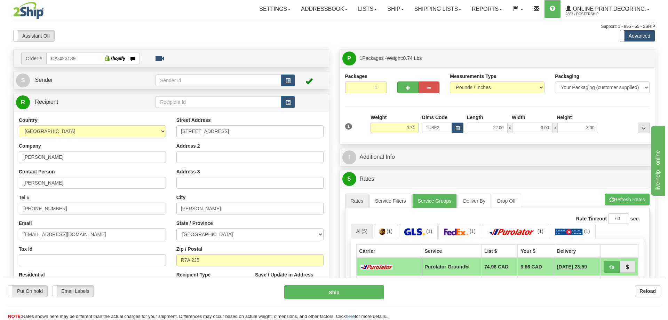
scroll to position [70, 0]
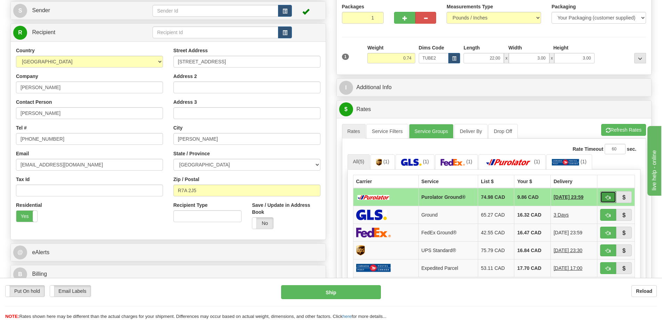
click at [608, 194] on button "button" at bounding box center [609, 197] width 16 height 12
type input "260"
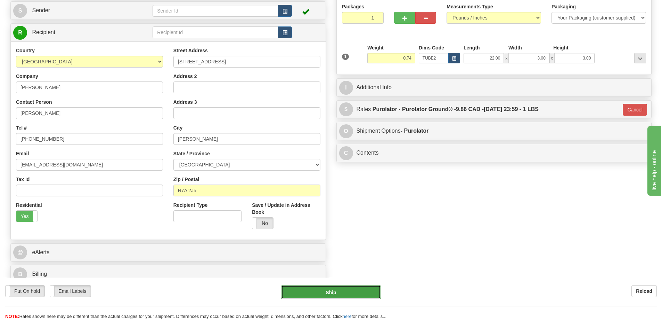
click at [336, 290] on button "Ship" at bounding box center [331, 292] width 100 height 14
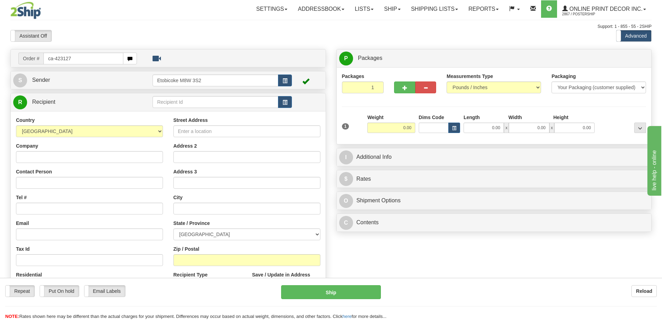
type input "ca-423127"
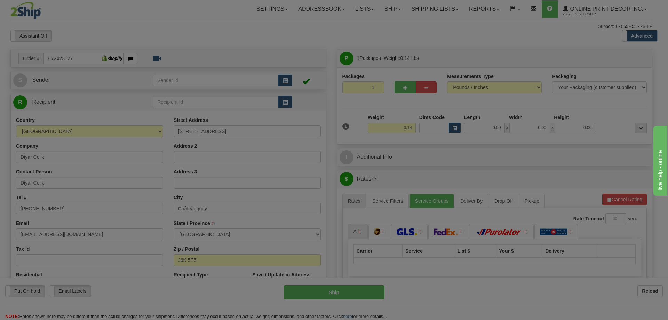
type input "CHATEAUGUAY"
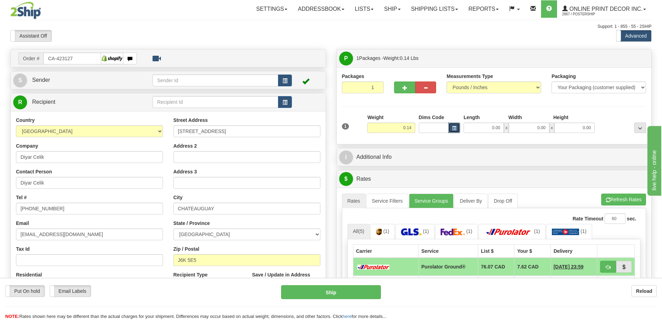
click at [455, 125] on button "button" at bounding box center [455, 127] width 12 height 10
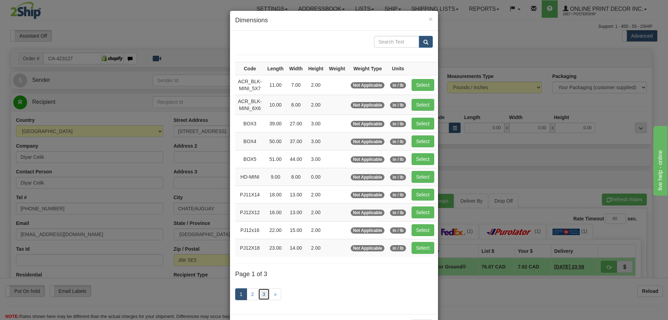
click at [263, 292] on link "3" at bounding box center [264, 294] width 12 height 12
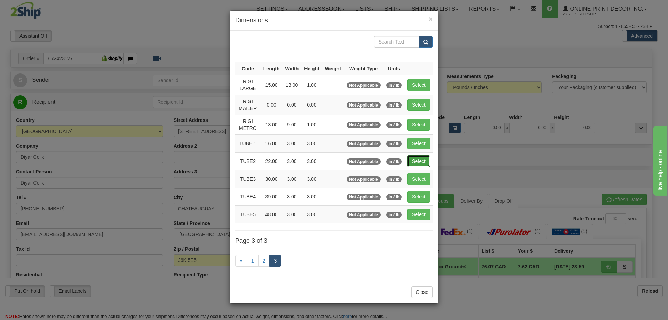
click at [411, 161] on button "Select" at bounding box center [418, 161] width 23 height 12
type input "TUBE2"
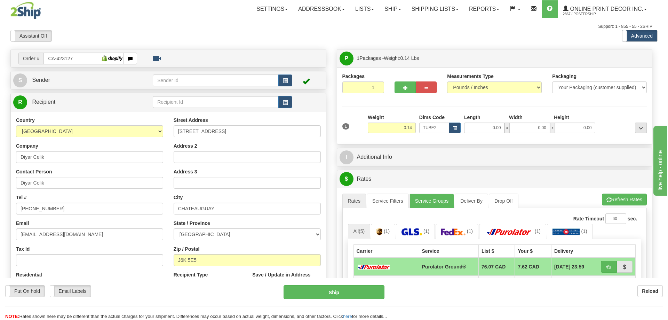
type input "22.00"
type input "3.00"
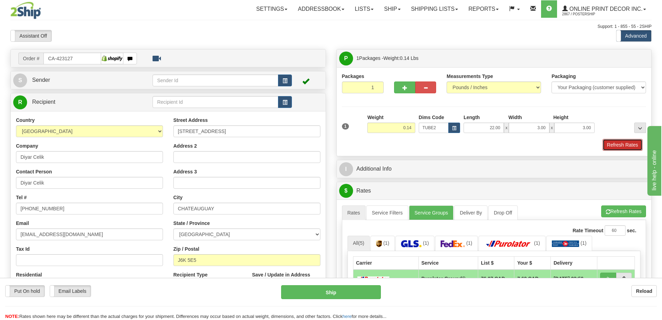
click at [630, 145] on button "Refresh Rates" at bounding box center [623, 145] width 40 height 12
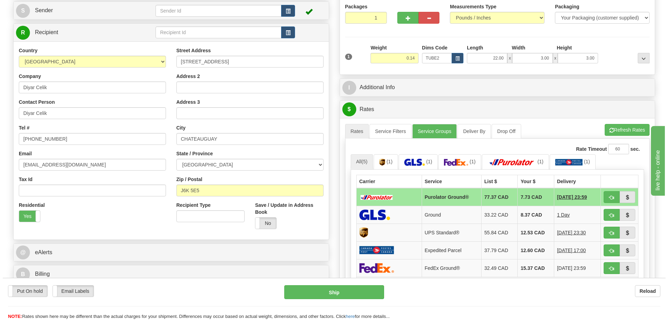
scroll to position [104, 0]
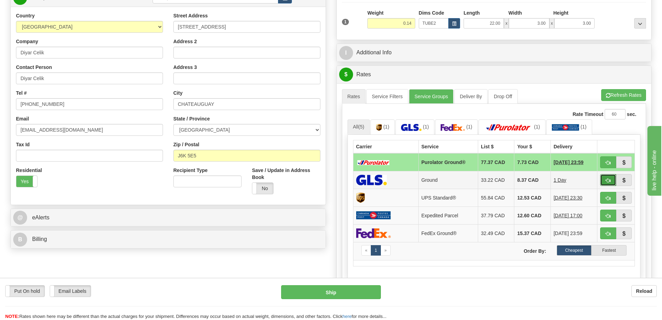
click at [604, 179] on button "button" at bounding box center [609, 180] width 16 height 12
type input "1"
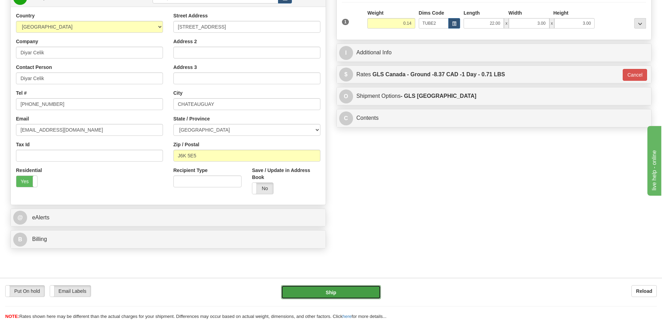
click at [364, 293] on button "Ship" at bounding box center [331, 292] width 100 height 14
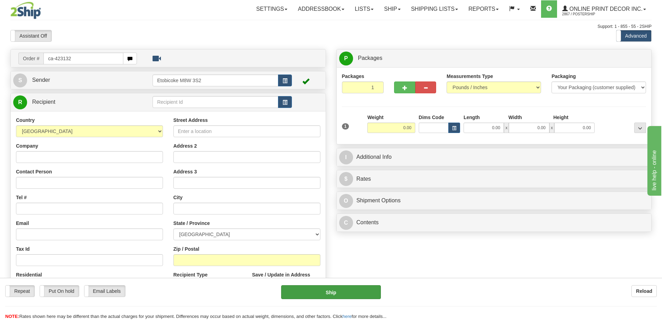
type input "ca-423132"
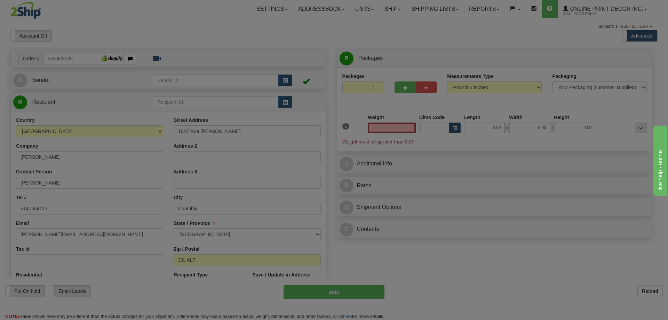
type input "CHAMBLY"
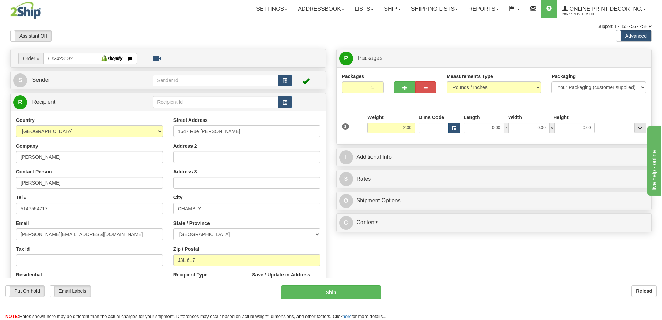
type input "2.00"
click at [452, 125] on button "button" at bounding box center [455, 127] width 12 height 10
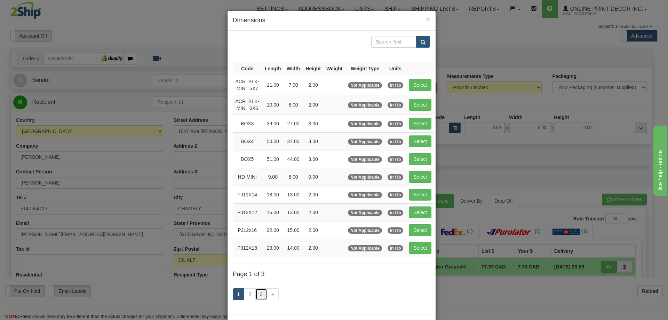
click at [260, 292] on link "3" at bounding box center [261, 294] width 12 height 12
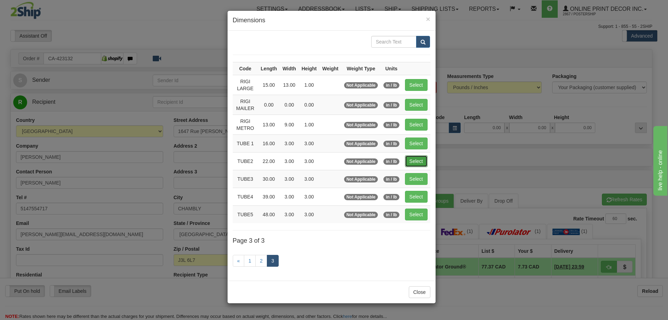
click at [411, 158] on button "Select" at bounding box center [416, 161] width 23 height 12
type input "TUBE2"
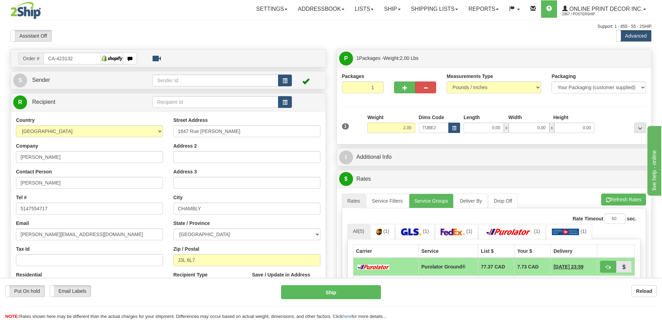
type input "22.00"
type input "3.00"
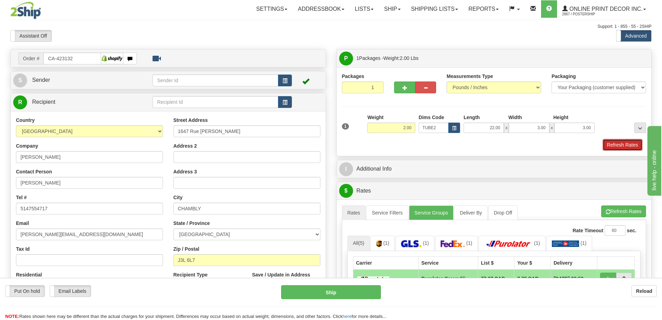
click at [620, 146] on button "Refresh Rates" at bounding box center [623, 145] width 40 height 12
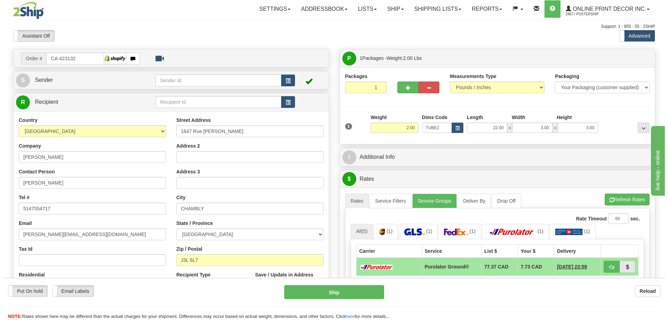
scroll to position [70, 0]
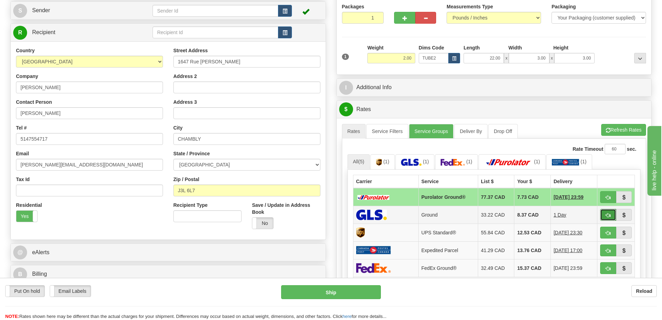
click at [611, 215] on button "button" at bounding box center [609, 215] width 16 height 12
type input "1"
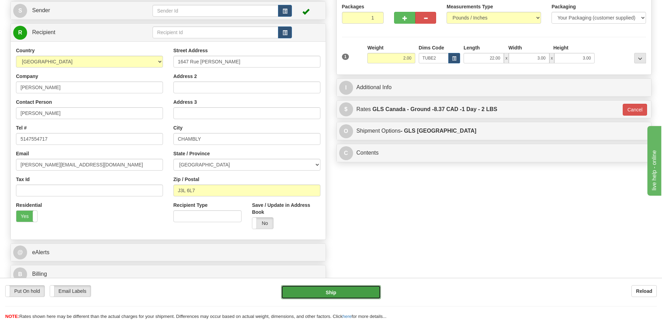
click at [365, 291] on button "Ship" at bounding box center [331, 292] width 100 height 14
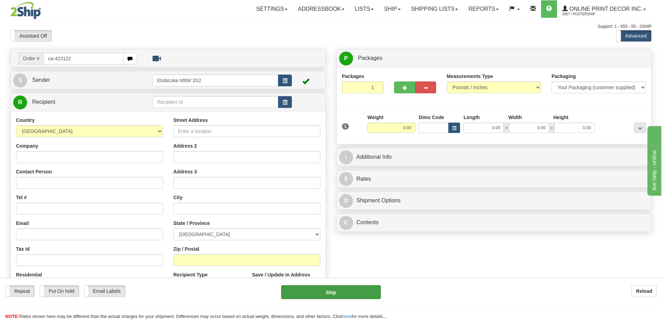
type input "ca-423122"
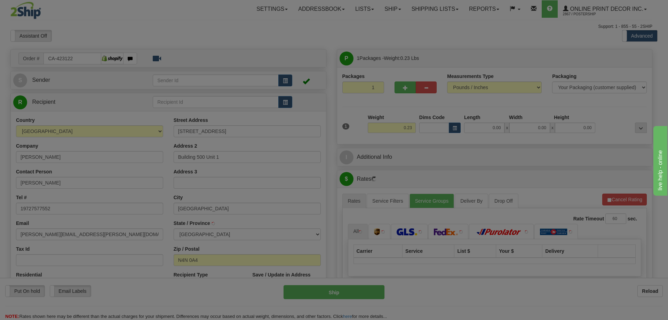
type input "[GEOGRAPHIC_DATA]"
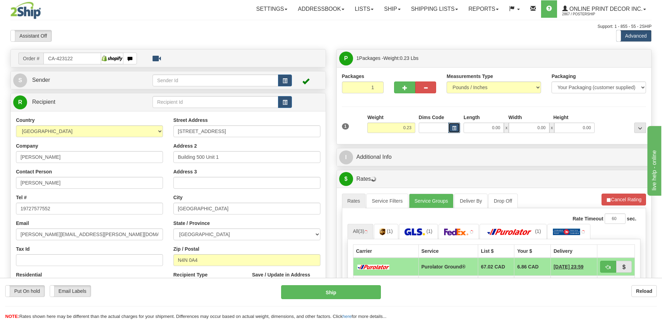
click at [454, 125] on button "button" at bounding box center [455, 127] width 12 height 10
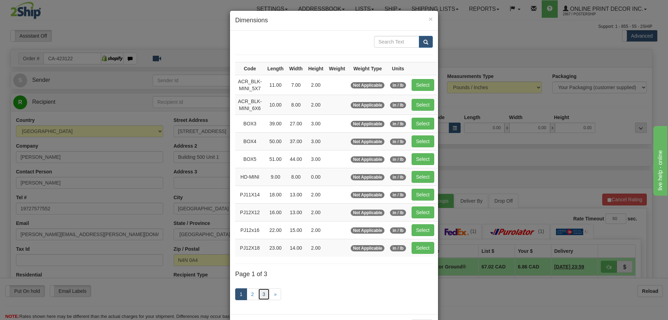
click at [259, 292] on link "3" at bounding box center [264, 294] width 12 height 12
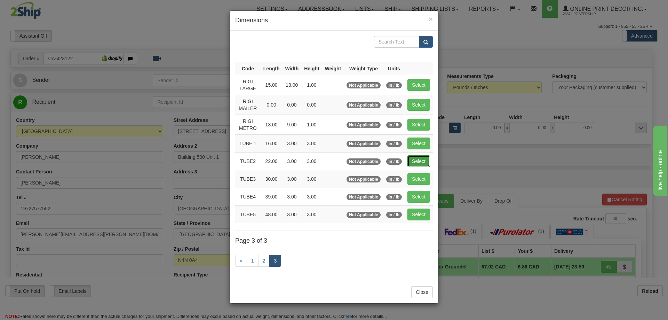
click at [423, 157] on button "Select" at bounding box center [418, 161] width 23 height 12
type input "TUBE2"
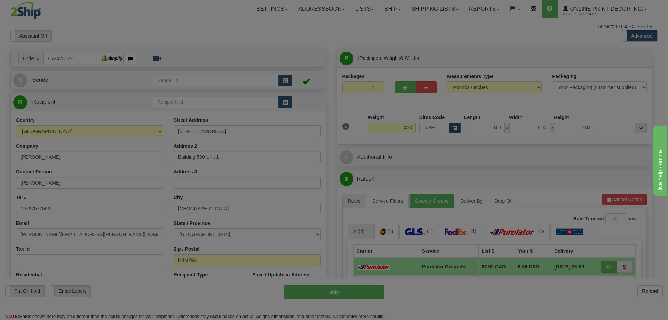
type input "22.00"
type input "3.00"
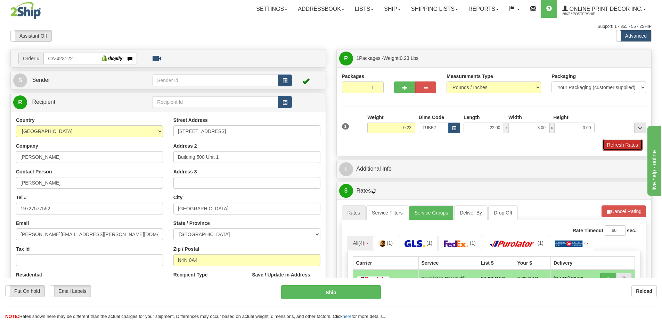
click at [628, 143] on button "Refresh Rates" at bounding box center [623, 145] width 40 height 12
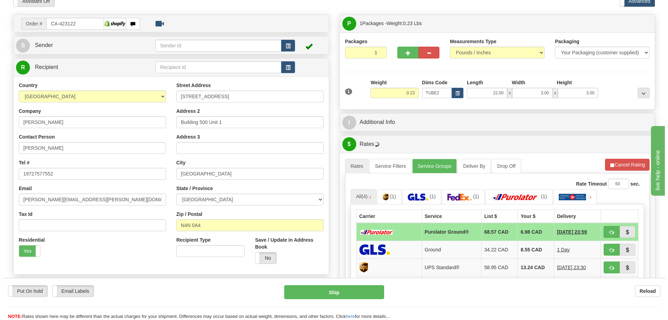
scroll to position [70, 0]
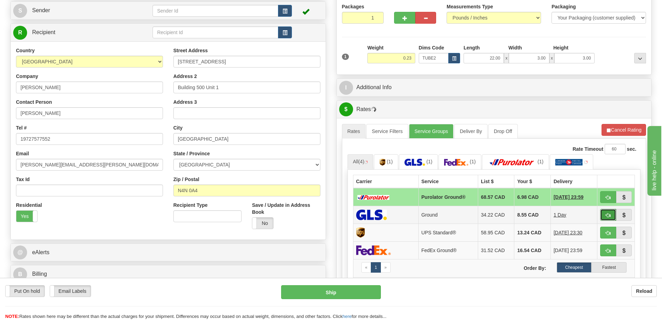
click at [605, 212] on button "button" at bounding box center [609, 215] width 16 height 12
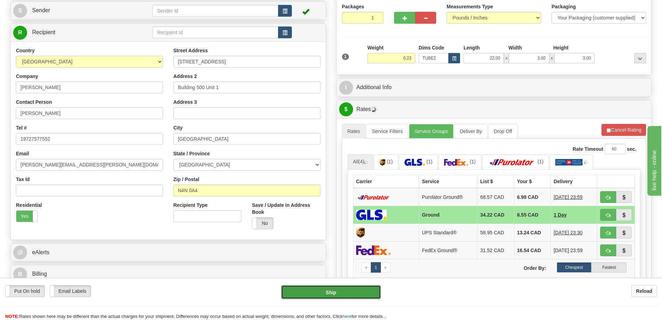
click at [349, 294] on button "Ship" at bounding box center [331, 292] width 100 height 14
type input "1"
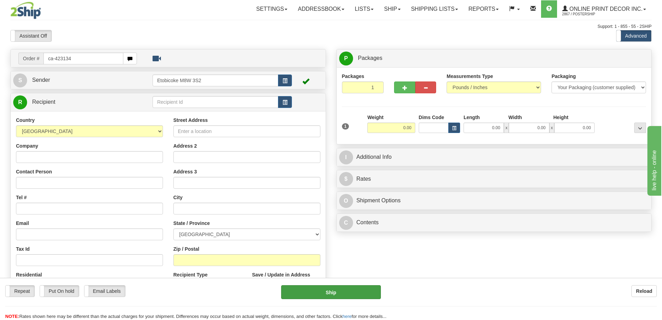
type input "ca-423134"
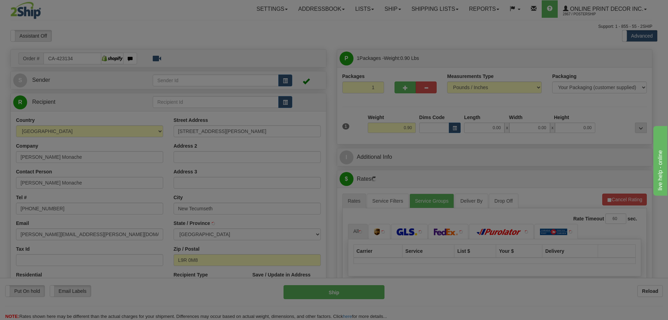
type input "ALLISTON"
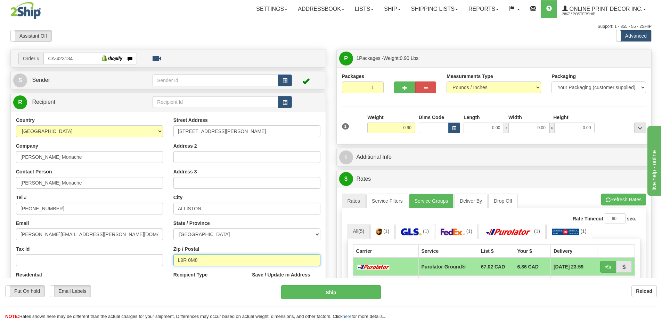
click at [205, 258] on input "L9R 0M8" at bounding box center [247, 260] width 147 height 12
click at [454, 127] on span "button" at bounding box center [454, 128] width 4 height 4
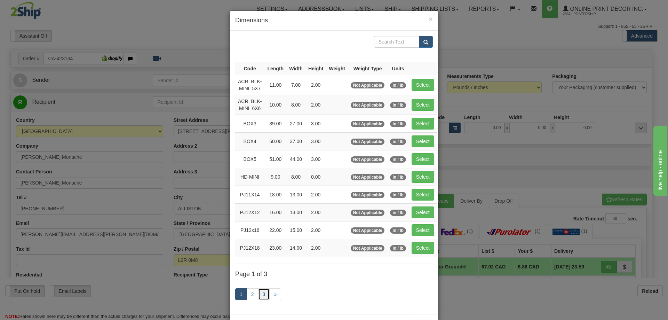
click at [260, 294] on link "3" at bounding box center [264, 294] width 12 height 12
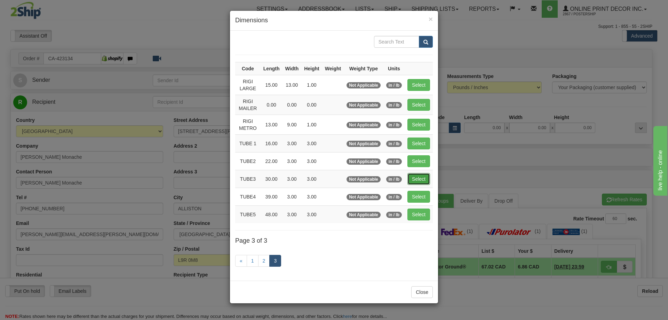
click at [412, 176] on button "Select" at bounding box center [418, 179] width 23 height 12
type input "TUBE3"
type input "30.00"
type input "3.00"
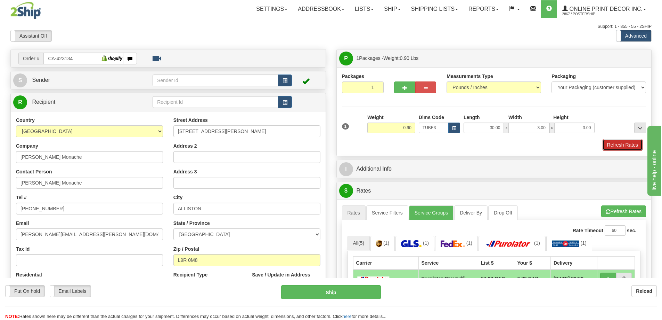
click at [614, 144] on button "Refresh Rates" at bounding box center [623, 145] width 40 height 12
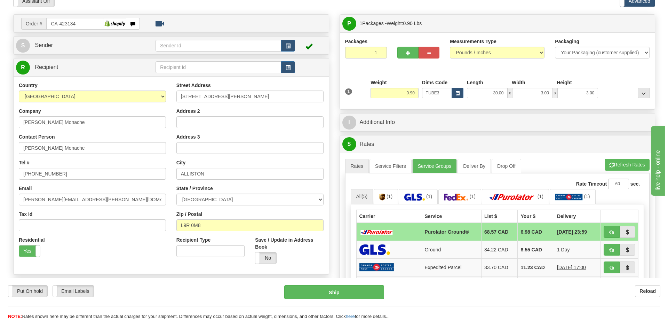
scroll to position [70, 0]
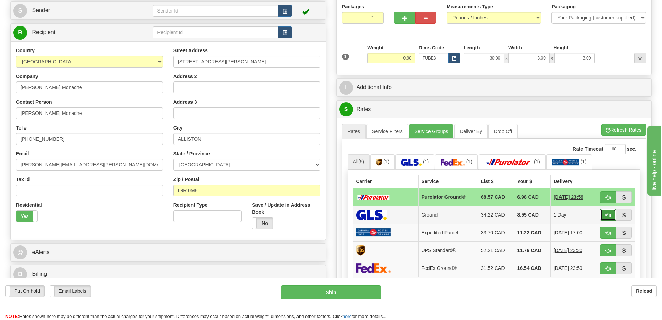
click at [611, 214] on button "button" at bounding box center [609, 215] width 16 height 12
type input "1"
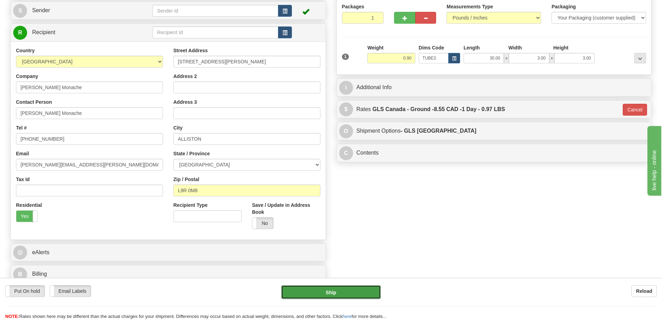
click at [368, 290] on button "Ship" at bounding box center [331, 292] width 100 height 14
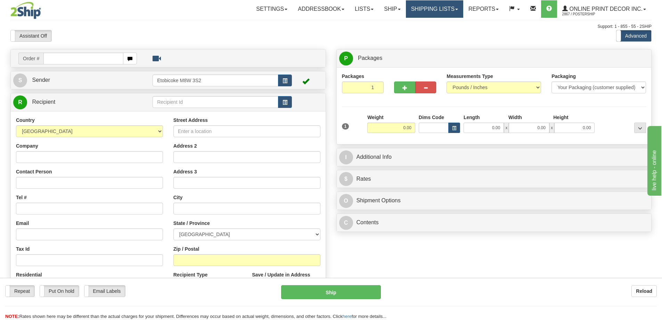
click at [431, 6] on link "Shipping lists" at bounding box center [434, 8] width 57 height 17
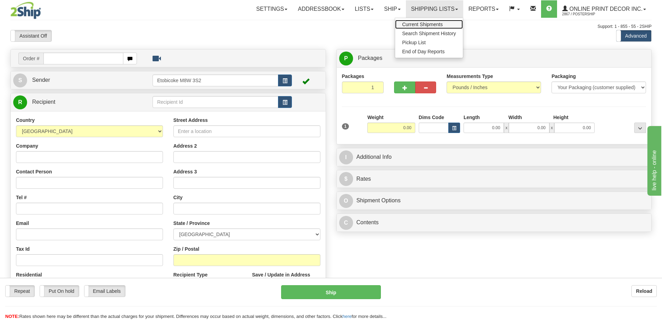
click at [420, 24] on span "Current Shipments" at bounding box center [422, 25] width 41 height 6
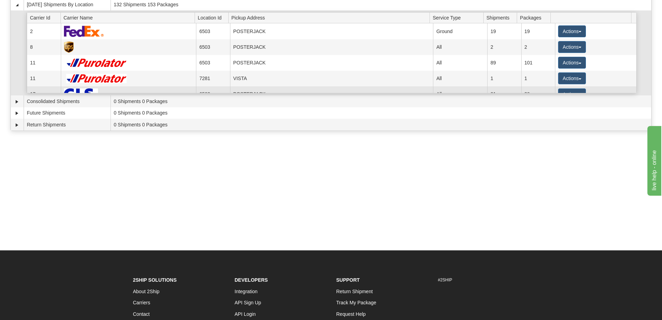
scroll to position [9, 0]
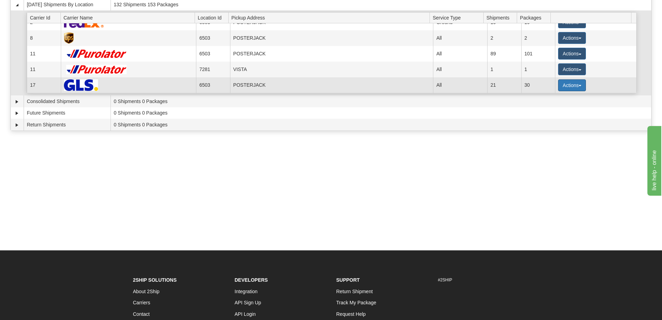
click at [574, 83] on button "Actions" at bounding box center [572, 85] width 28 height 12
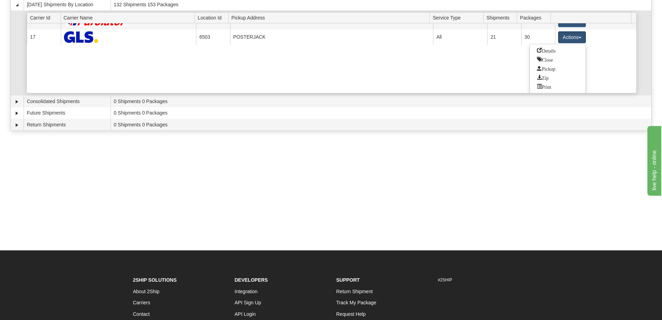
click at [548, 49] on span "Details" at bounding box center [546, 50] width 19 height 5
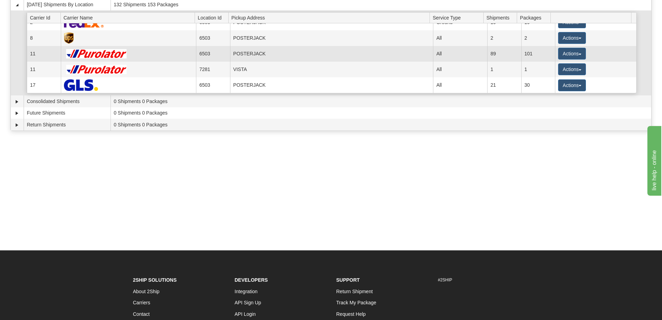
scroll to position [9, 0]
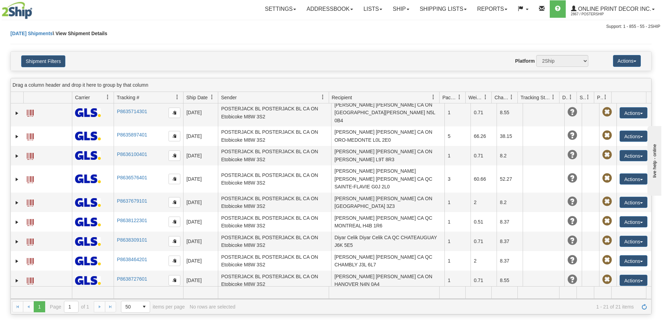
scroll to position [35, 0]
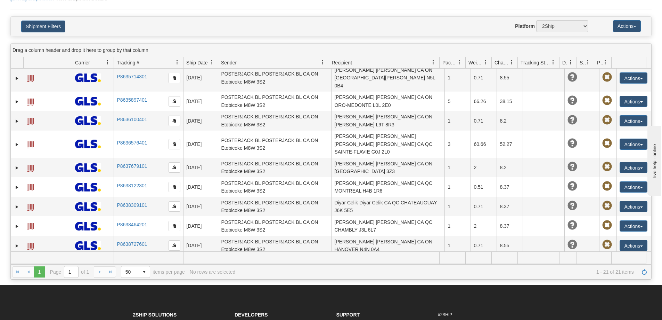
click at [628, 259] on button "Actions" at bounding box center [634, 264] width 28 height 11
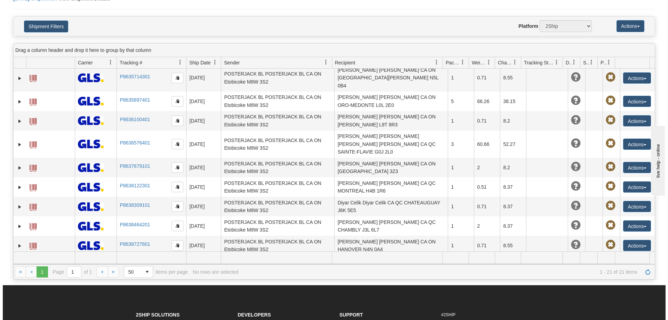
scroll to position [261, 0]
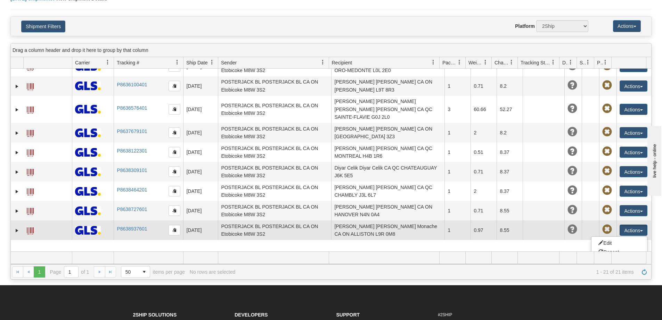
click at [605, 265] on link "Delete" at bounding box center [620, 269] width 56 height 9
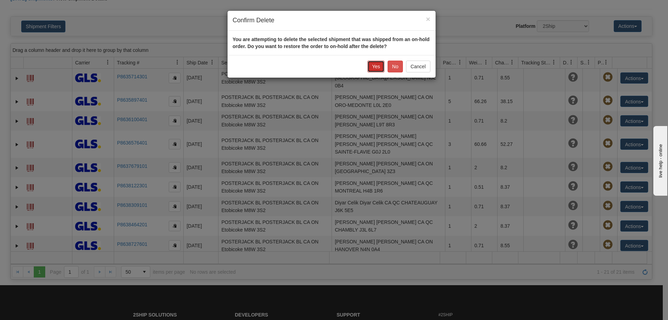
click at [379, 64] on button "Yes" at bounding box center [375, 67] width 17 height 12
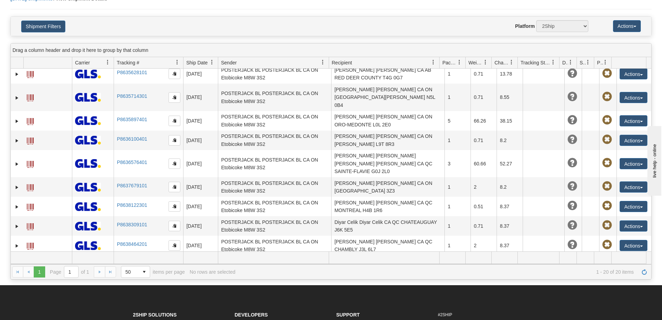
scroll to position [0, 0]
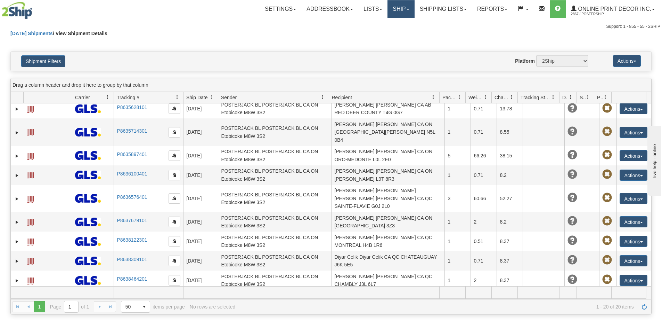
click at [401, 4] on link "Ship" at bounding box center [401, 8] width 27 height 17
click at [370, 22] on span "Ship Screen" at bounding box center [372, 25] width 26 height 6
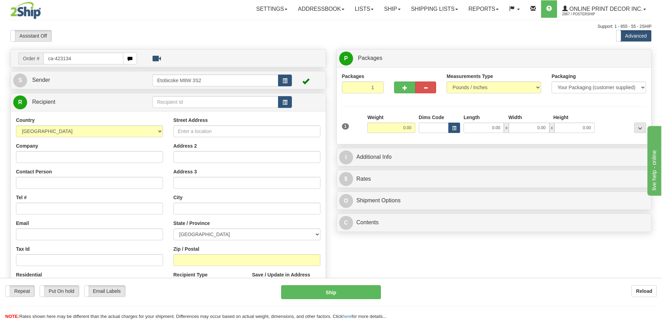
type input "ca-423134"
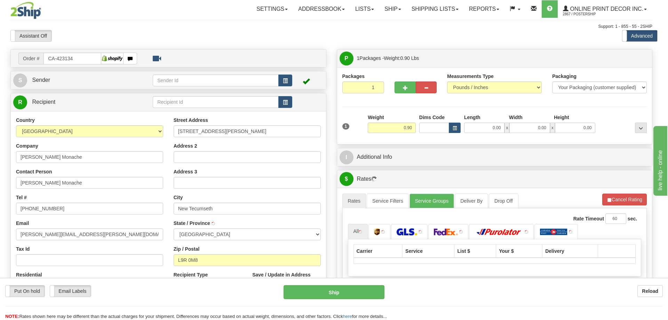
type input "ALLISTON"
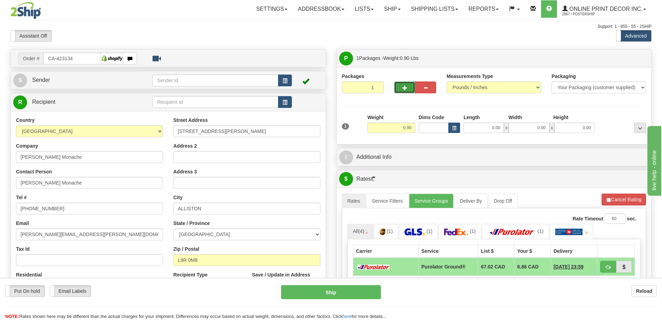
click at [408, 86] on button "button" at bounding box center [404, 87] width 21 height 12
radio input "true"
type input "2"
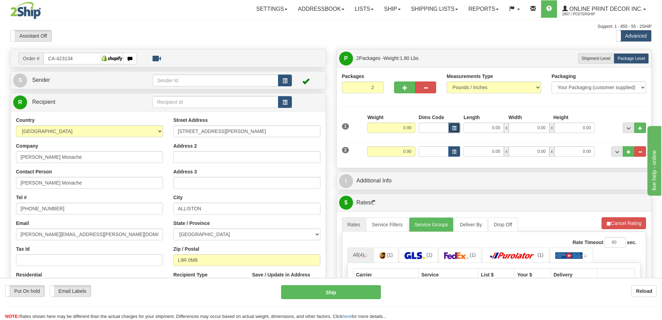
click at [457, 125] on button "button" at bounding box center [455, 127] width 12 height 10
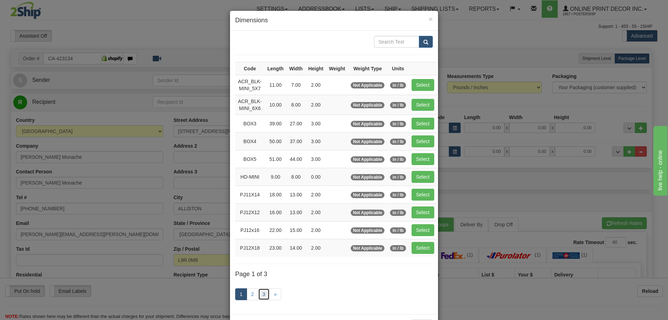
click at [263, 290] on link "3" at bounding box center [264, 294] width 12 height 12
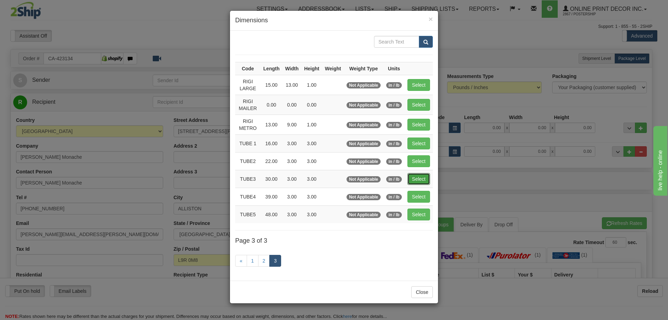
click at [419, 179] on button "Select" at bounding box center [418, 179] width 23 height 12
type input "TUBE3"
type input "30.00"
type input "3.00"
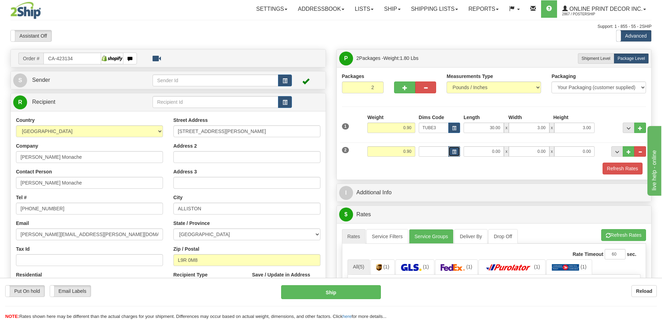
click at [451, 151] on button "button" at bounding box center [455, 151] width 12 height 10
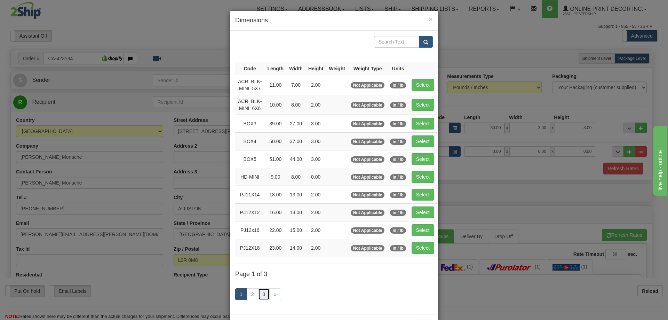
click at [261, 295] on link "3" at bounding box center [264, 294] width 12 height 12
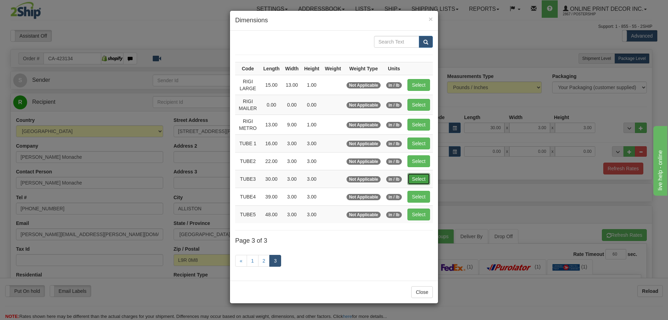
click at [422, 178] on button "Select" at bounding box center [418, 179] width 23 height 12
type input "TUBE3"
type input "30.00"
type input "3.00"
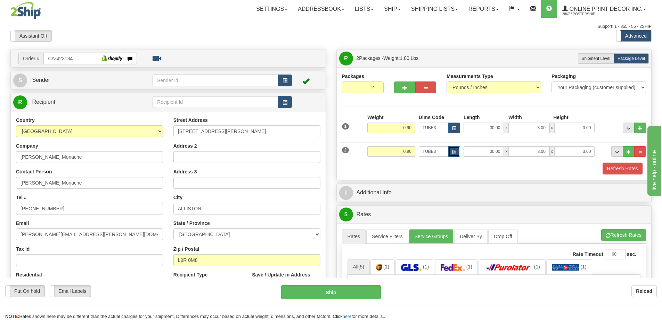
click at [458, 150] on button "button" at bounding box center [455, 151] width 12 height 10
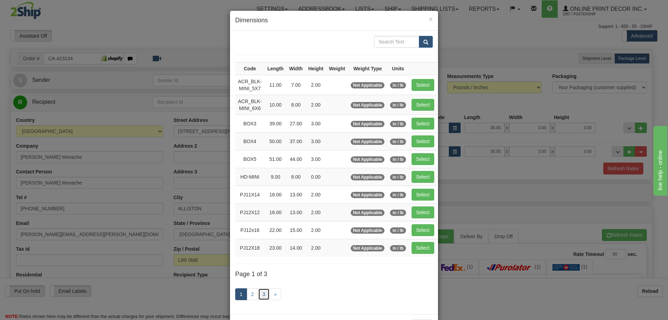
click at [262, 292] on link "3" at bounding box center [264, 294] width 12 height 12
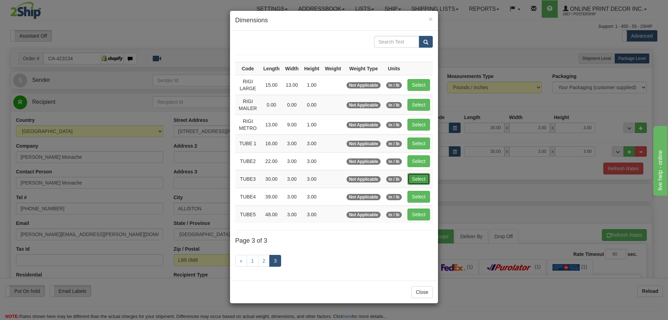
click at [420, 174] on button "Select" at bounding box center [418, 179] width 23 height 12
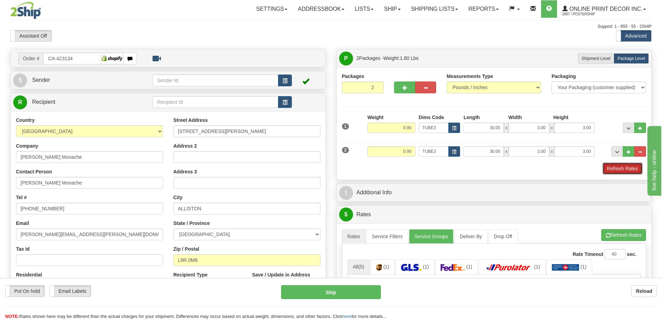
click at [614, 166] on button "Refresh Rates" at bounding box center [623, 168] width 40 height 12
click at [612, 169] on button "Refresh Rates" at bounding box center [623, 168] width 40 height 12
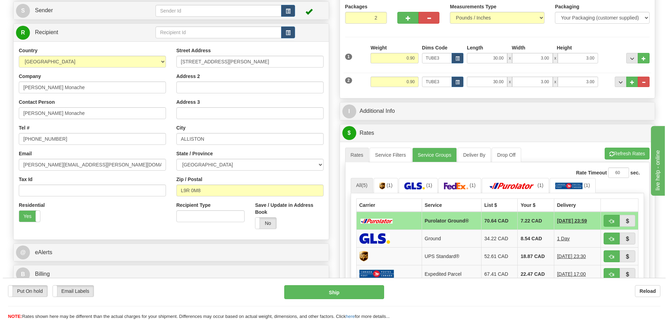
scroll to position [104, 0]
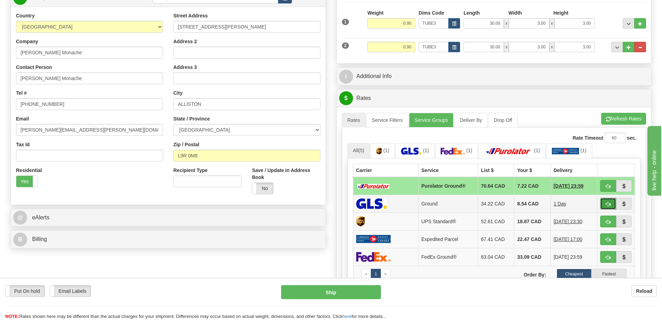
click at [606, 203] on span "button" at bounding box center [608, 204] width 5 height 5
type input "1"
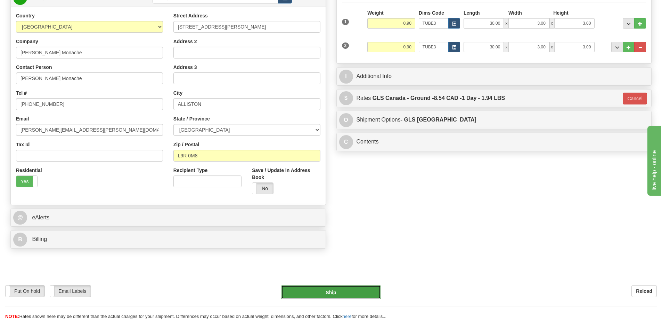
click at [350, 294] on button "Ship" at bounding box center [331, 292] width 100 height 14
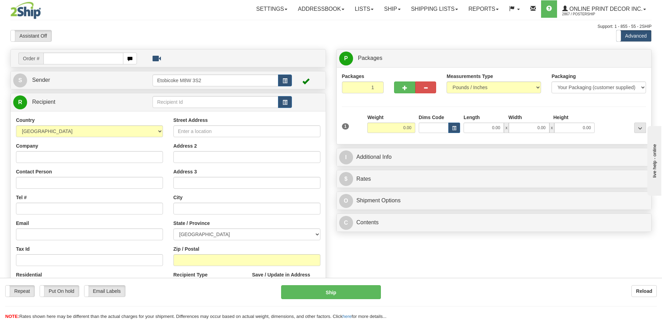
click at [48, 58] on input "text" at bounding box center [83, 59] width 80 height 12
type input "ca-423083"
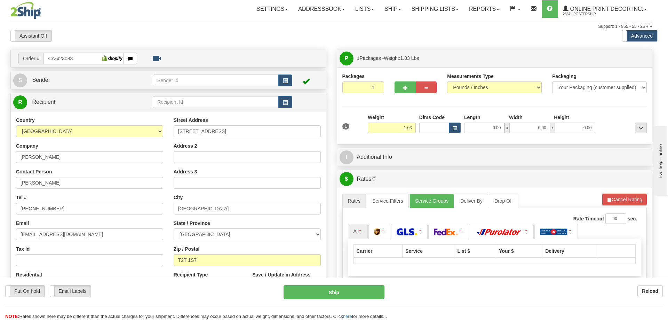
type input "CALGARY"
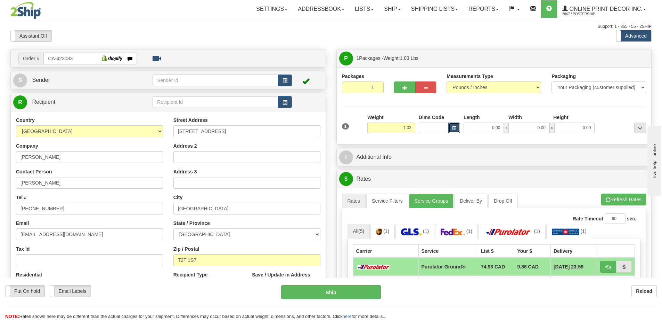
click at [456, 129] on span "button" at bounding box center [454, 128] width 4 height 4
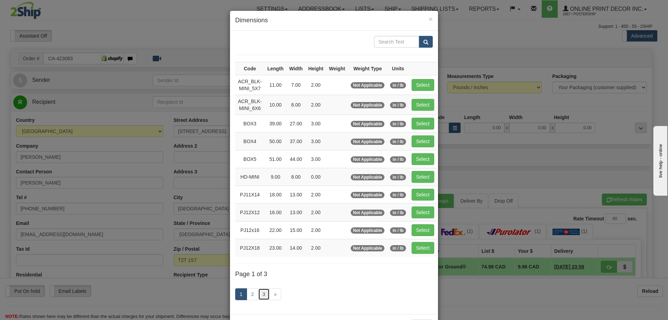
click at [264, 291] on link "3" at bounding box center [264, 294] width 12 height 12
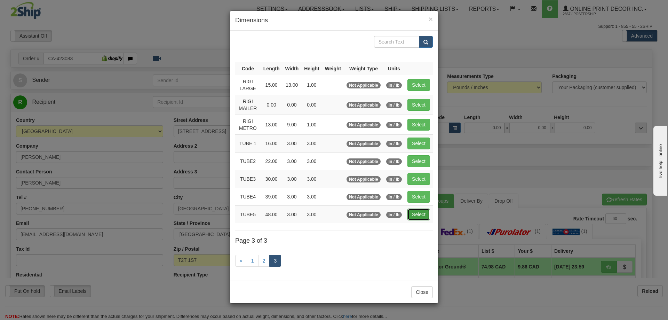
click at [420, 212] on button "Select" at bounding box center [418, 214] width 23 height 12
type input "TUBE5"
type input "48.00"
type input "3.00"
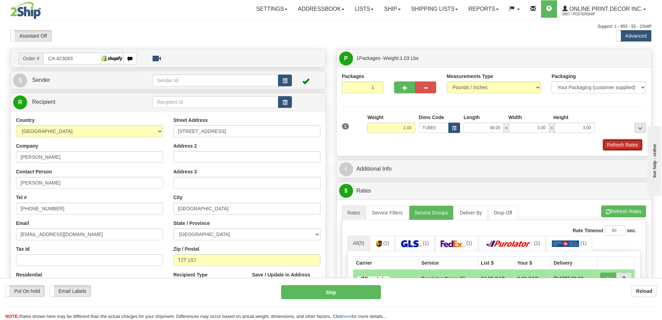
click at [618, 141] on button "Refresh Rates" at bounding box center [623, 145] width 40 height 12
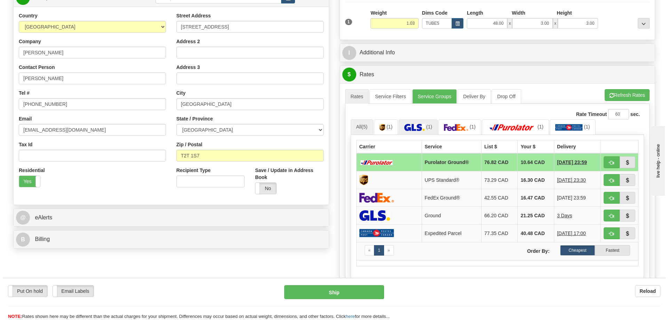
scroll to position [139, 0]
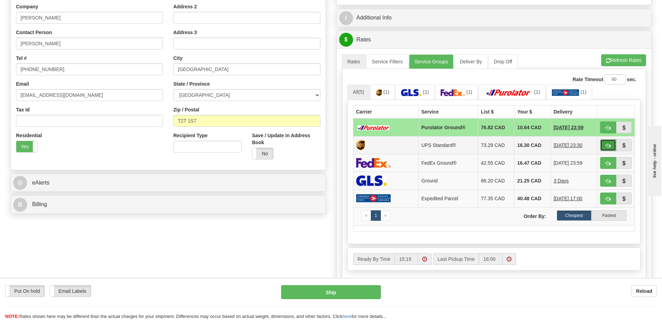
click at [613, 145] on button "button" at bounding box center [609, 145] width 16 height 12
type input "11"
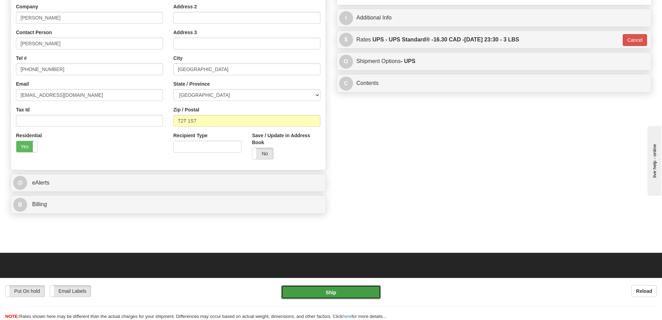
drag, startPoint x: 352, startPoint y: 288, endPoint x: 352, endPoint y: 280, distance: 8.0
click at [352, 282] on div "Put On hold Put On hold Email Labels Email Labels Edit Reload Ship Reload" at bounding box center [331, 298] width 662 height 42
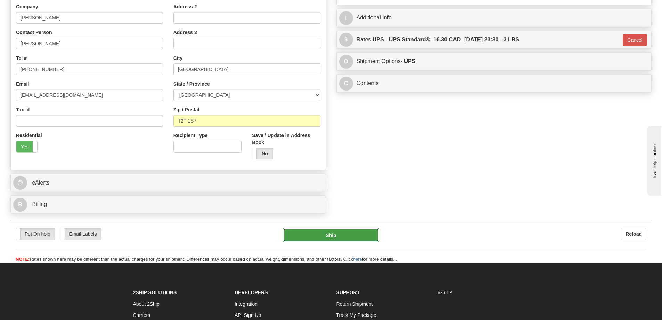
click at [322, 232] on button "Ship" at bounding box center [331, 235] width 96 height 14
